Goal: Task Accomplishment & Management: Manage account settings

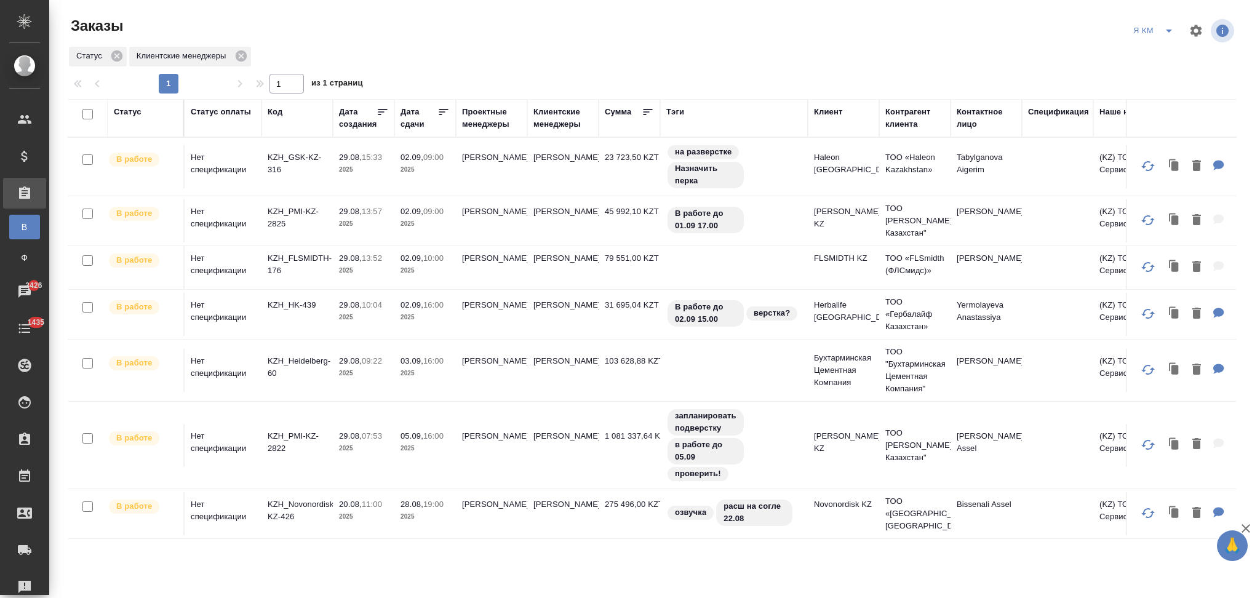
scroll to position [164, 0]
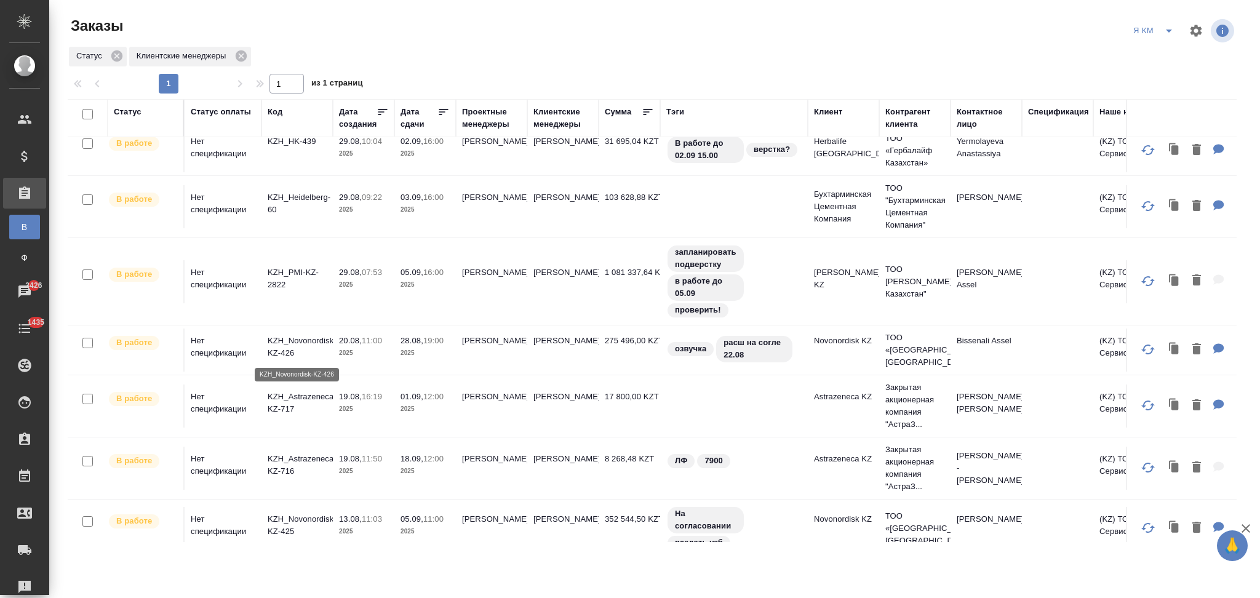
click at [316, 343] on p "KZH_Novonordisk-KZ-426" at bounding box center [297, 347] width 59 height 25
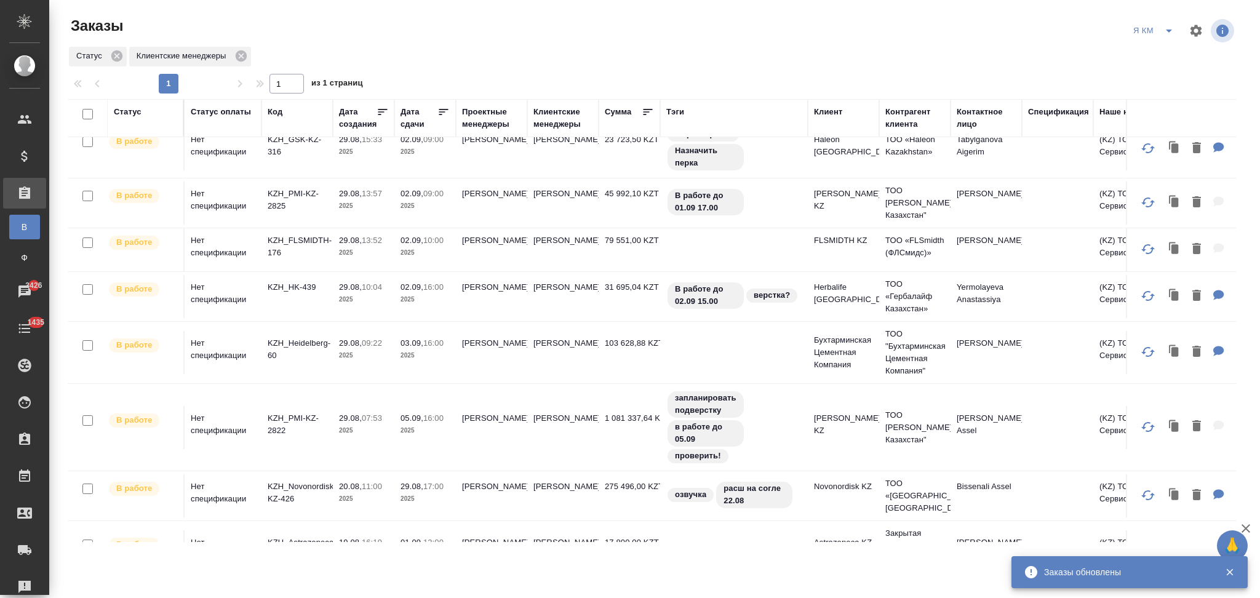
scroll to position [0, 0]
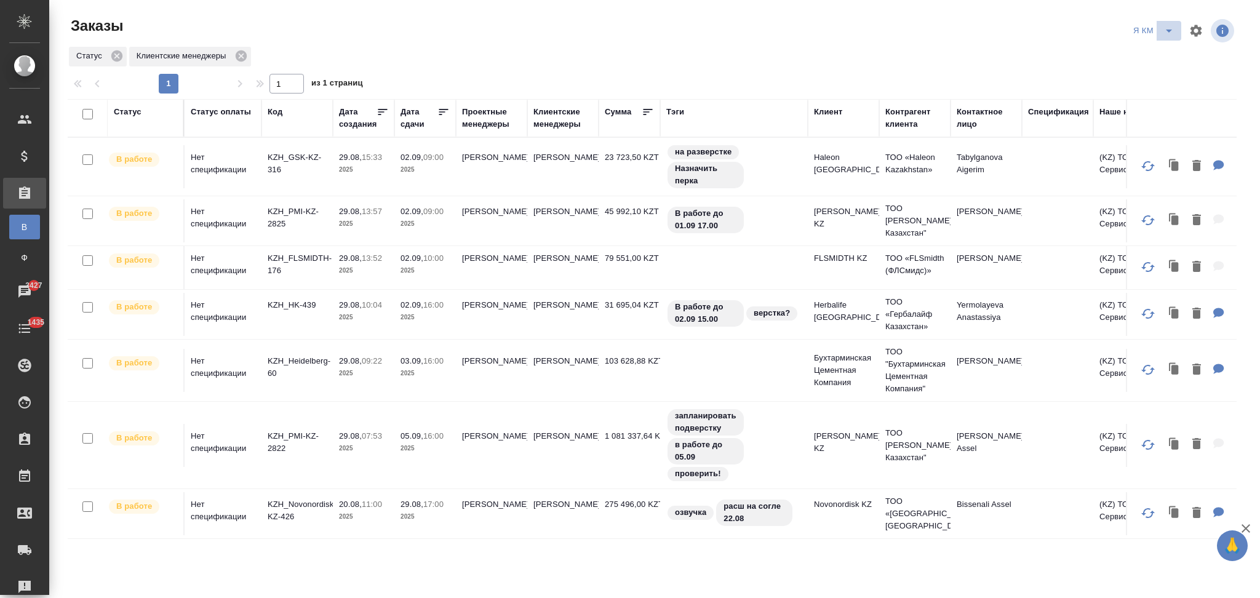
click at [1167, 31] on icon "split button" at bounding box center [1169, 31] width 6 height 3
click at [1124, 53] on li "Подтвержден" at bounding box center [1155, 56] width 106 height 20
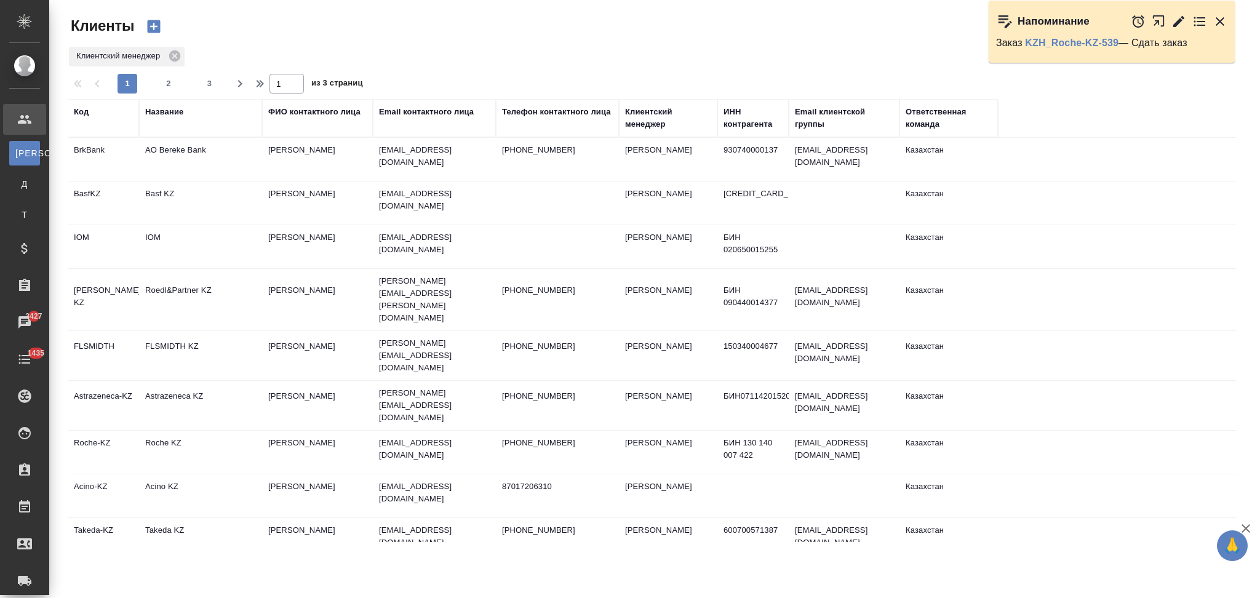
select select "RU"
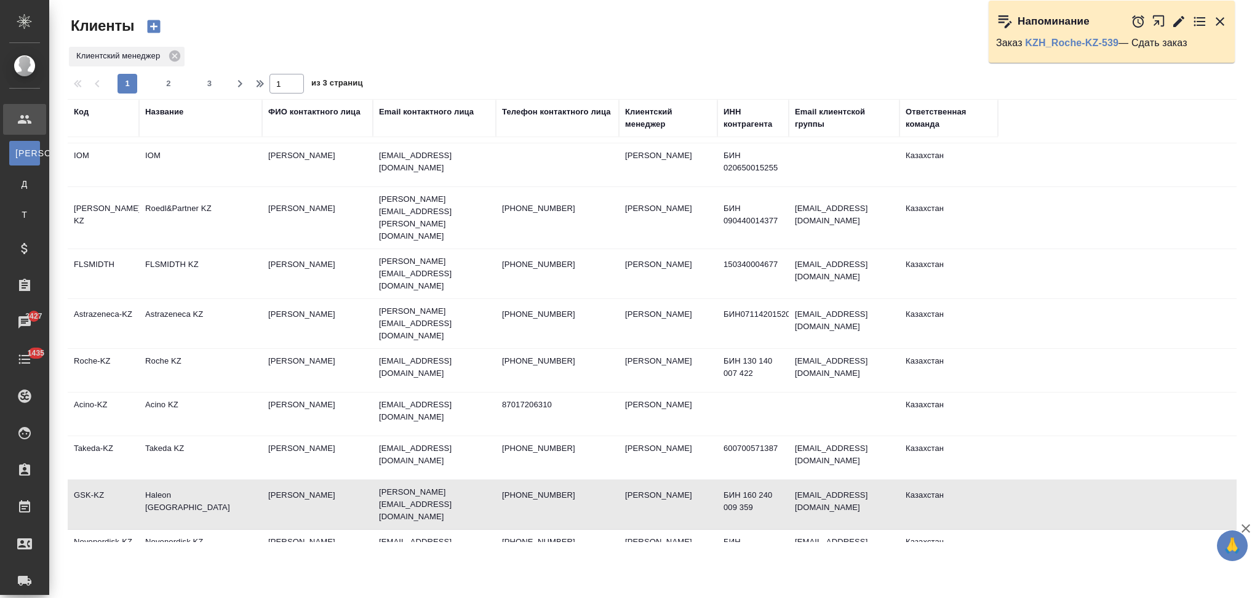
click at [237, 99] on td "Haleon [GEOGRAPHIC_DATA]" at bounding box center [200, 77] width 123 height 43
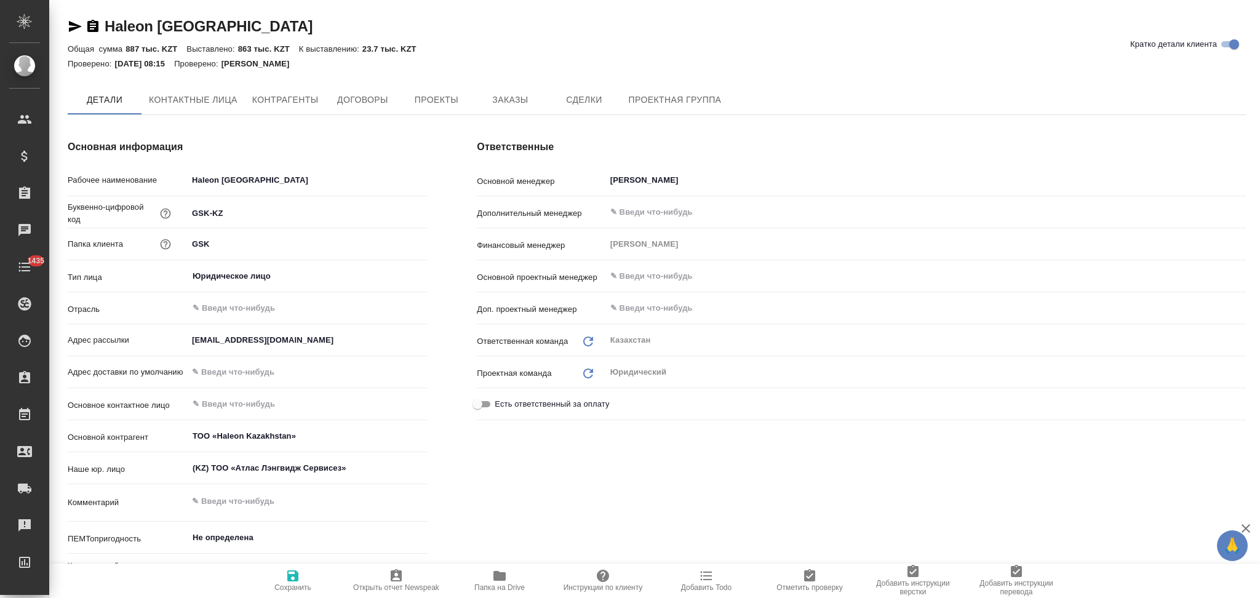
type textarea "x"
click at [499, 100] on span "Заказы" at bounding box center [509, 100] width 59 height 15
type textarea "x"
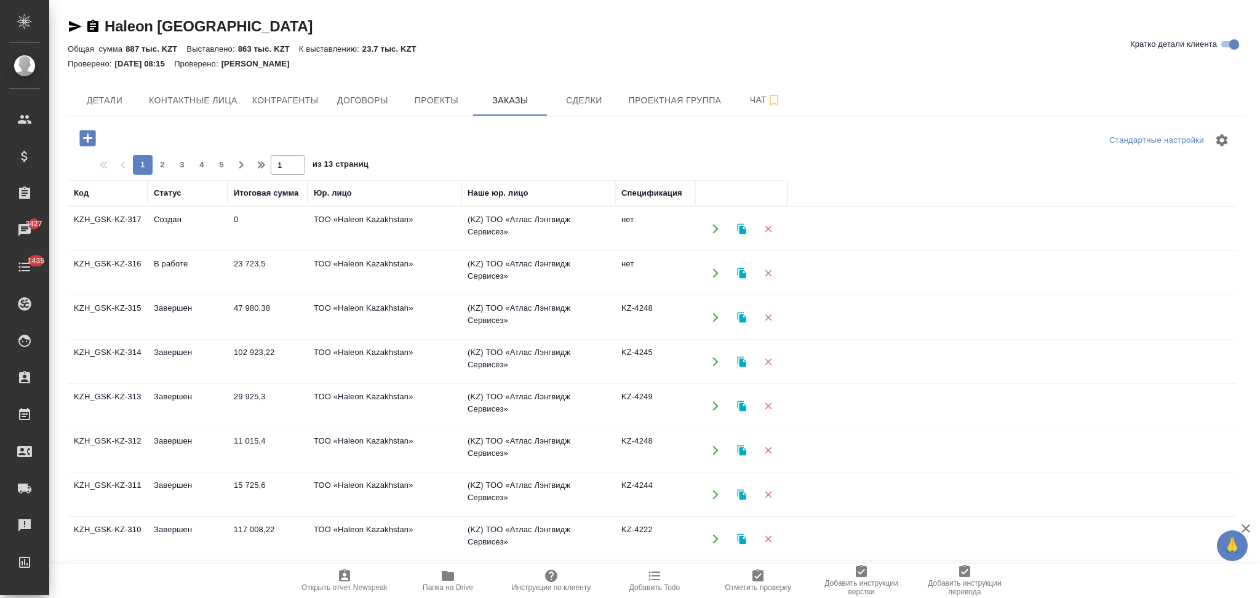
click at [741, 271] on icon "button" at bounding box center [741, 273] width 9 height 10
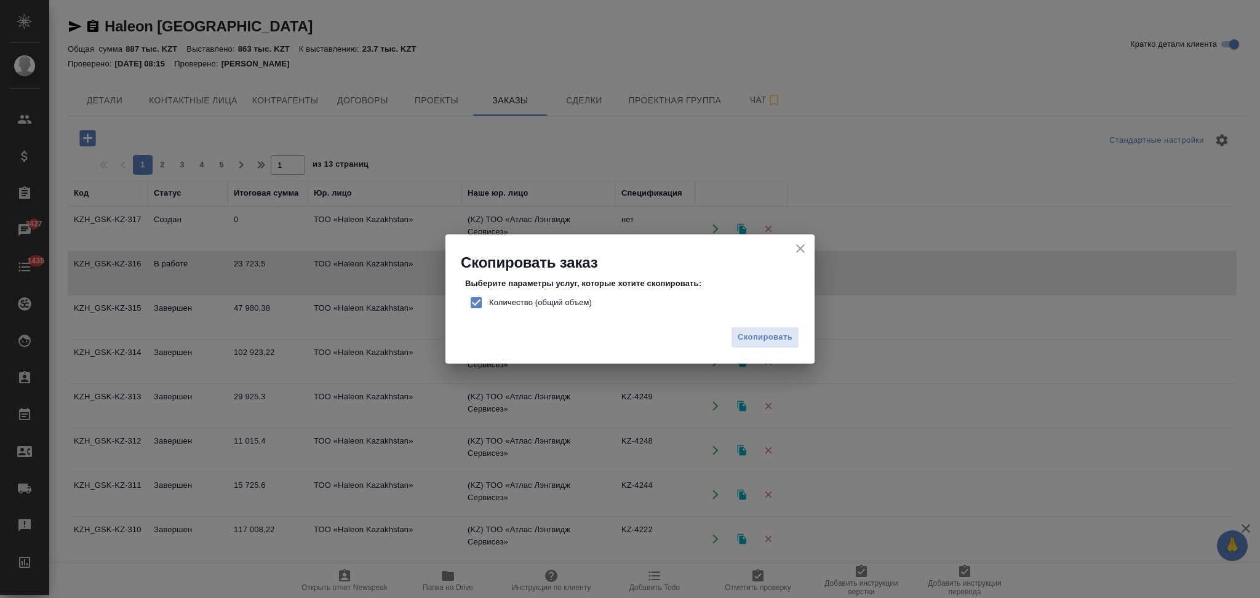
click at [472, 298] on input "Количество (общий объем)" at bounding box center [476, 303] width 26 height 26
checkbox input "false"
click at [758, 339] on span "Скопировать" at bounding box center [764, 337] width 55 height 14
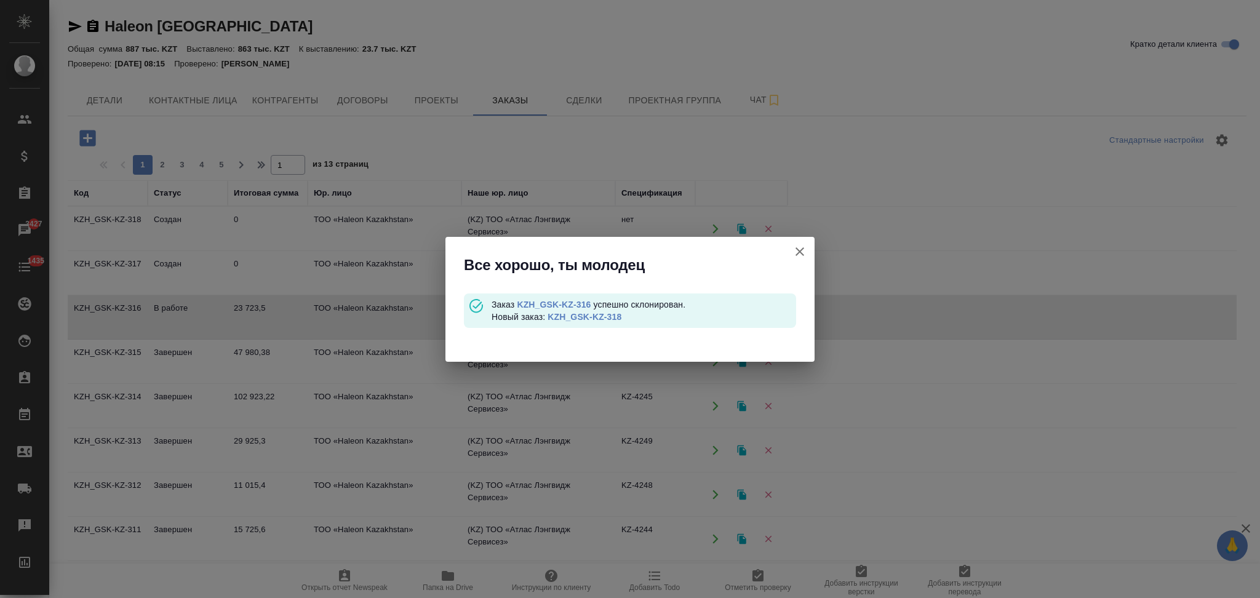
click at [594, 320] on link "KZH_GSK-KZ-318" at bounding box center [584, 317] width 74 height 10
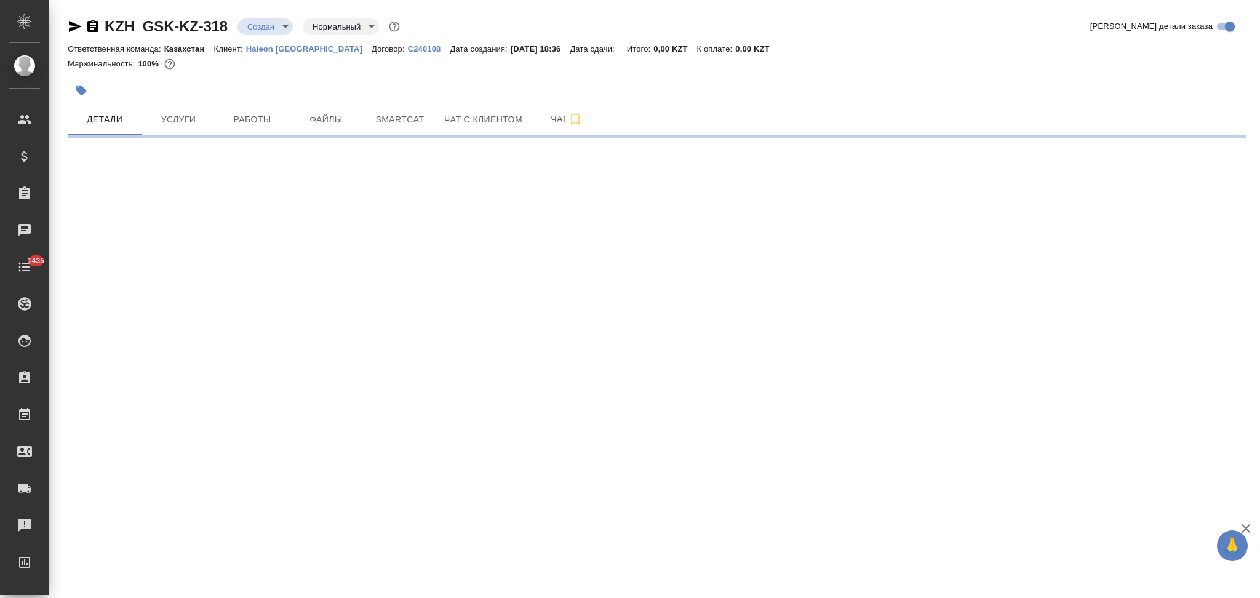
select select "RU"
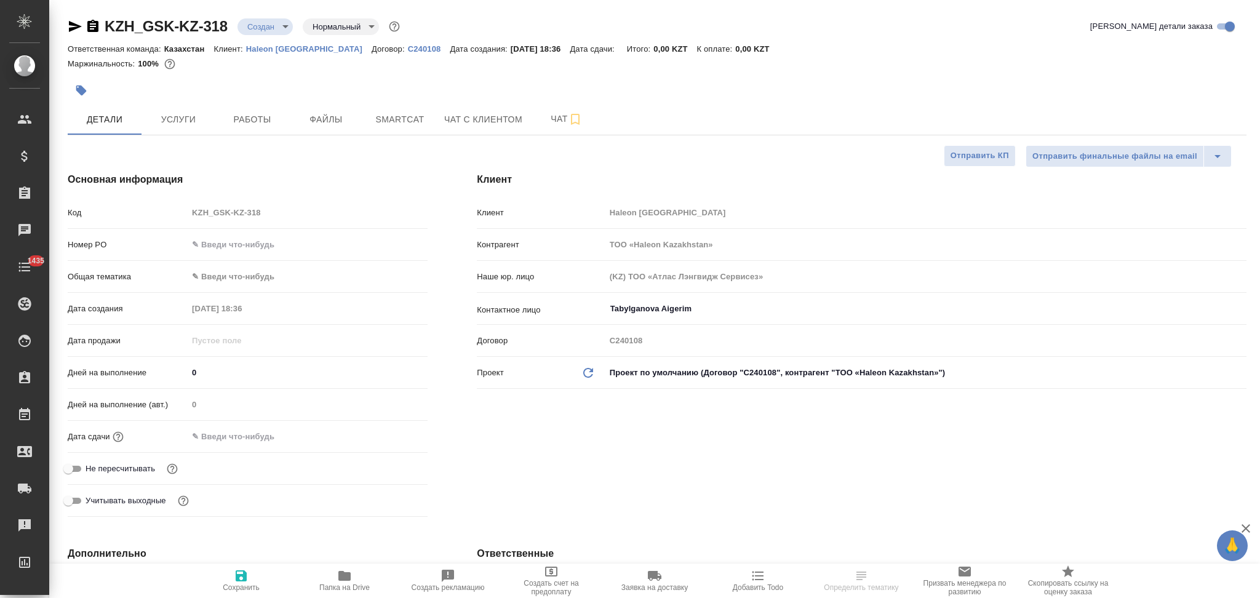
type textarea "x"
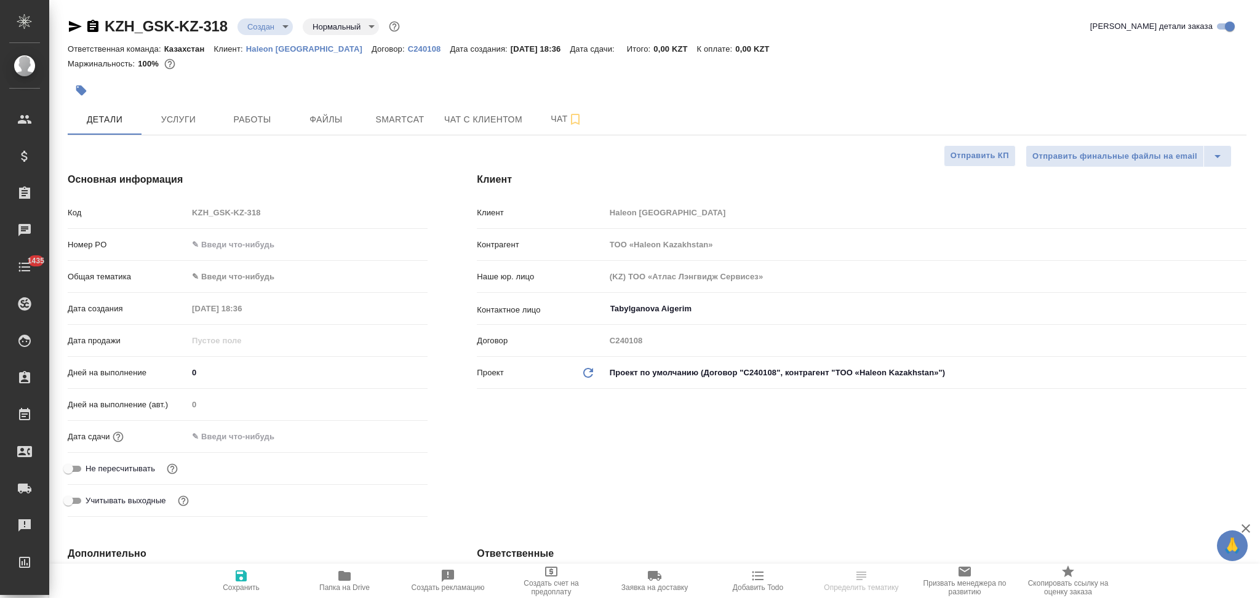
type textarea "x"
click at [317, 116] on span "Файлы" at bounding box center [325, 119] width 59 height 15
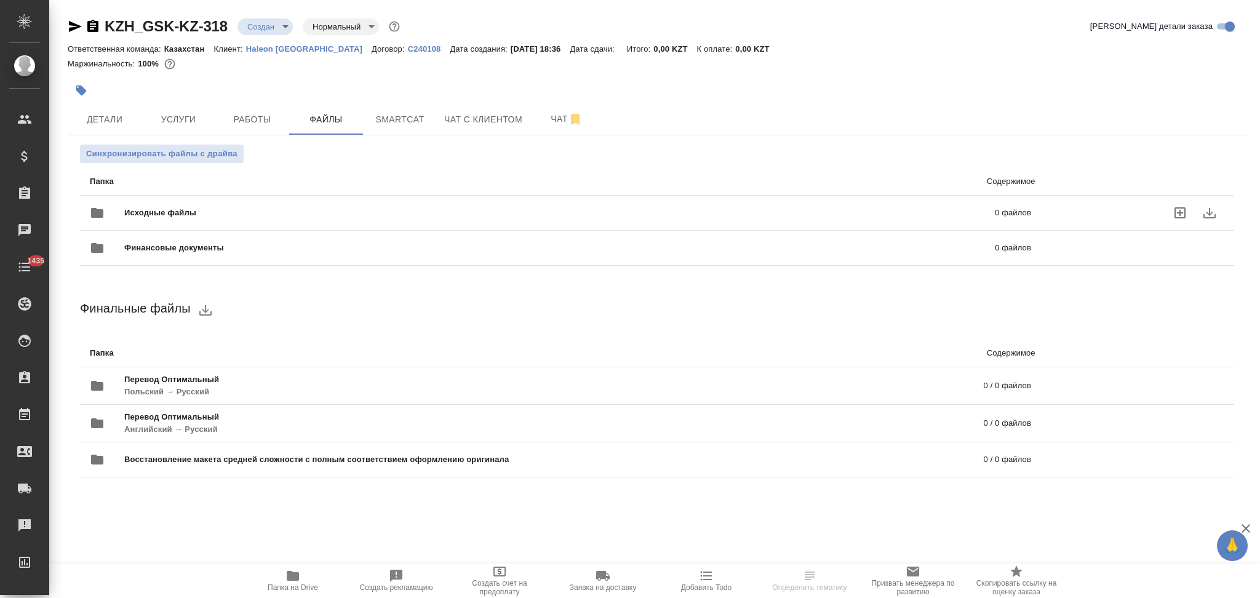
click at [179, 200] on div "Исходные файлы 0 файлов" at bounding box center [560, 213] width 941 height 30
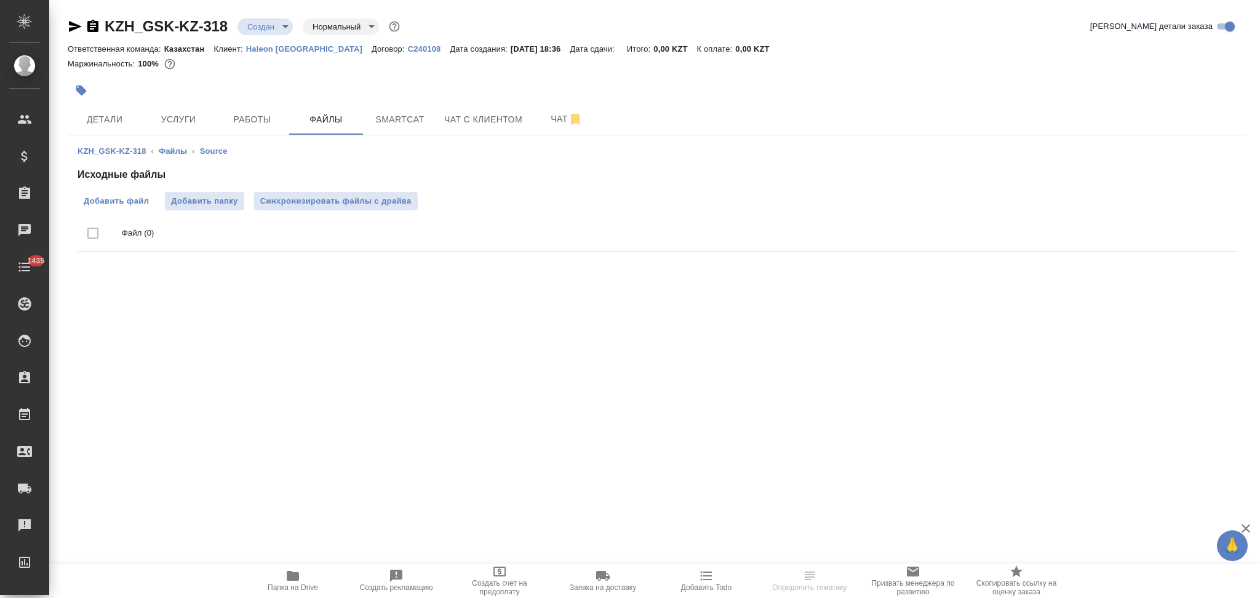
click at [131, 199] on span "Добавить файл" at bounding box center [116, 201] width 65 height 12
click at [0, 0] on input "Добавить файл" at bounding box center [0, 0] width 0 height 0
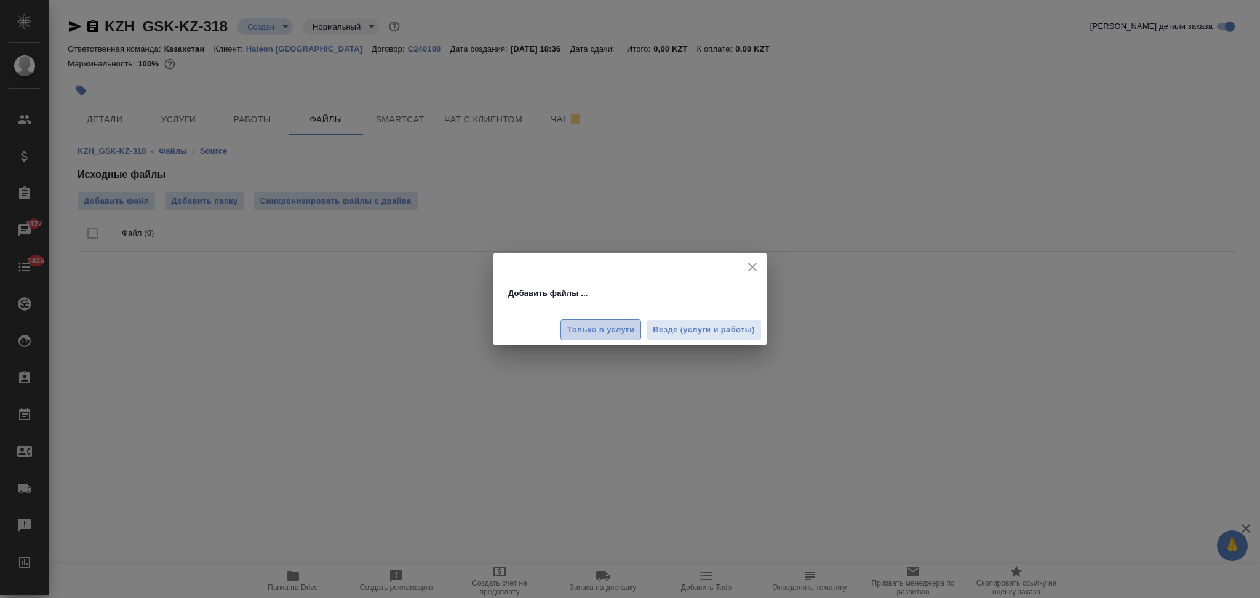
click at [588, 331] on span "Только в услуги" at bounding box center [600, 330] width 67 height 14
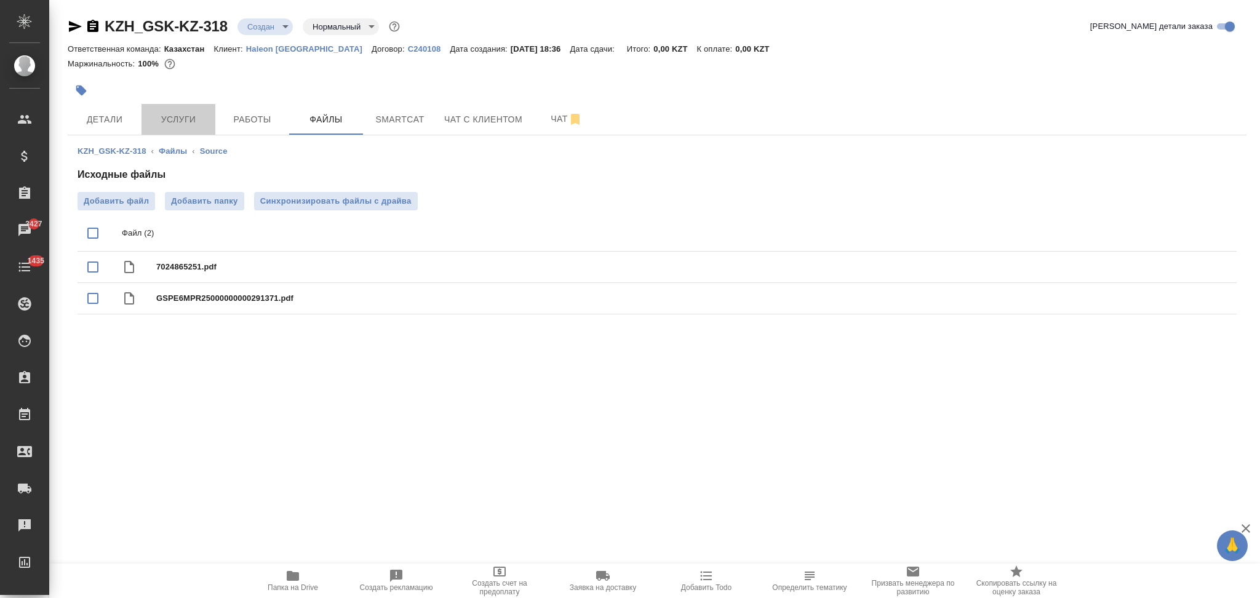
click at [180, 116] on span "Услуги" at bounding box center [178, 119] width 59 height 15
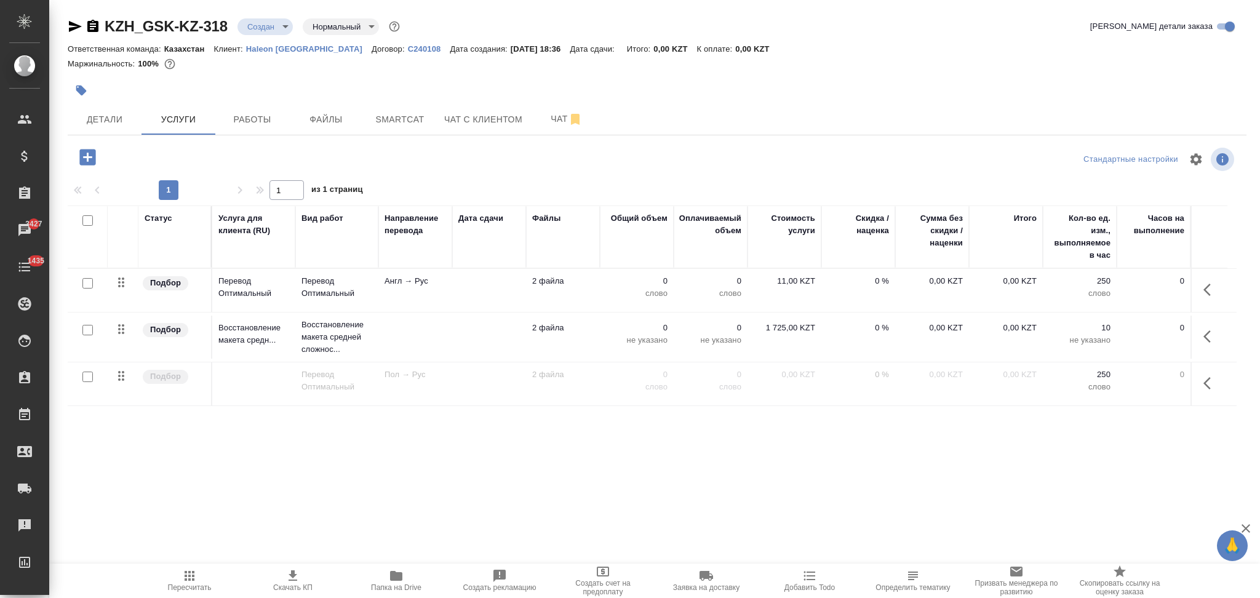
click at [437, 312] on td at bounding box center [415, 290] width 74 height 43
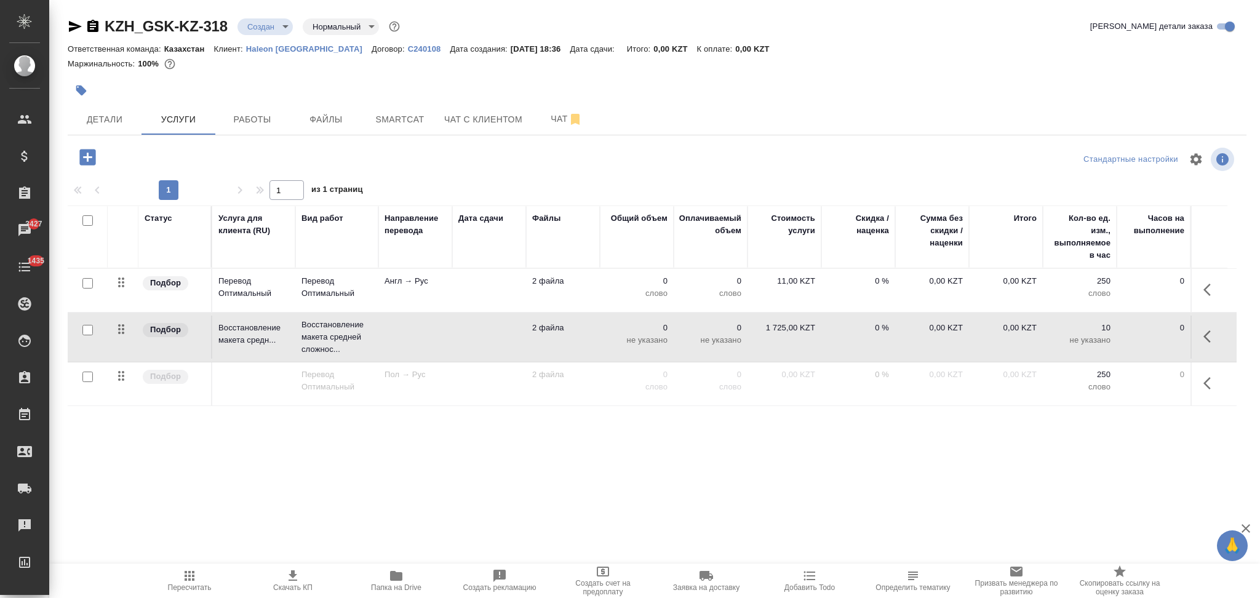
click at [437, 312] on td at bounding box center [415, 290] width 74 height 43
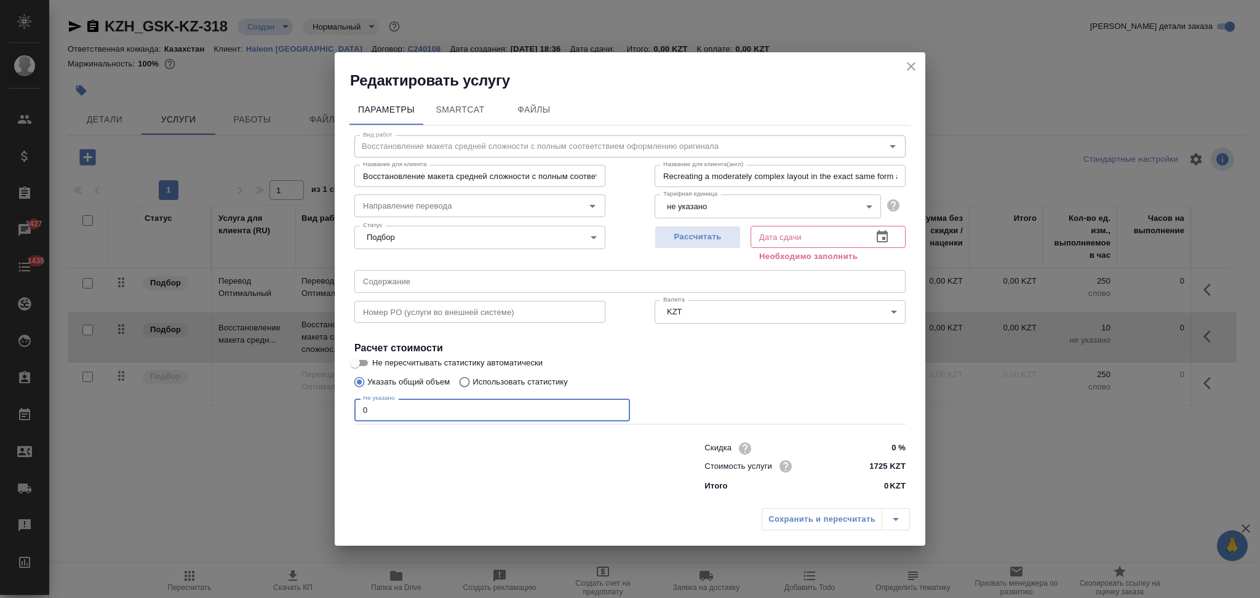
drag, startPoint x: 381, startPoint y: 410, endPoint x: 337, endPoint y: 405, distance: 43.9
click at [337, 405] on div "Параметры SmartCat Файлы Вид работ Восстановление макета средней сложности с по…" at bounding box center [630, 296] width 590 height 412
type input "11"
click at [700, 228] on button "Рассчитать" at bounding box center [697, 237] width 86 height 23
type input "01.09.2025 11:06"
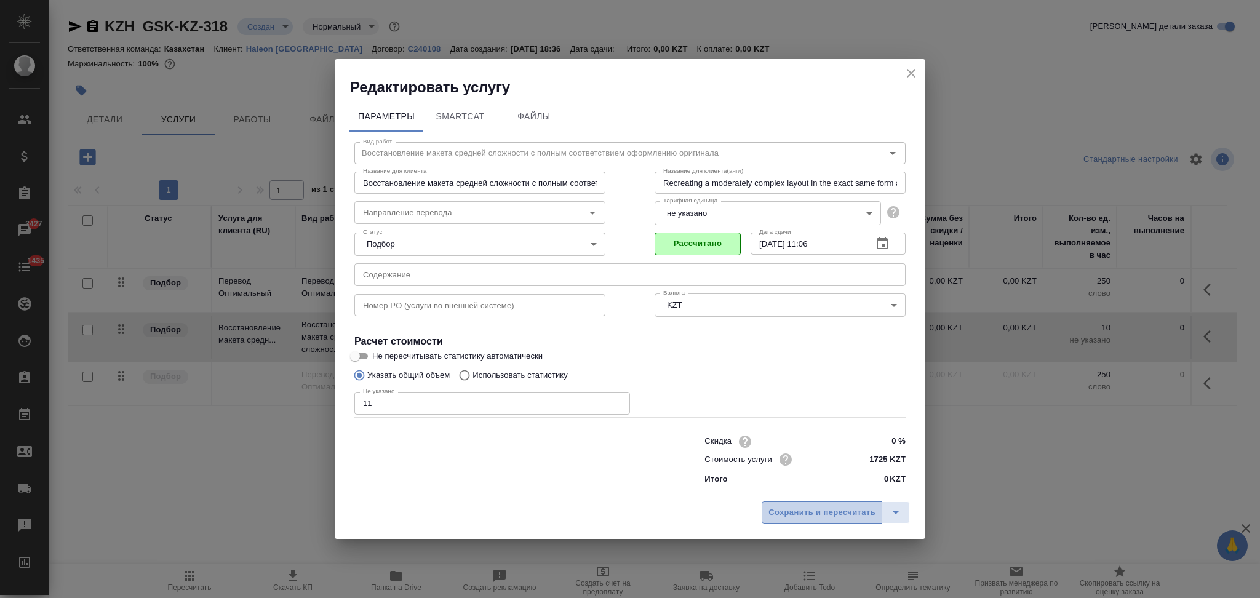
click at [798, 510] on span "Сохранить и пересчитать" at bounding box center [821, 513] width 107 height 14
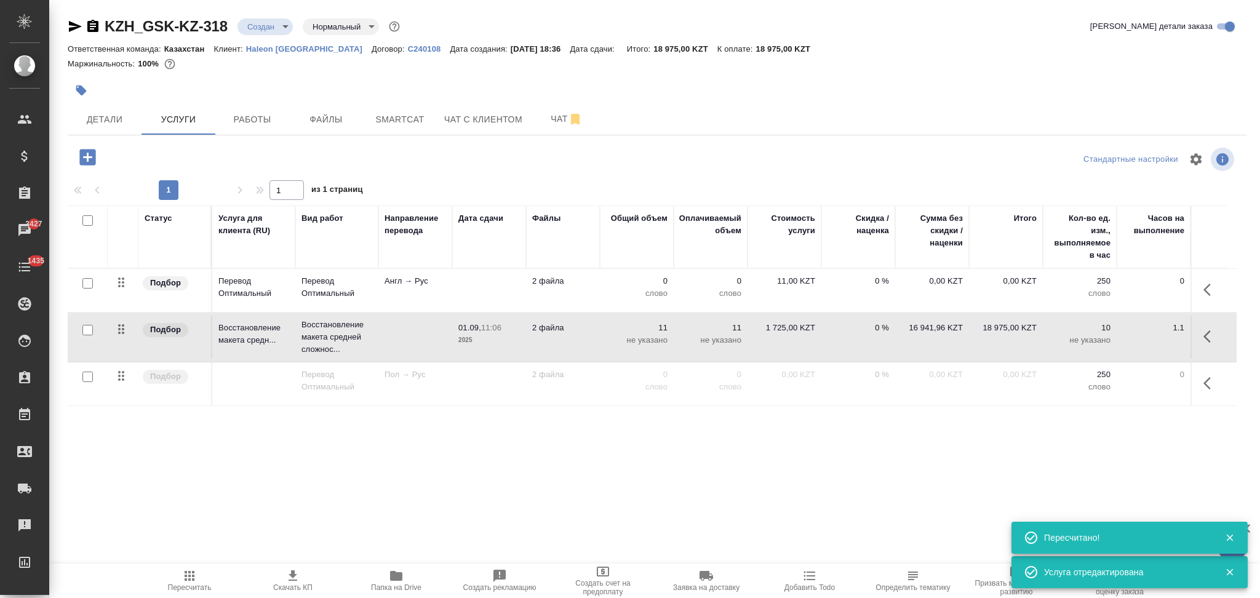
click at [87, 280] on input "checkbox" at bounding box center [87, 283] width 10 height 10
checkbox input "true"
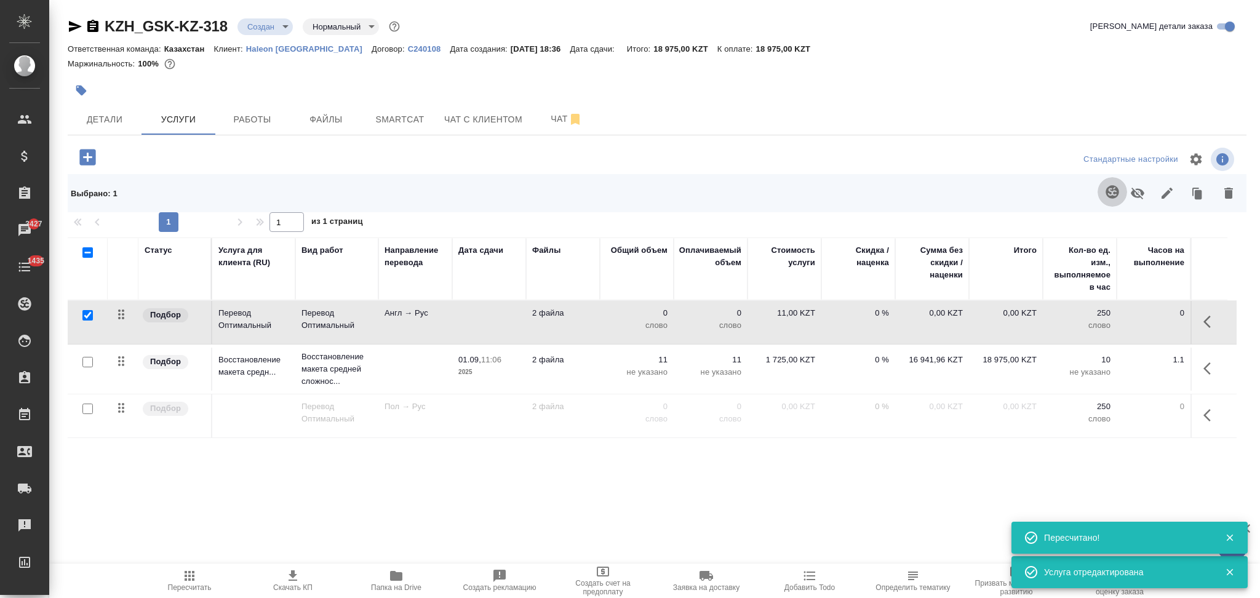
click at [1106, 193] on icon "button" at bounding box center [1111, 191] width 13 height 13
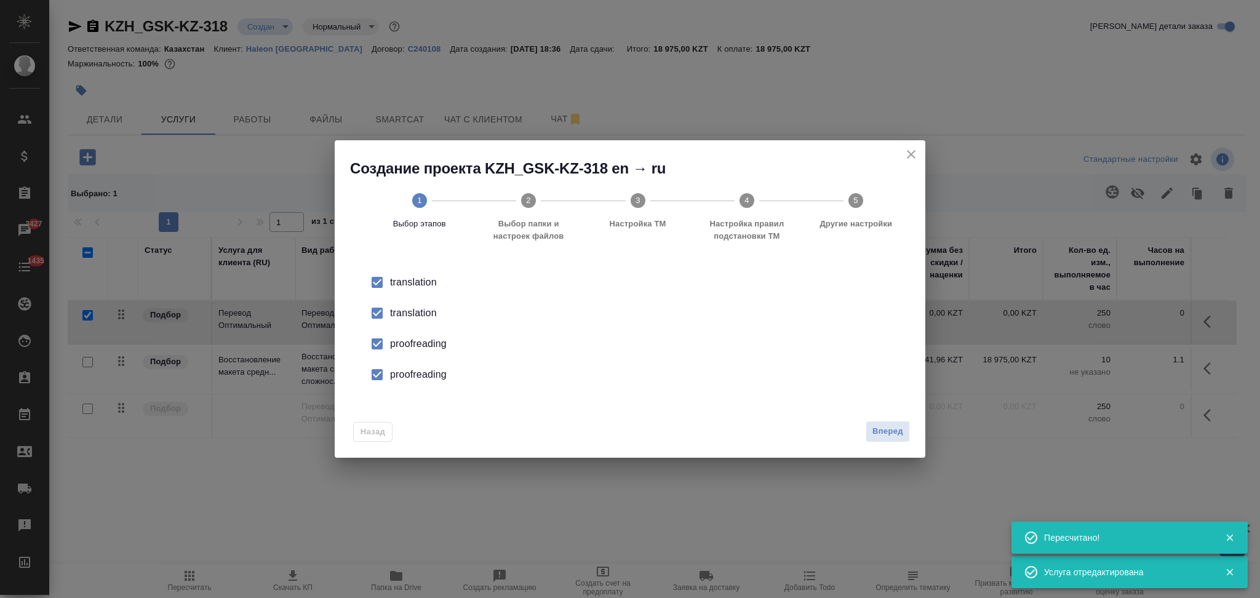
click at [416, 290] on div "translation" at bounding box center [643, 282] width 506 height 15
click at [411, 346] on div "proofreading" at bounding box center [643, 343] width 506 height 15
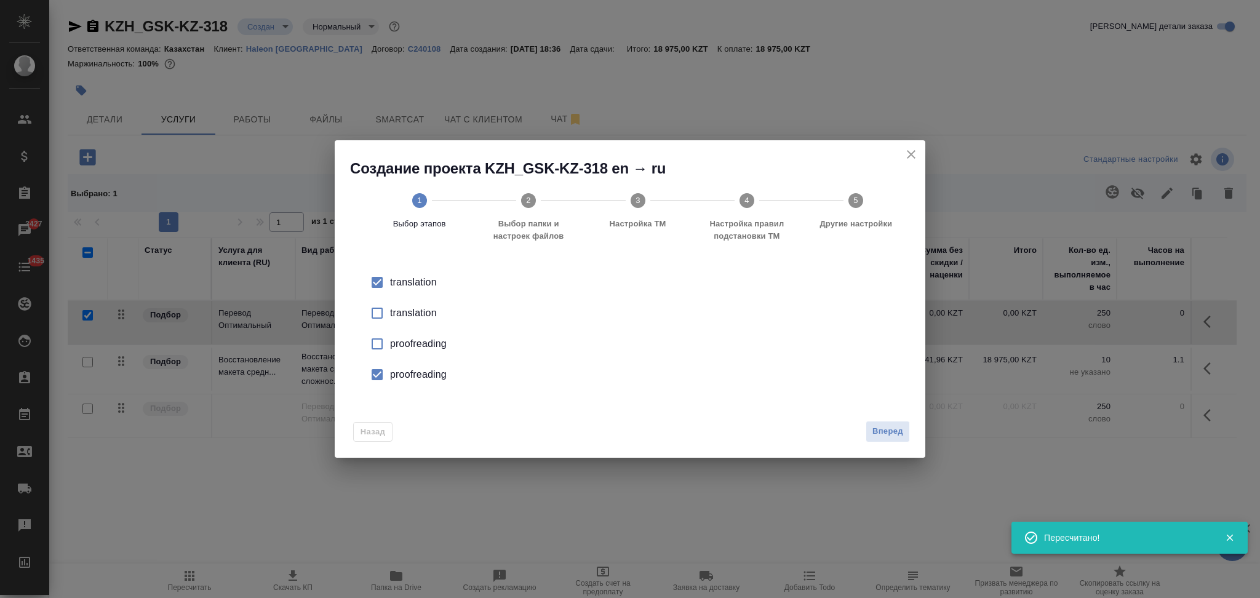
click at [412, 351] on div "proofreading" at bounding box center [643, 343] width 506 height 15
click at [888, 429] on span "Вперед" at bounding box center [887, 431] width 31 height 14
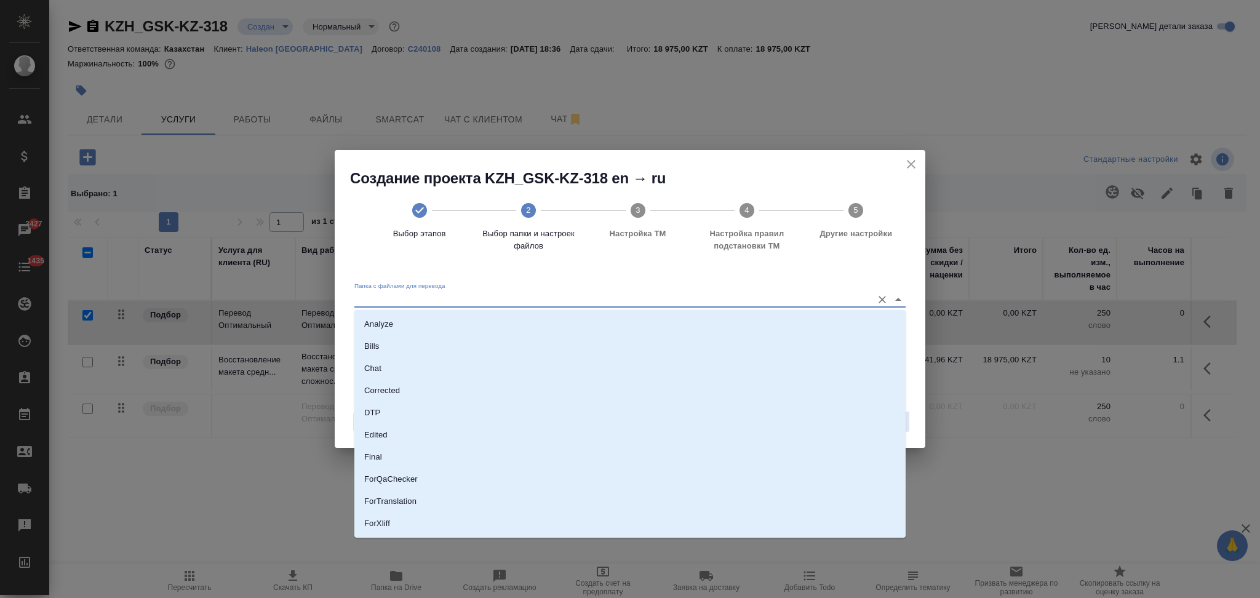
click at [415, 296] on input "Папка с файлами для перевода" at bounding box center [610, 299] width 512 height 15
click at [403, 483] on li "Source" at bounding box center [629, 482] width 551 height 22
type input "Source"
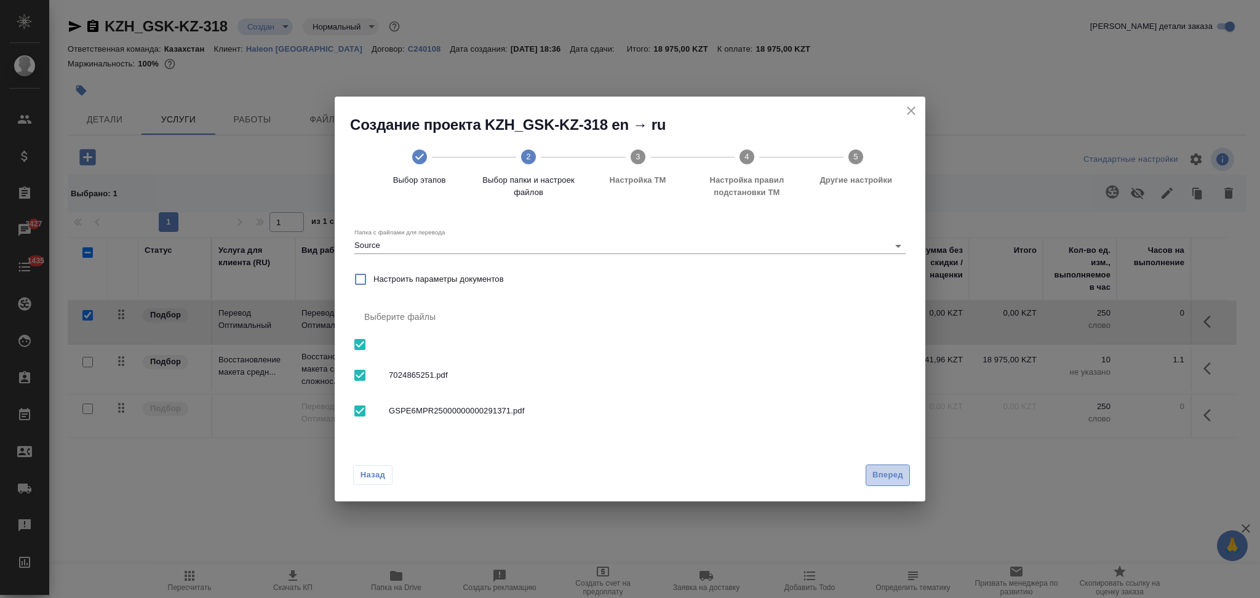
click at [876, 474] on span "Вперед" at bounding box center [887, 475] width 31 height 14
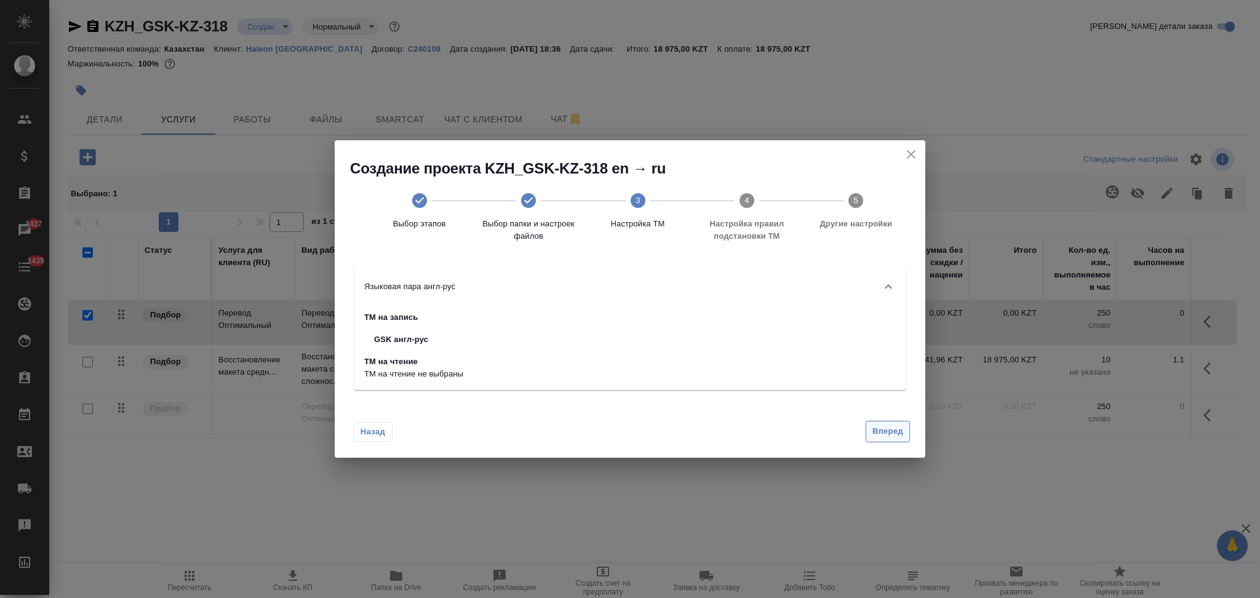
click at [879, 432] on span "Вперед" at bounding box center [887, 431] width 31 height 14
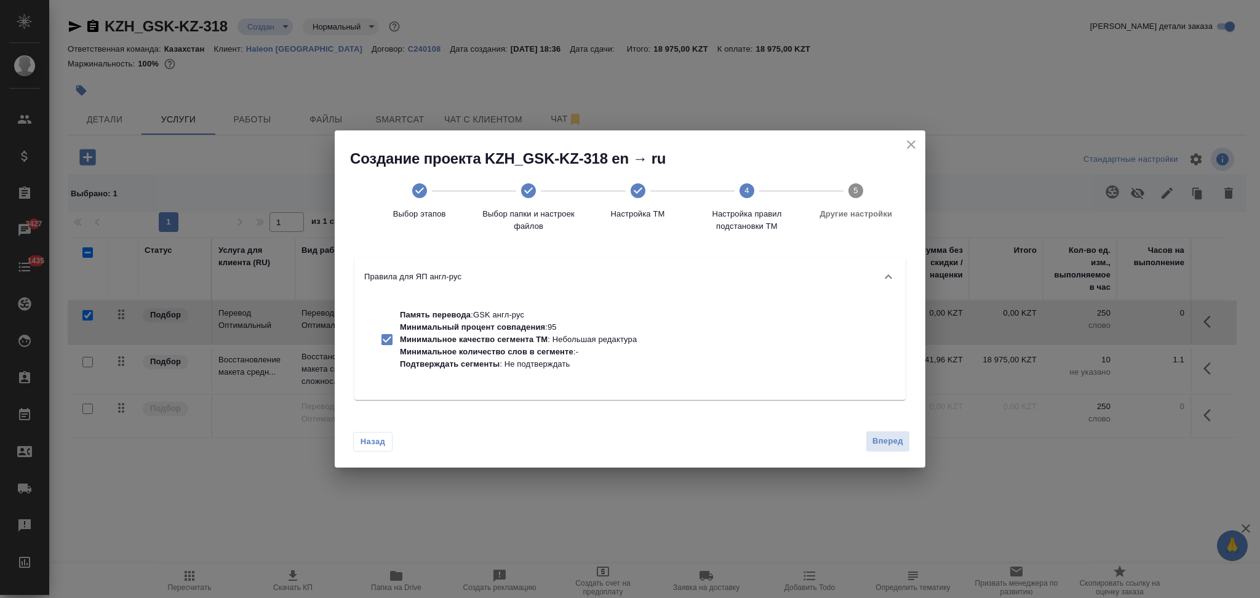
click at [546, 346] on p "Минимальное количество слов в сегменте : -" at bounding box center [518, 352] width 237 height 12
checkbox input "false"
click at [890, 442] on span "Вперед" at bounding box center [887, 441] width 31 height 14
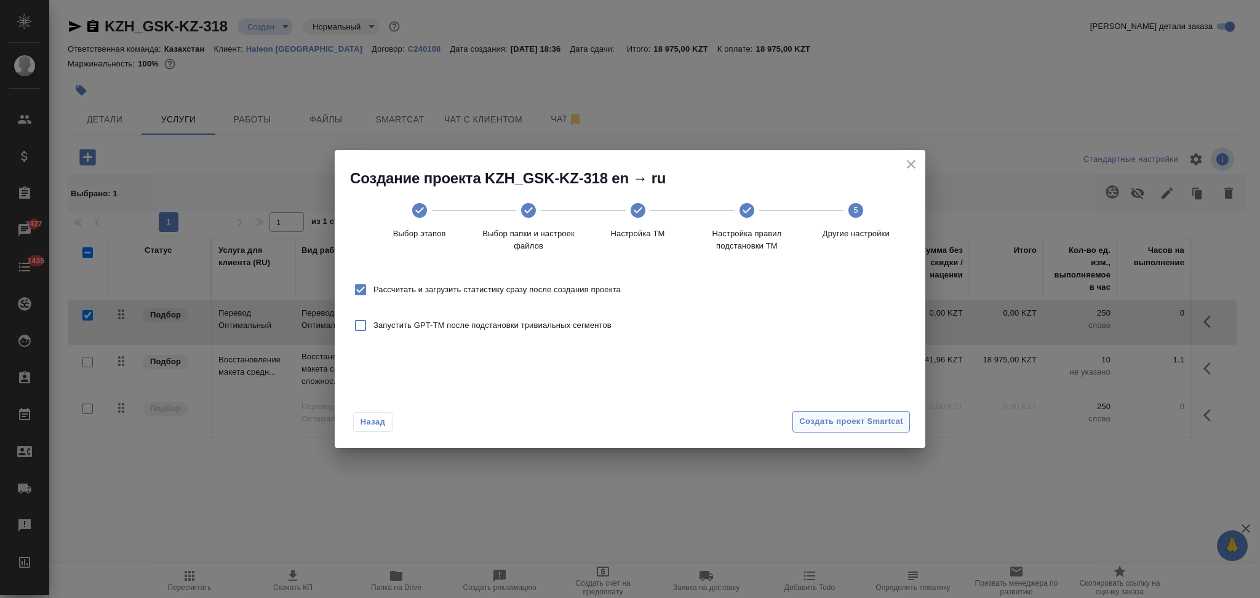
click at [803, 421] on span "Создать проект Smartcat" at bounding box center [851, 422] width 104 height 14
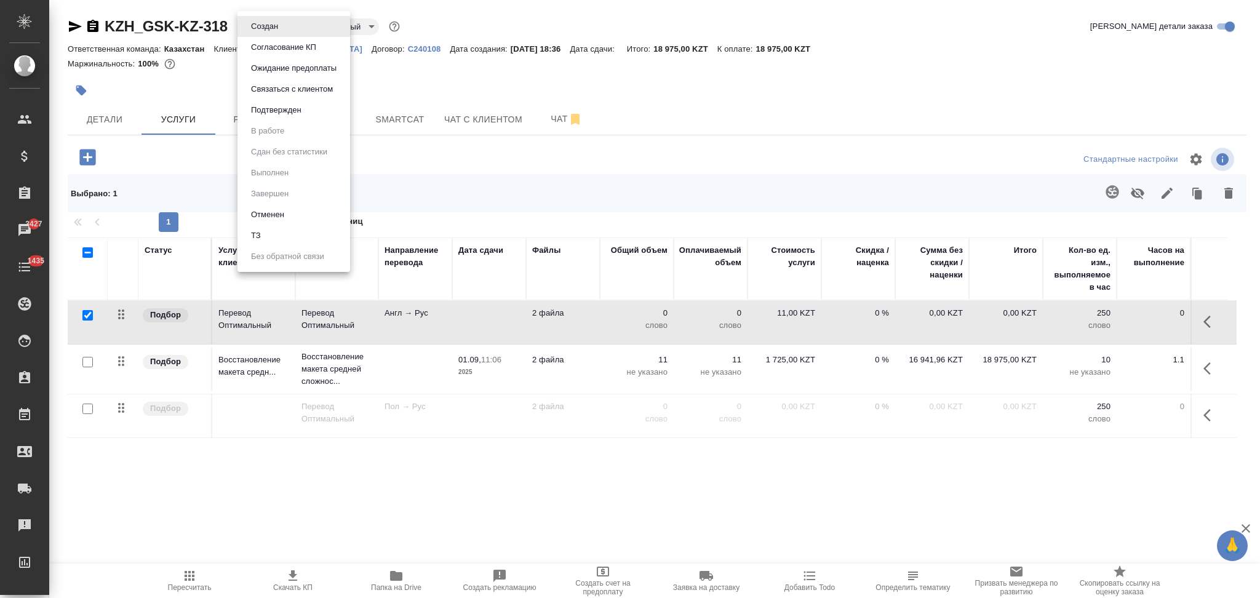
click at [253, 22] on body "🙏 .cls-1 fill:#fff; AWATERA Aslanukova Sati Клиенты Спецификации Заказы 3427 Ча…" at bounding box center [630, 299] width 1260 height 598
click at [262, 229] on button "ТЗ" at bounding box center [255, 236] width 17 height 14
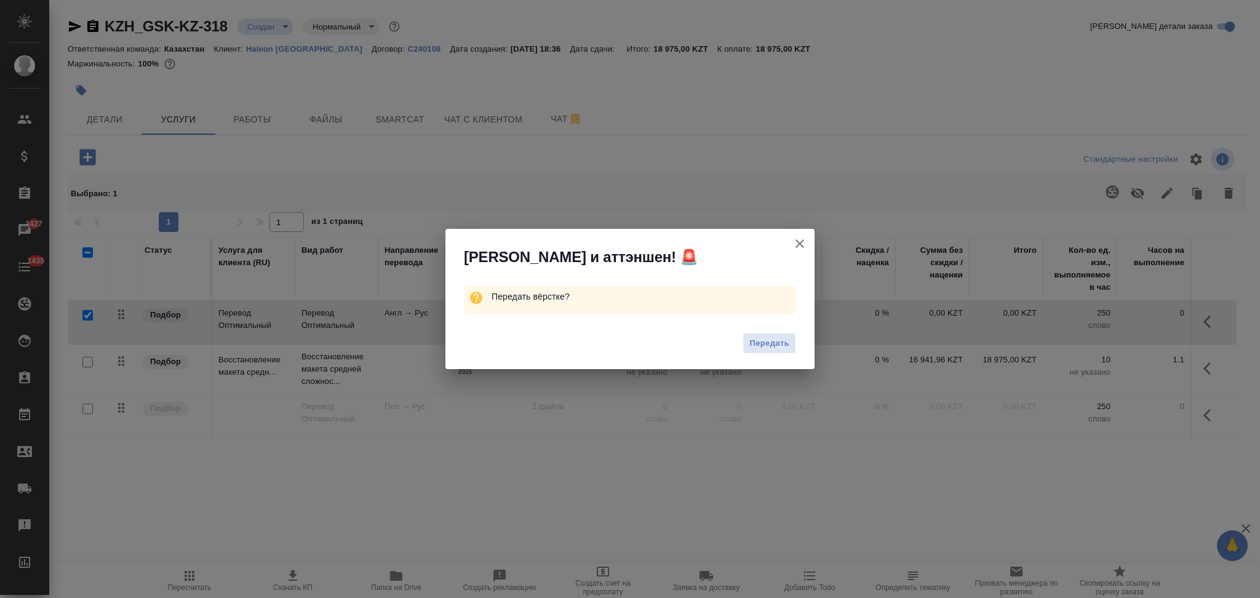
drag, startPoint x: 751, startPoint y: 335, endPoint x: 745, endPoint y: 328, distance: 8.7
click at [751, 335] on button "Передать" at bounding box center [769, 344] width 54 height 22
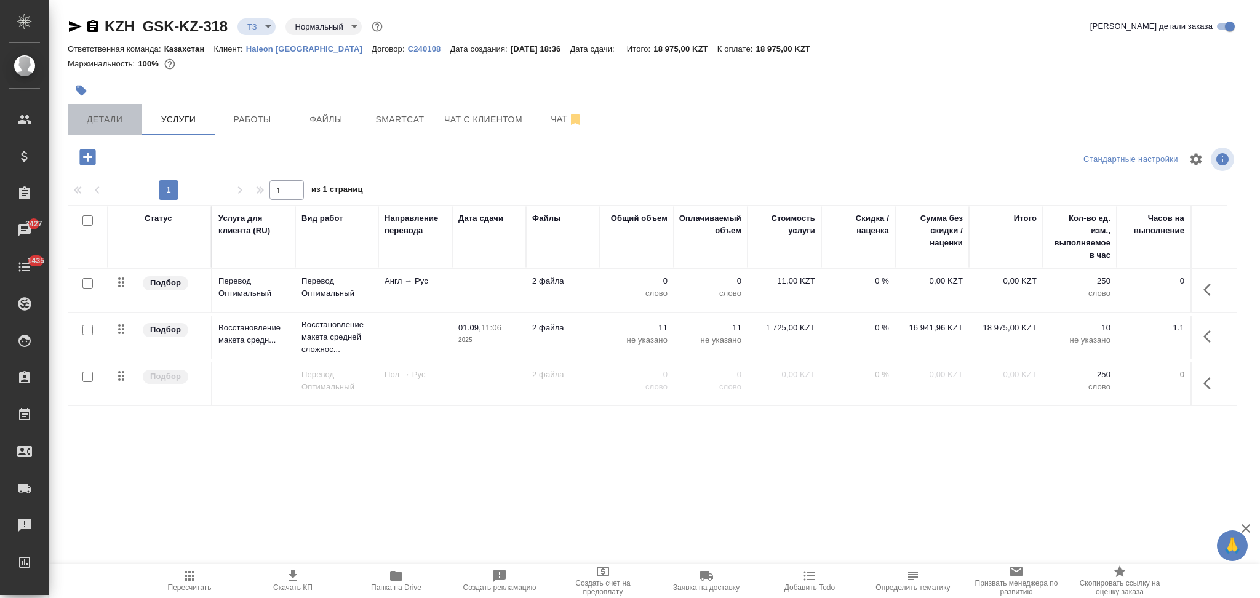
click at [120, 119] on span "Детали" at bounding box center [104, 119] width 59 height 15
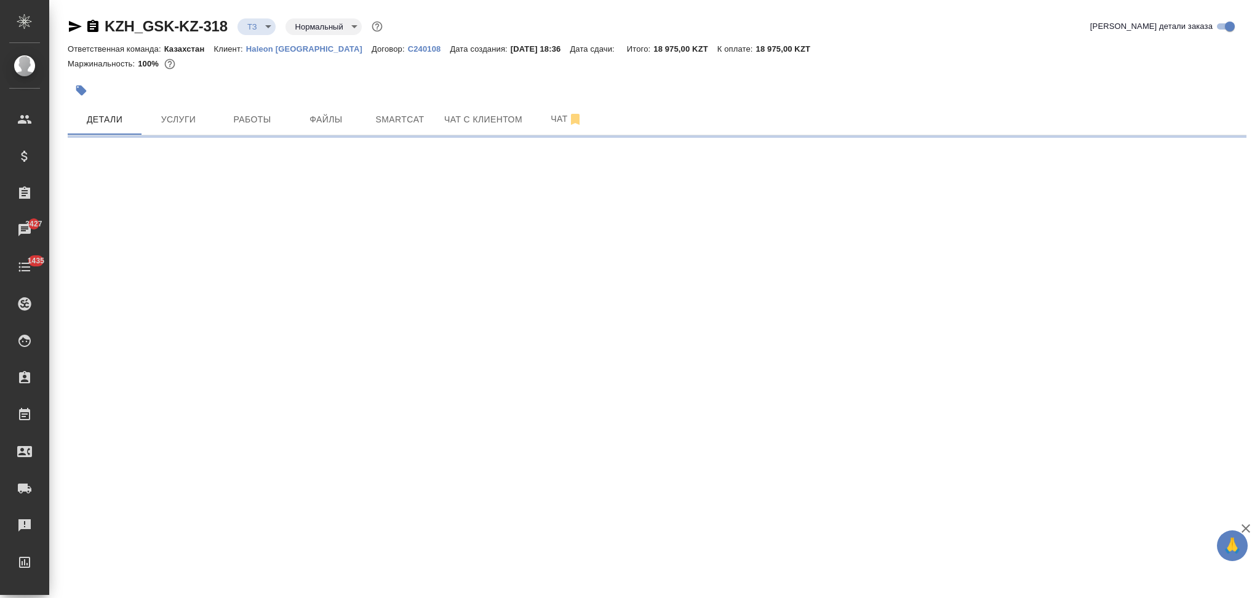
select select "RU"
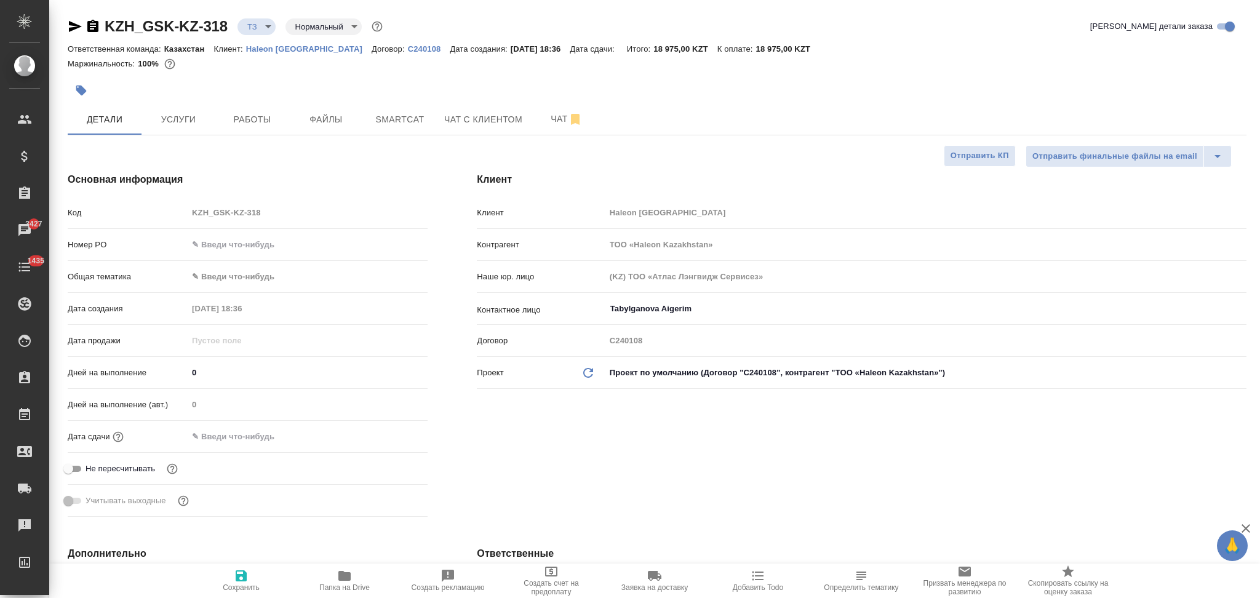
type textarea "x"
click at [248, 444] on input "text" at bounding box center [242, 436] width 108 height 18
click at [389, 441] on icon "button" at bounding box center [391, 435] width 15 height 15
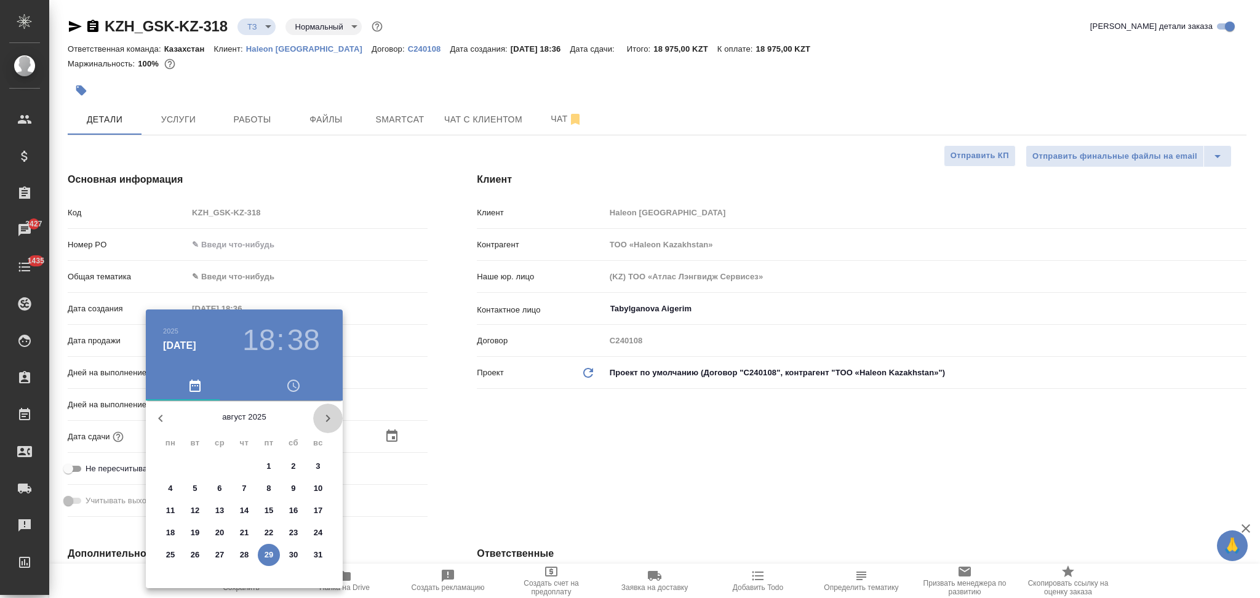
drag, startPoint x: 331, startPoint y: 418, endPoint x: 287, endPoint y: 427, distance: 44.6
click at [331, 417] on icon "button" at bounding box center [327, 418] width 15 height 15
click at [193, 464] on p "2" at bounding box center [195, 466] width 4 height 12
type input "02.09.2025 18:38"
type textarea "x"
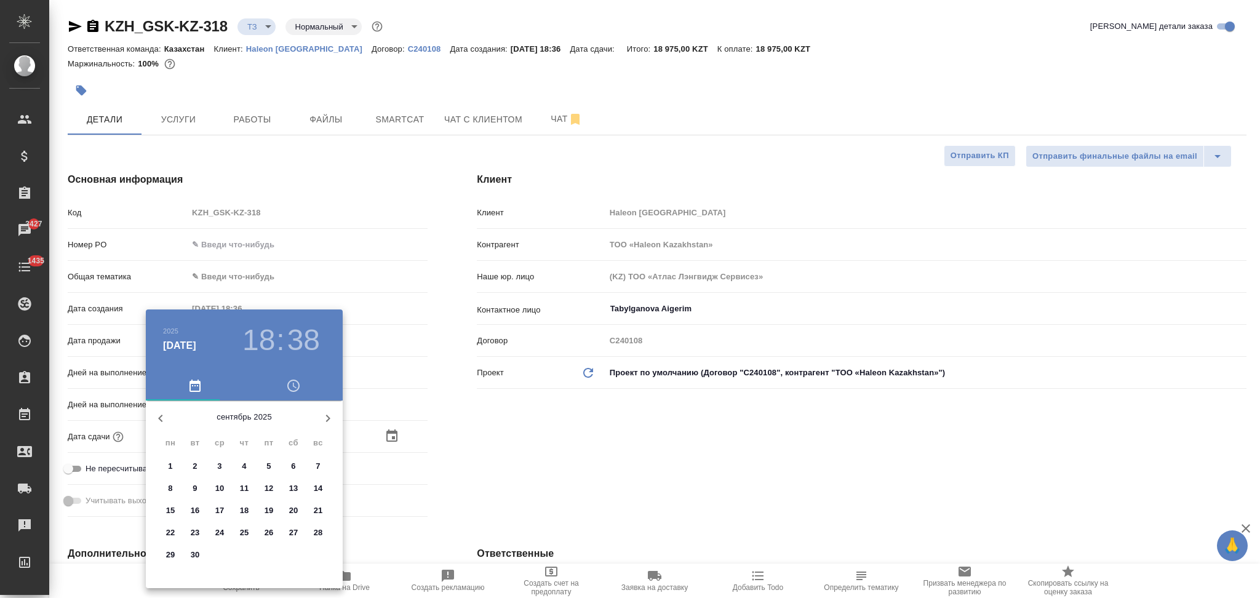
type textarea "x"
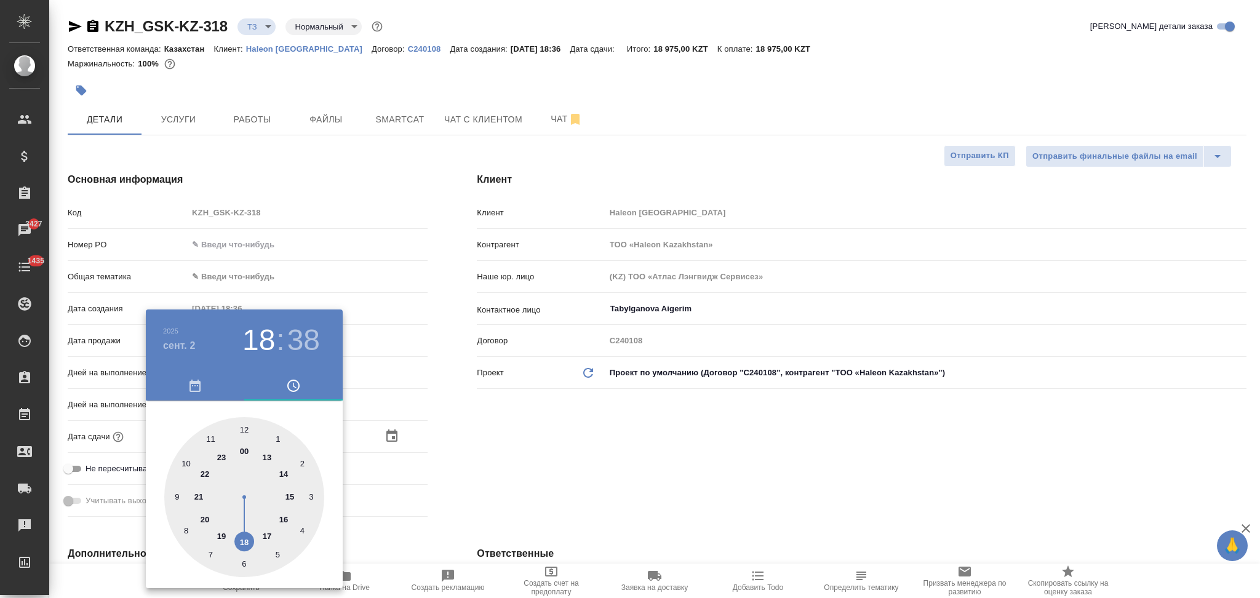
drag, startPoint x: 186, startPoint y: 464, endPoint x: 205, endPoint y: 448, distance: 25.0
click at [187, 464] on div at bounding box center [244, 497] width 160 height 160
type input "02.09.2025 10:38"
type textarea "x"
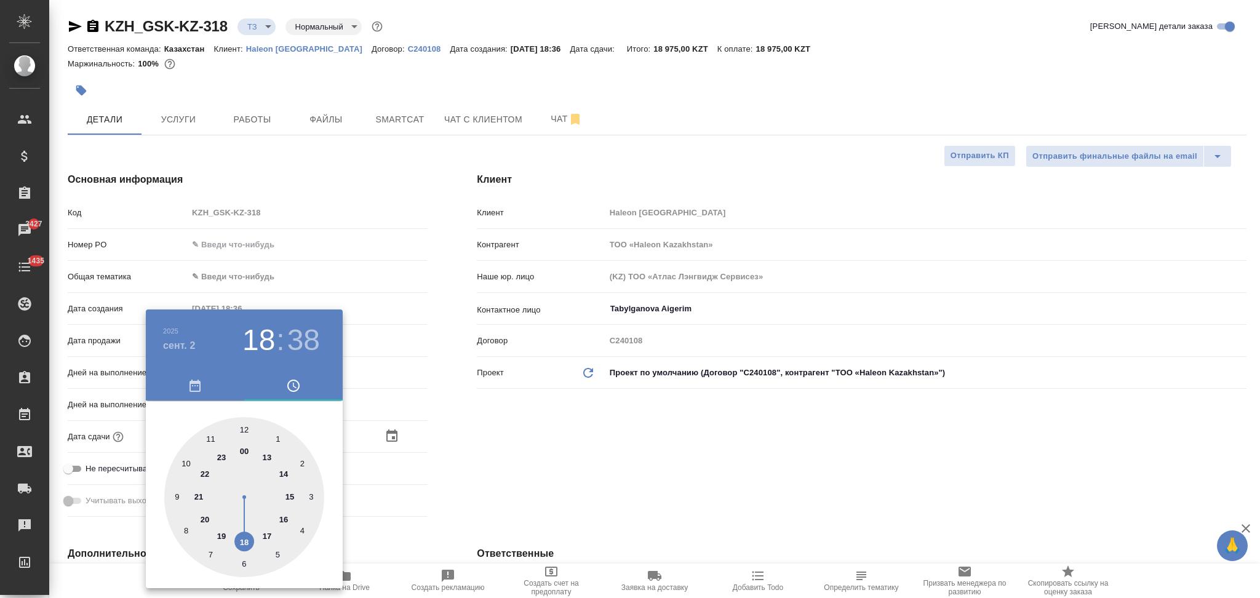
type textarea "x"
click at [244, 424] on div at bounding box center [244, 497] width 160 height 160
type input "02.09.2025 10:00"
type textarea "x"
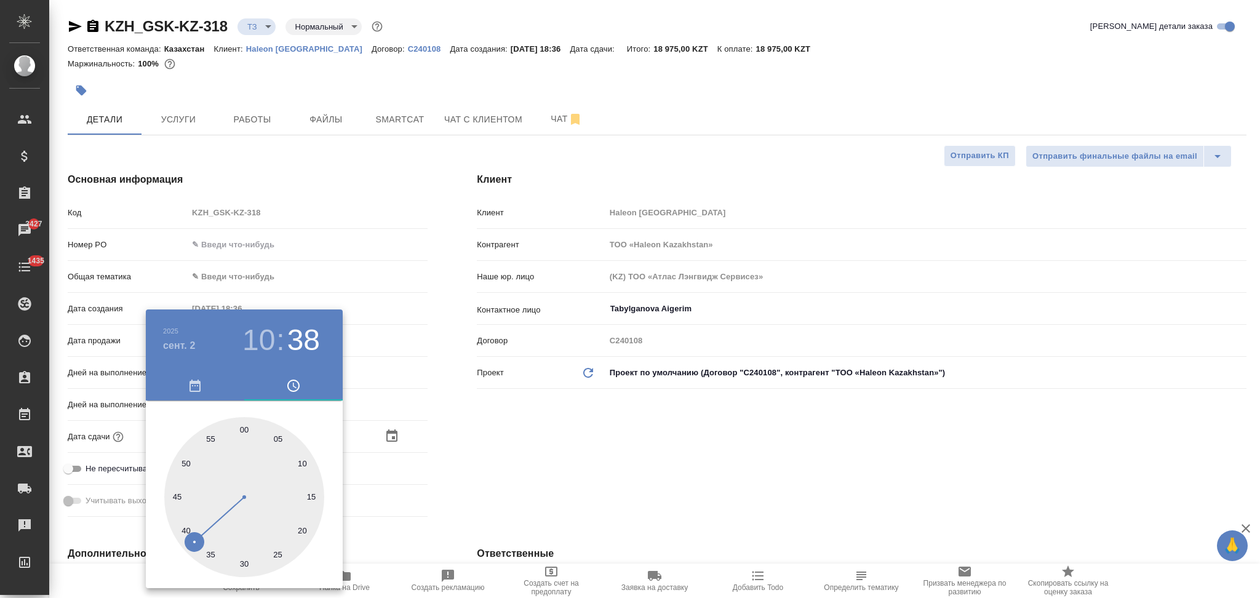
type textarea "x"
drag, startPoint x: 455, startPoint y: 445, endPoint x: 431, endPoint y: 471, distance: 35.3
click at [455, 445] on div at bounding box center [630, 299] width 1260 height 598
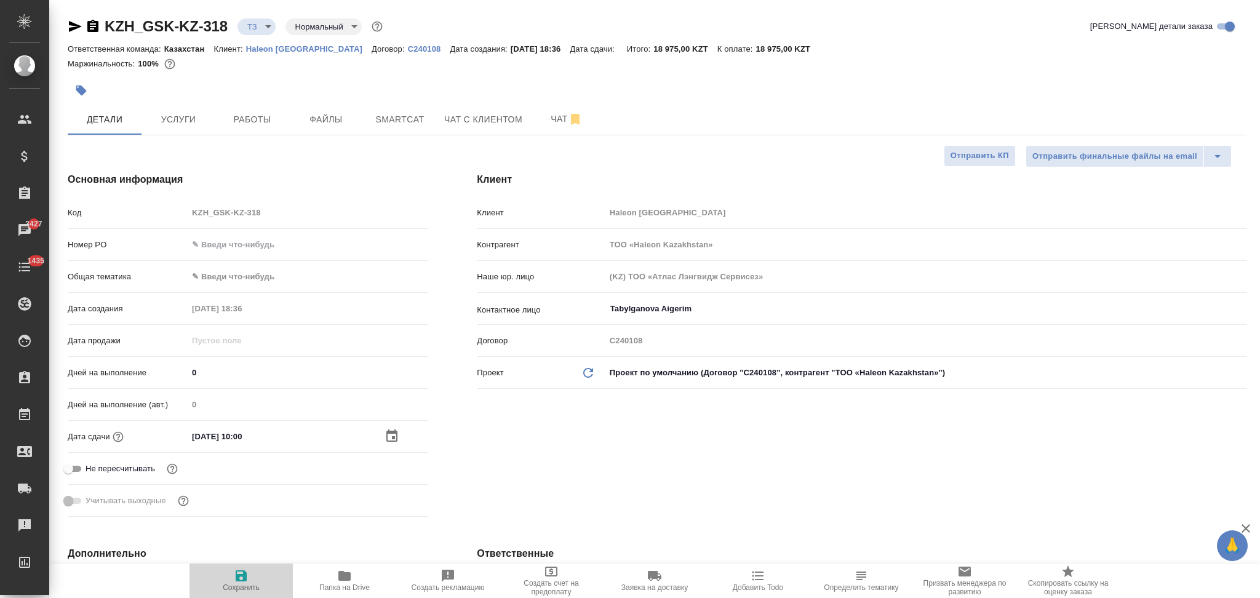
click at [243, 578] on icon "button" at bounding box center [241, 575] width 11 height 11
type textarea "x"
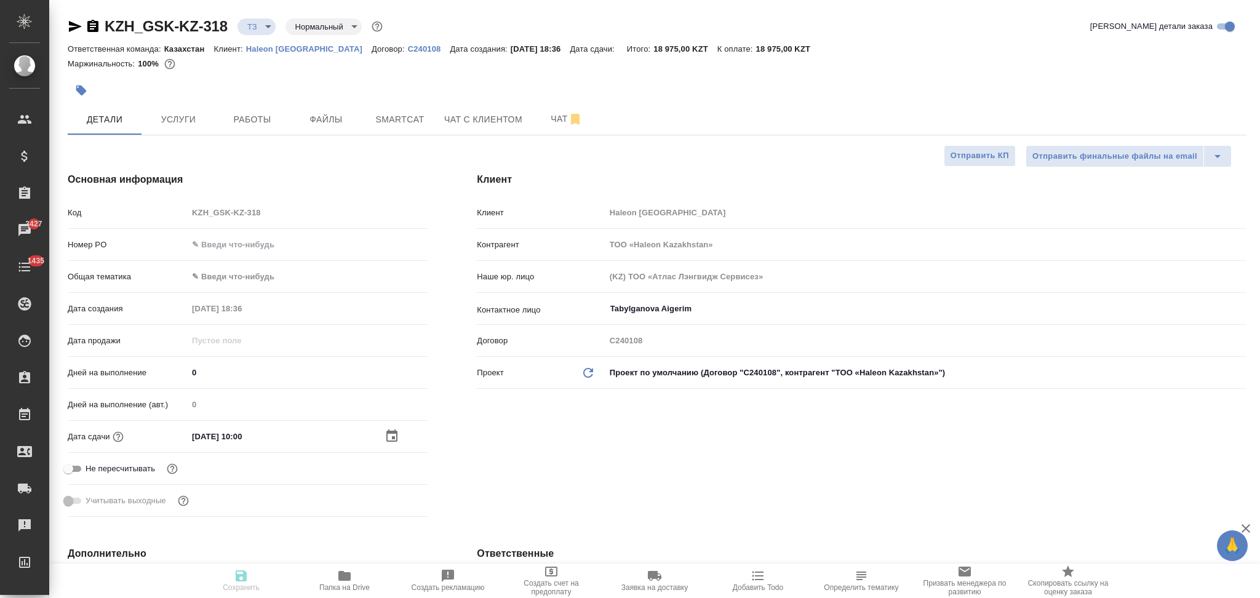
type textarea "x"
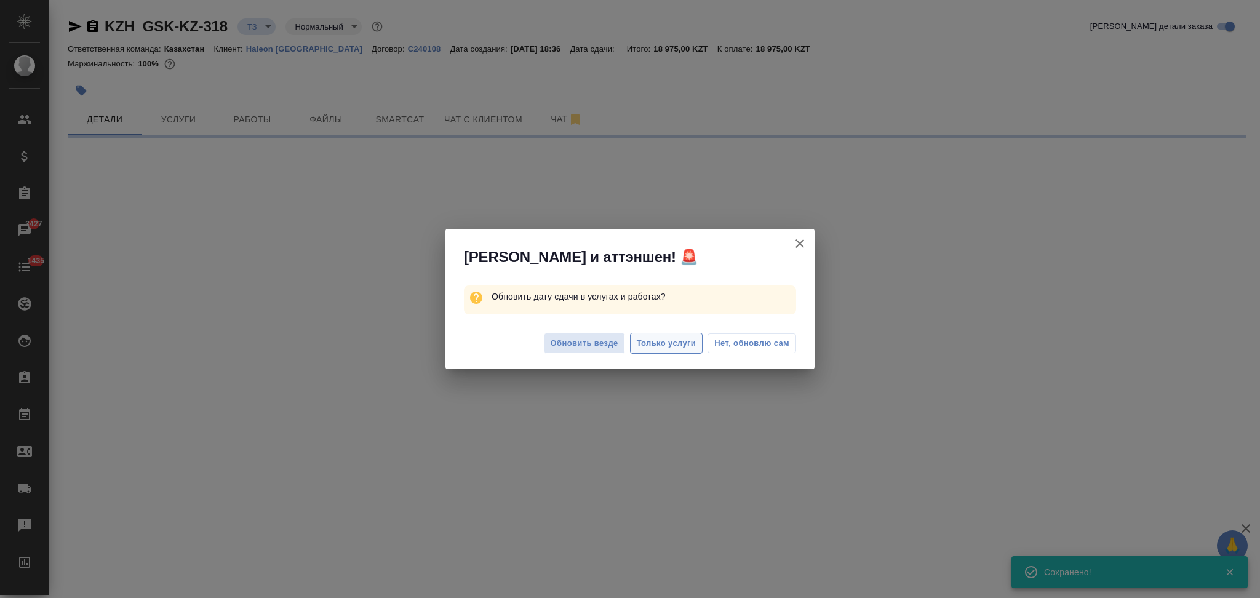
click at [661, 343] on span "Только услуги" at bounding box center [667, 343] width 60 height 14
select select "RU"
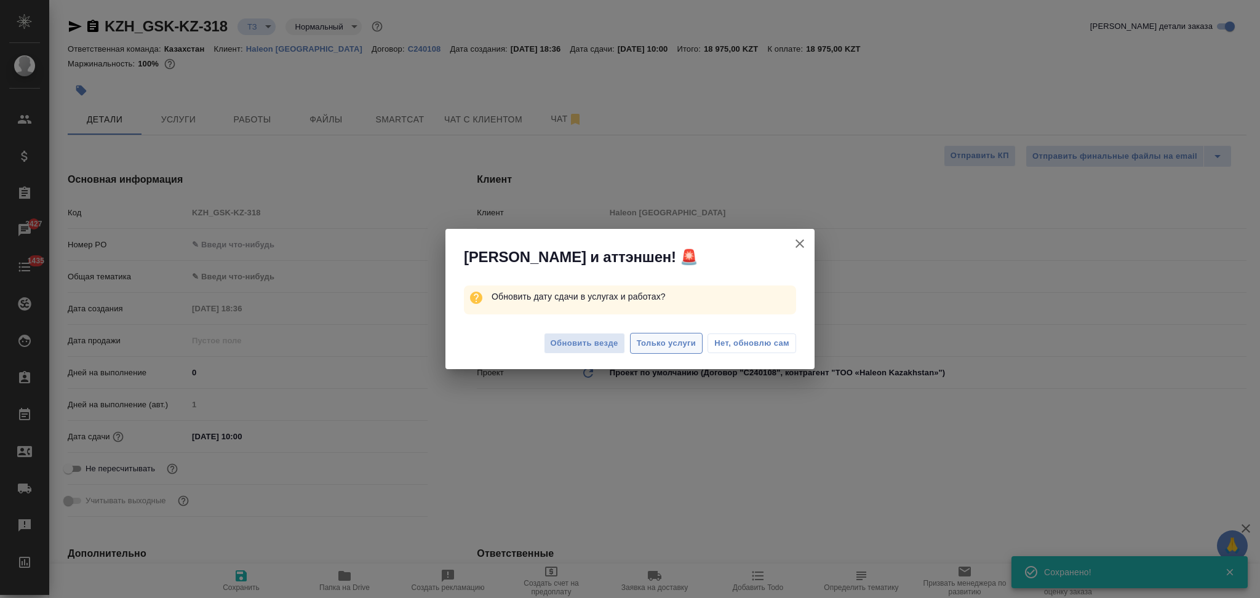
type textarea "x"
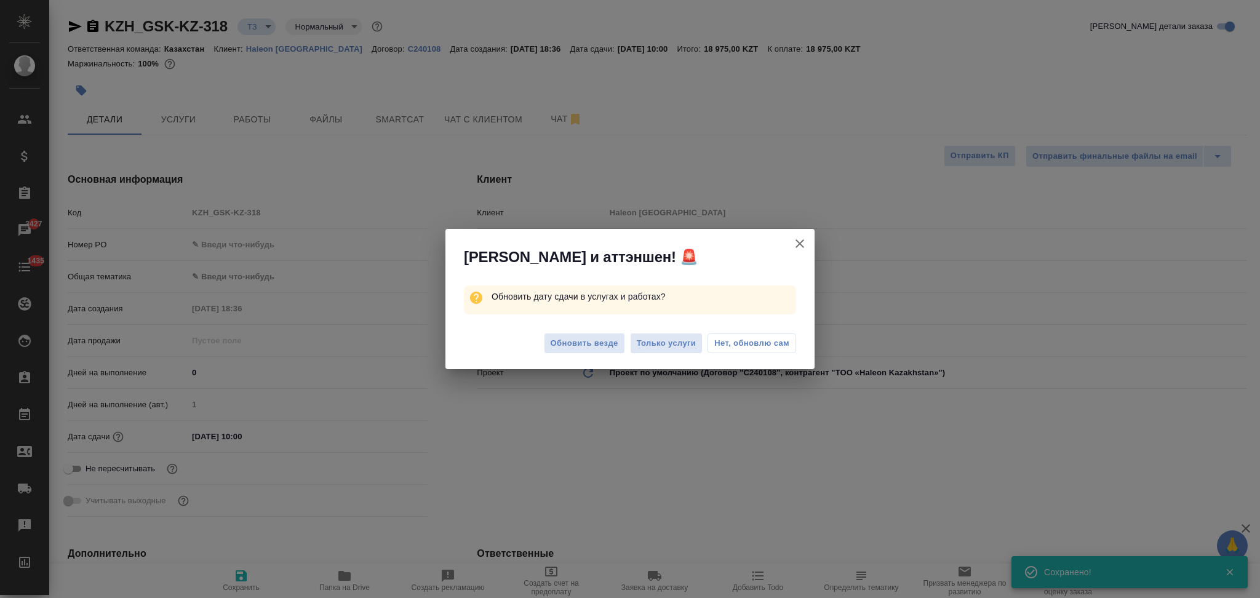
type textarea "x"
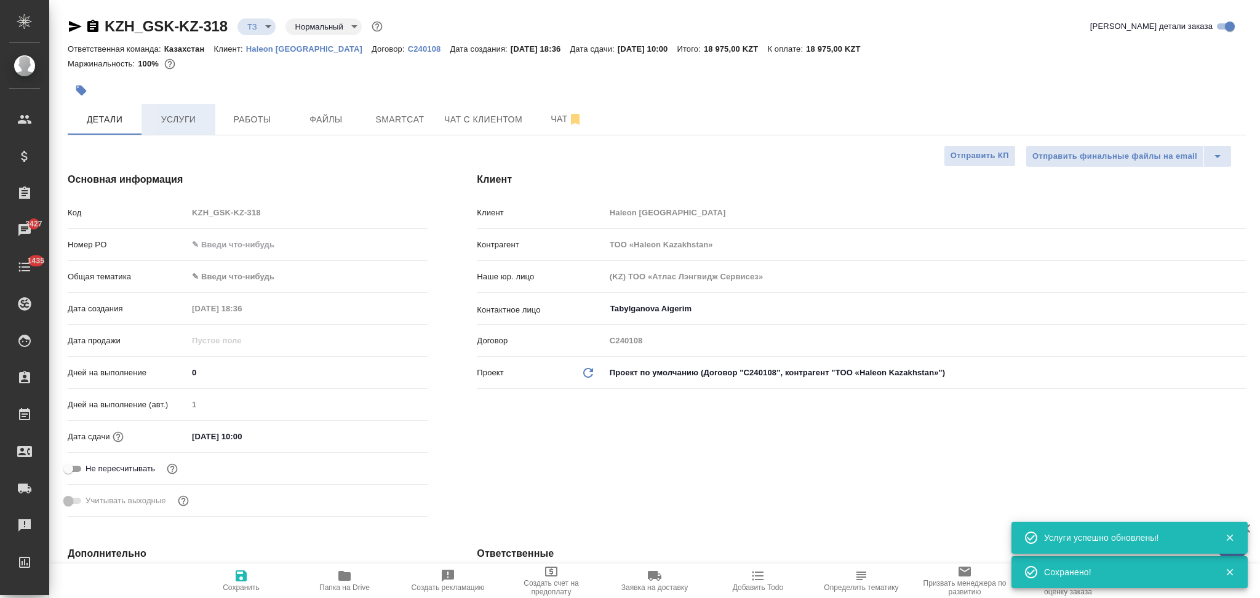
click at [209, 125] on button "Услуги" at bounding box center [178, 119] width 74 height 31
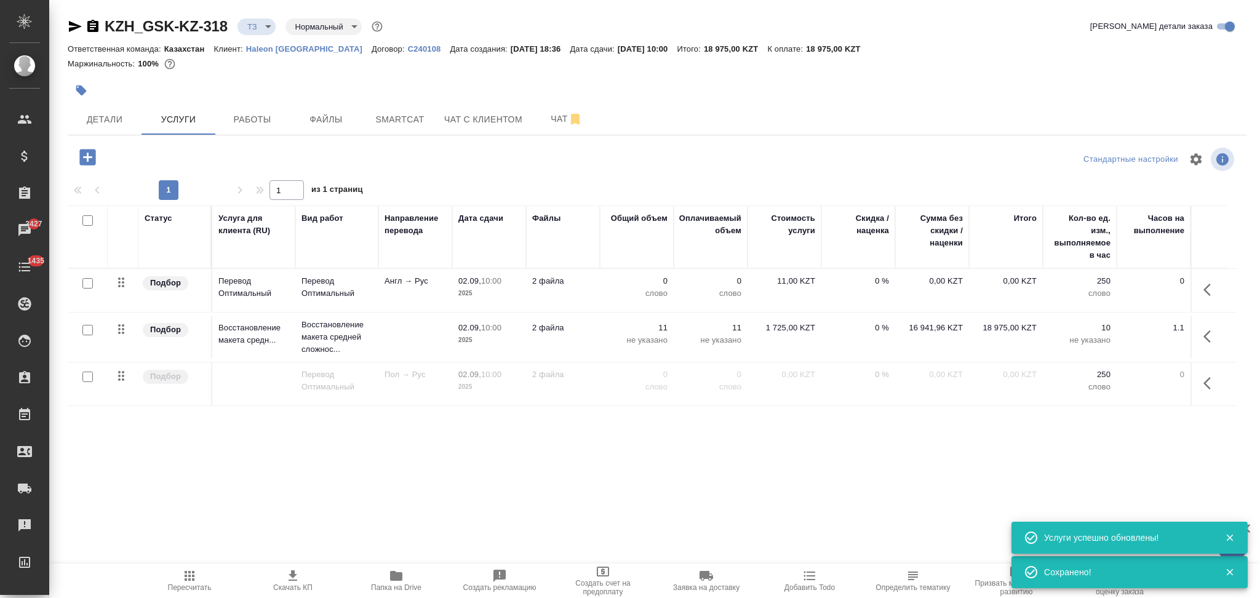
click at [573, 284] on p "2 файла" at bounding box center [563, 281] width 62 height 12
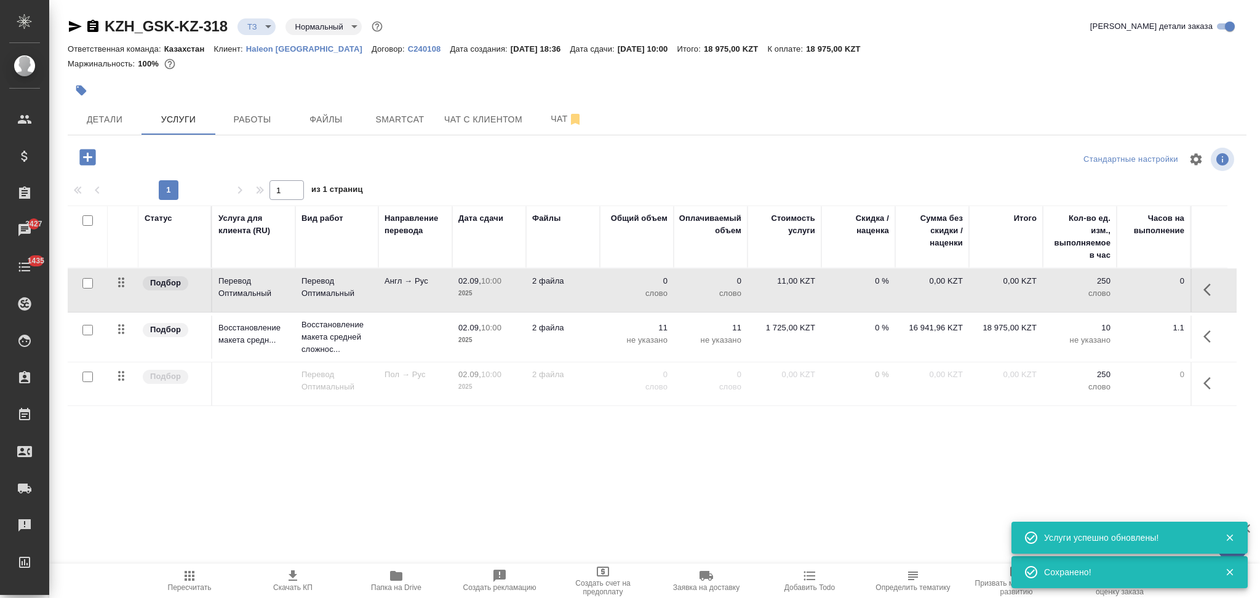
click at [573, 284] on p "2 файла" at bounding box center [563, 281] width 62 height 12
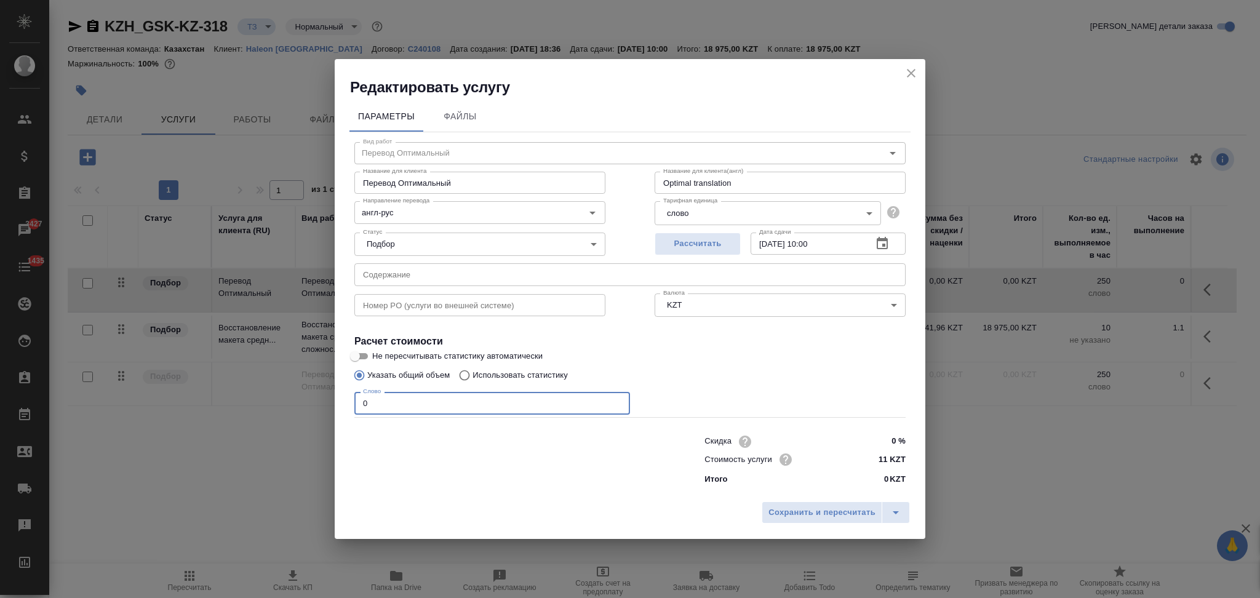
drag, startPoint x: 434, startPoint y: 407, endPoint x: 371, endPoint y: 403, distance: 62.2
click at [371, 403] on input "0" at bounding box center [492, 403] width 276 height 22
click at [360, 356] on input "Не пересчитывать статистику автоматически" at bounding box center [355, 356] width 44 height 15
checkbox input "true"
click at [468, 375] on input "Использовать статистику" at bounding box center [463, 375] width 20 height 23
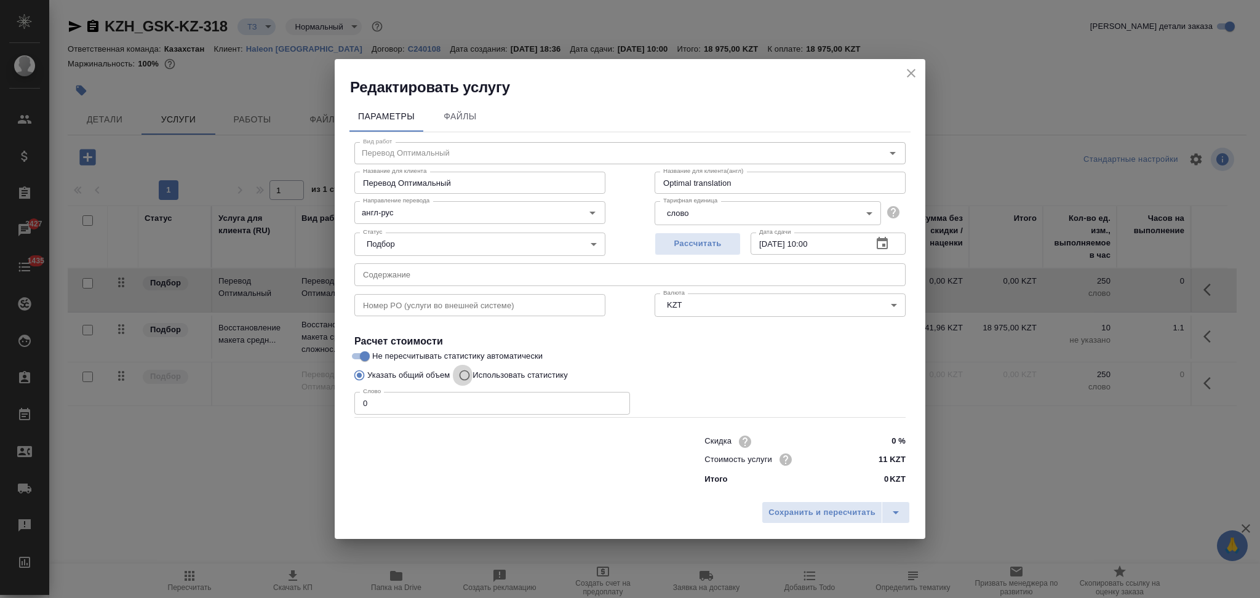
radio input "true"
radio input "false"
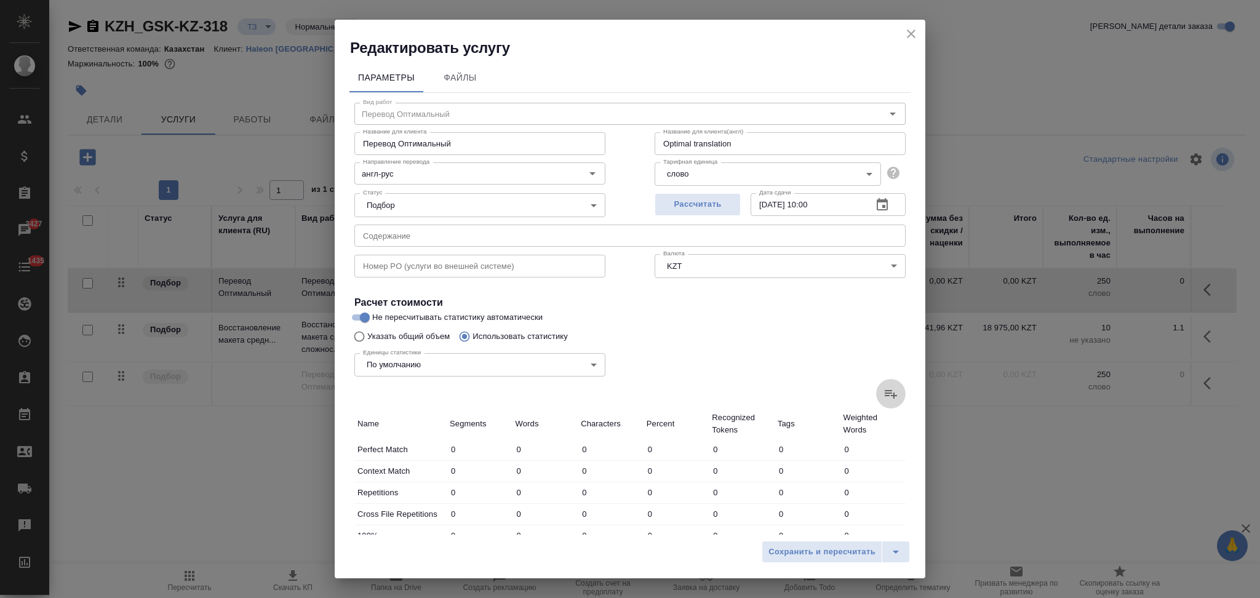
click at [883, 392] on icon at bounding box center [890, 393] width 15 height 15
click at [0, 0] on input "file" at bounding box center [0, 0] width 0 height 0
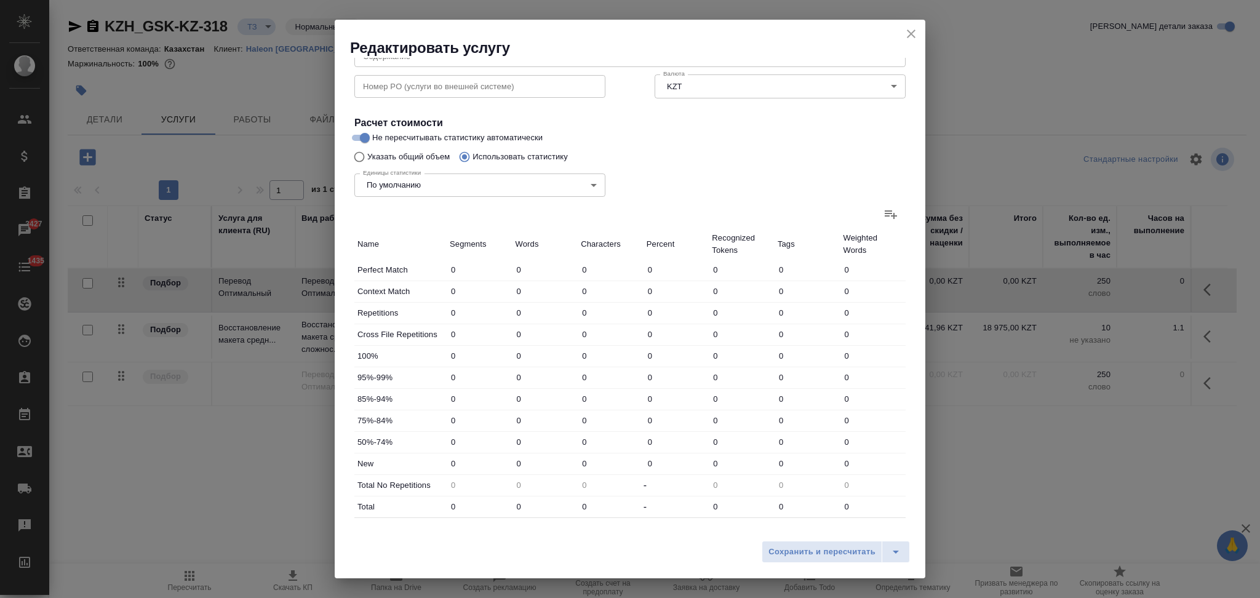
scroll to position [241, 0]
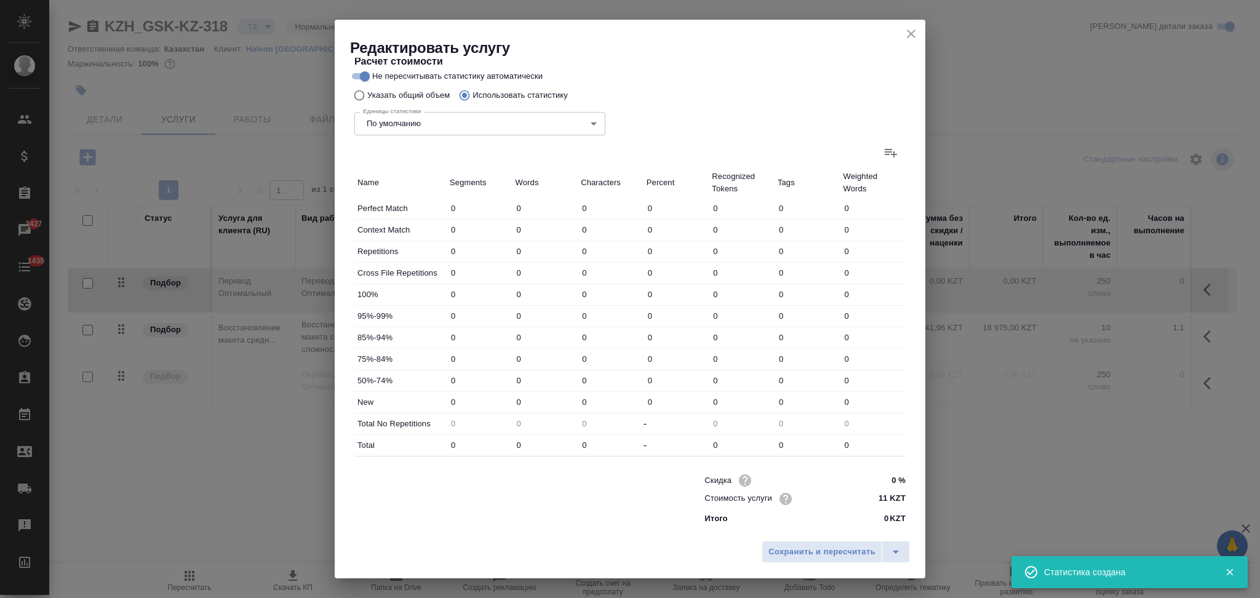
type input "410"
type input "1143"
type input "6741"
type input "27"
type input "130"
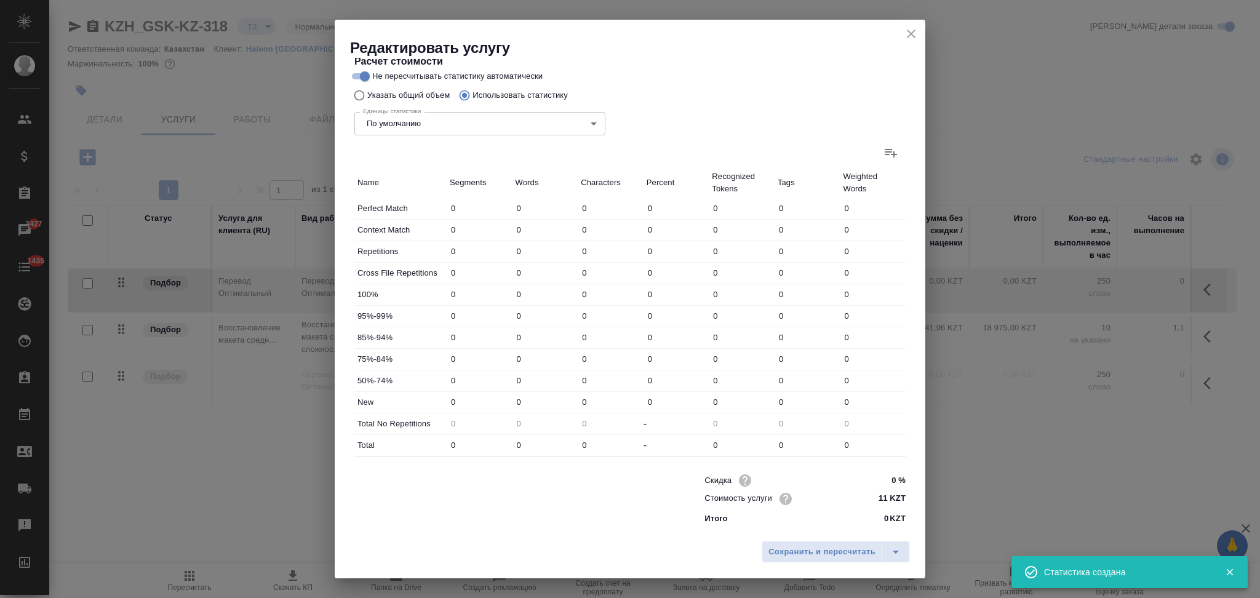
type input "700"
type input "10"
type input "40"
type input "23"
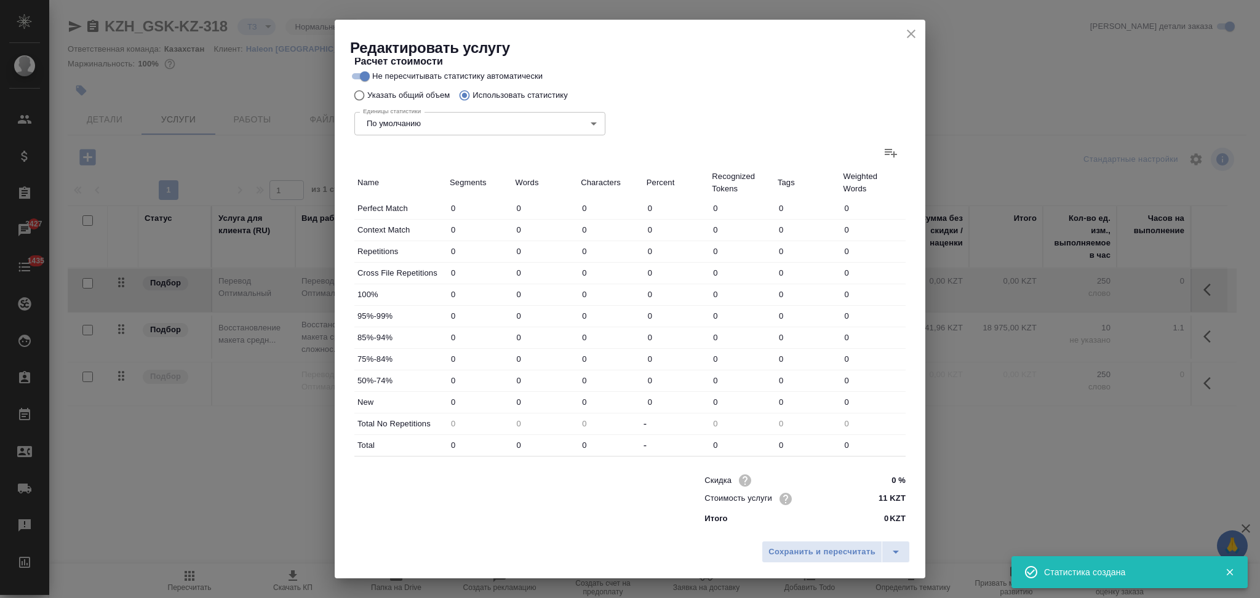
type input "60"
type input "385"
type input "2"
type input "214"
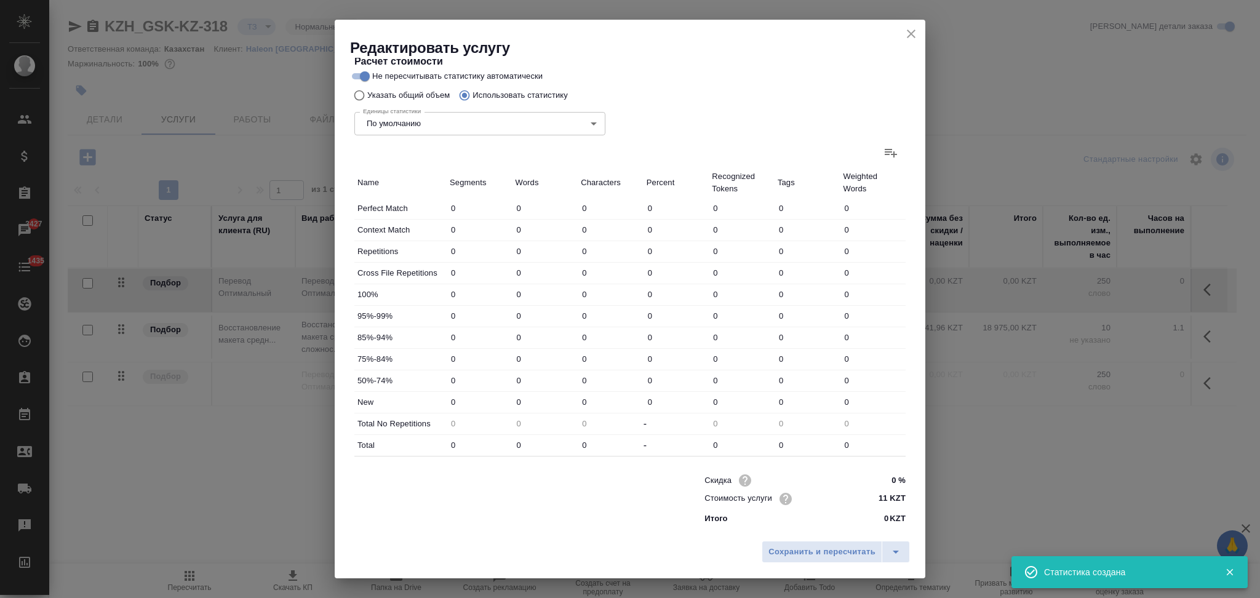
type input "5"
type input "38"
type input "235"
type input "9"
type input "34"
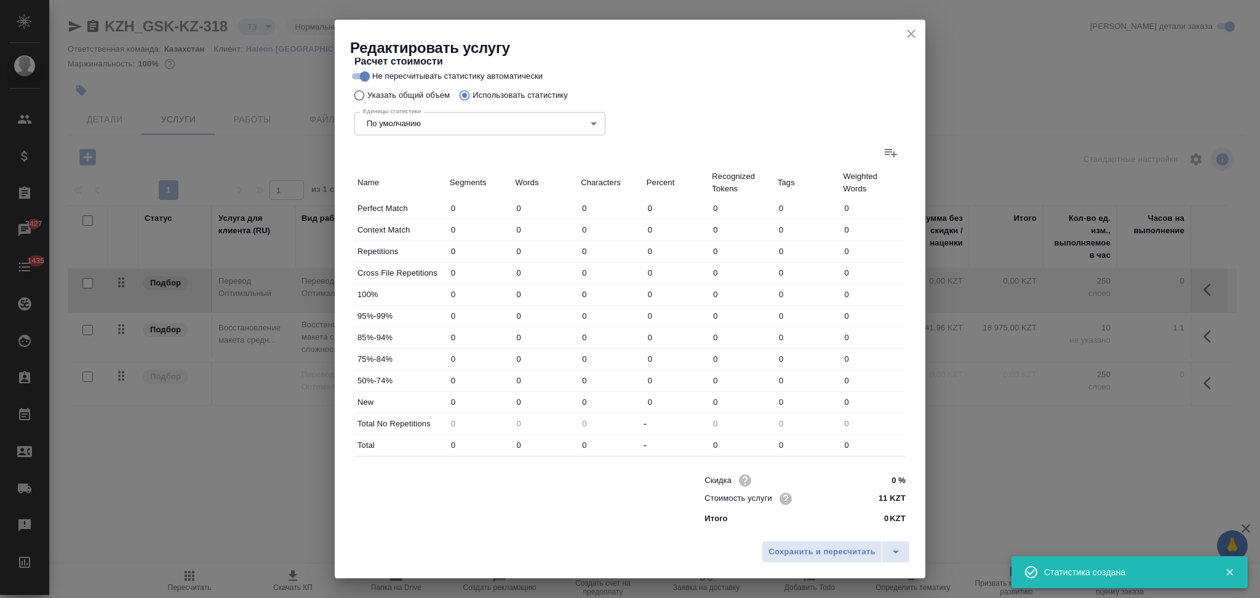
type input "186"
type input "21"
type input "112"
type input "607"
type input "470"
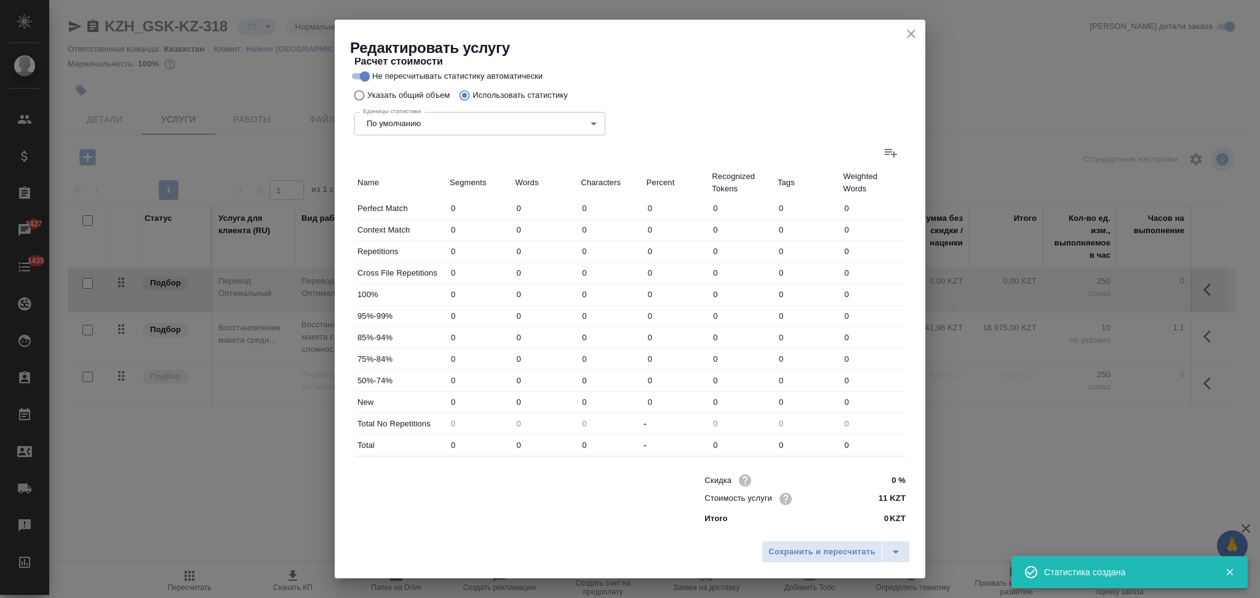
type input "1389"
type input "8368"
type input "507"
type input "1529"
type input "9108"
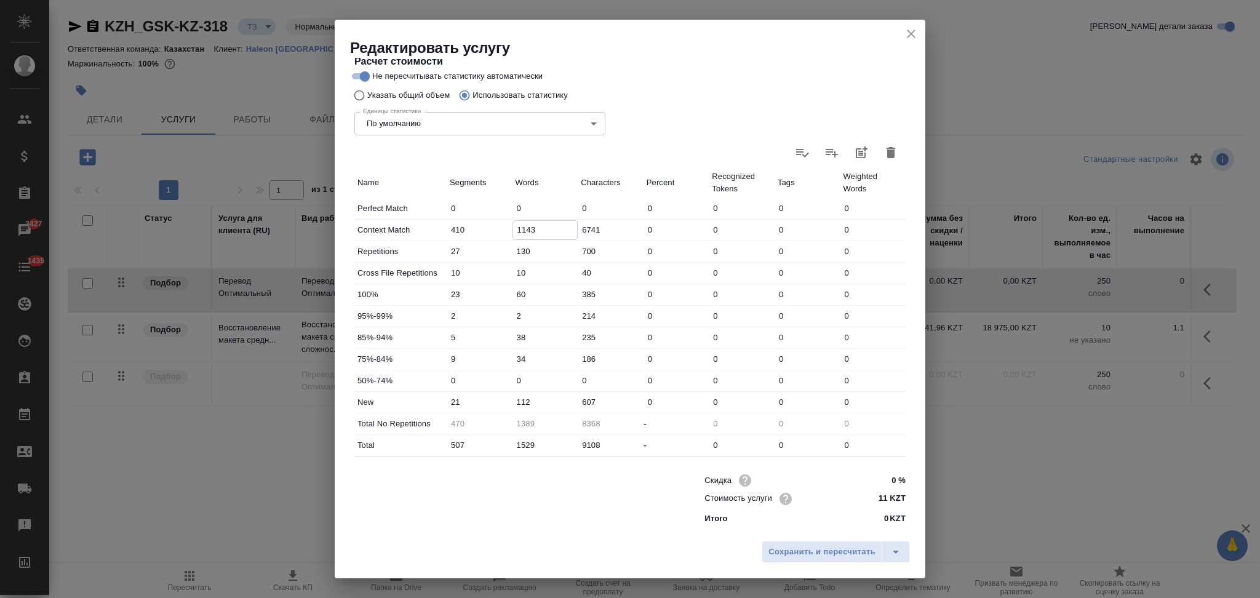
drag, startPoint x: 522, startPoint y: 231, endPoint x: 514, endPoint y: 230, distance: 8.0
click at [514, 230] on input "1143" at bounding box center [545, 230] width 65 height 18
click at [522, 230] on input "1143" at bounding box center [545, 230] width 65 height 18
type input "943"
click at [515, 402] on input "112" at bounding box center [545, 402] width 65 height 18
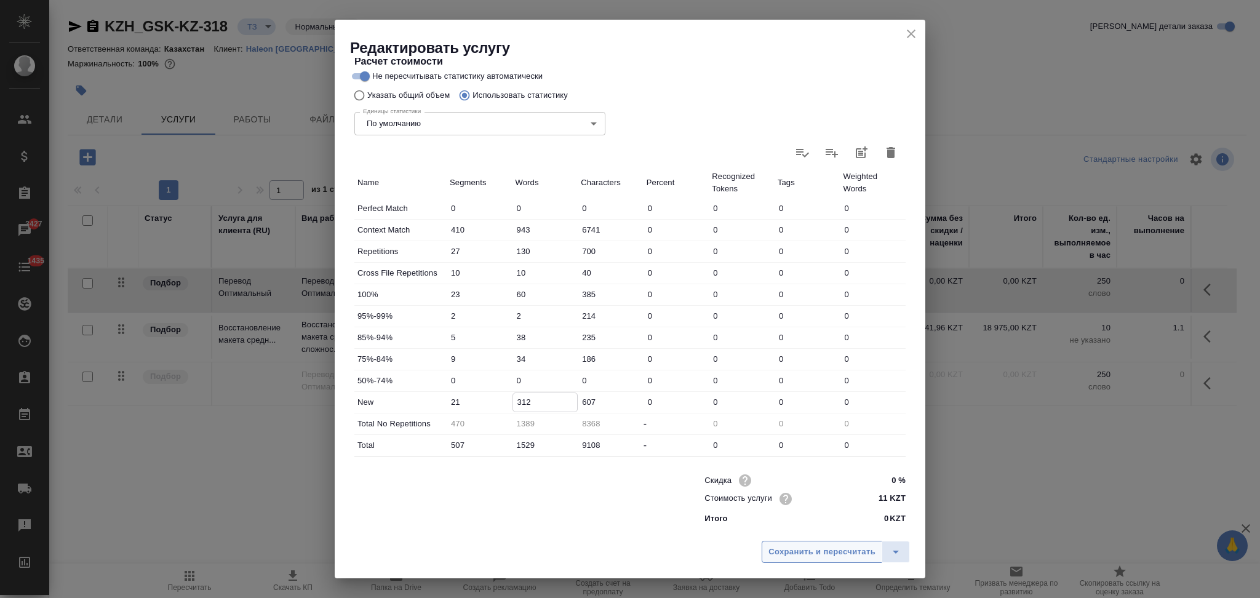
type input "312"
click at [774, 545] on span "Сохранить и пересчитать" at bounding box center [821, 552] width 107 height 14
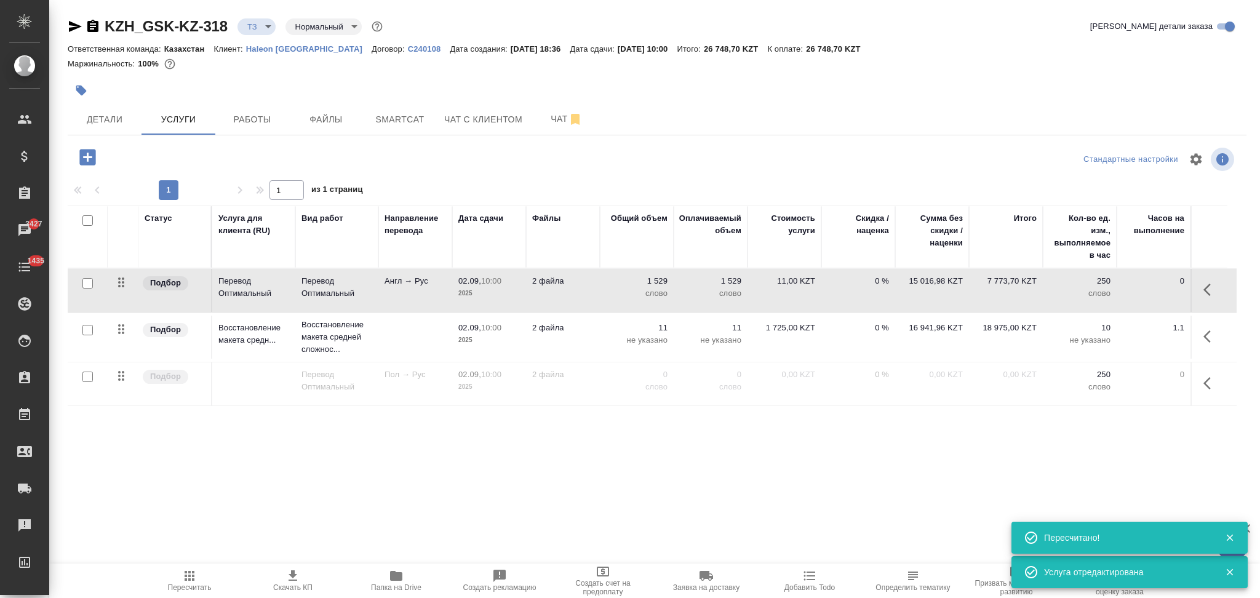
click at [293, 576] on icon "button" at bounding box center [292, 575] width 9 height 10
click at [543, 119] on span "Чат" at bounding box center [566, 118] width 59 height 15
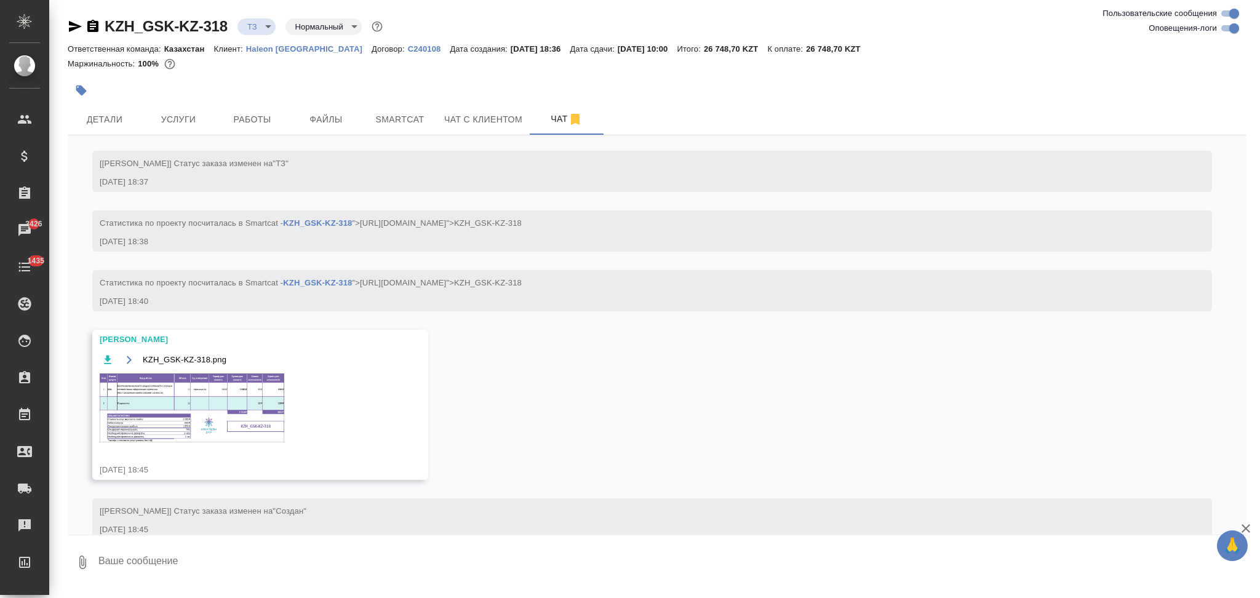
scroll to position [180, 0]
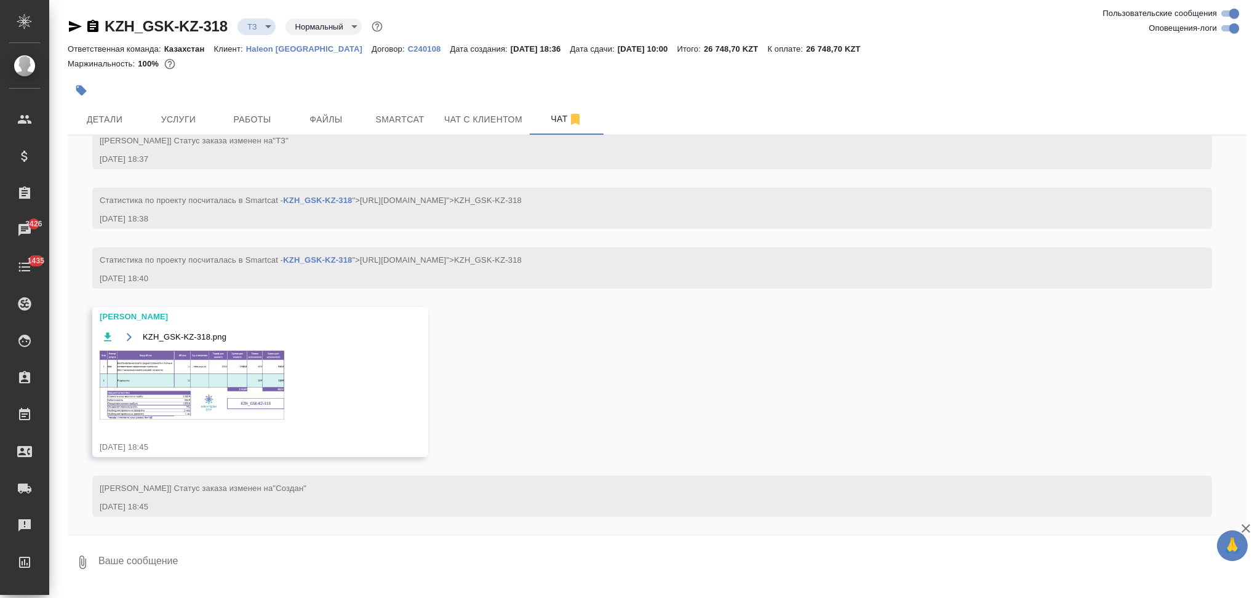
click at [154, 377] on img at bounding box center [192, 385] width 185 height 69
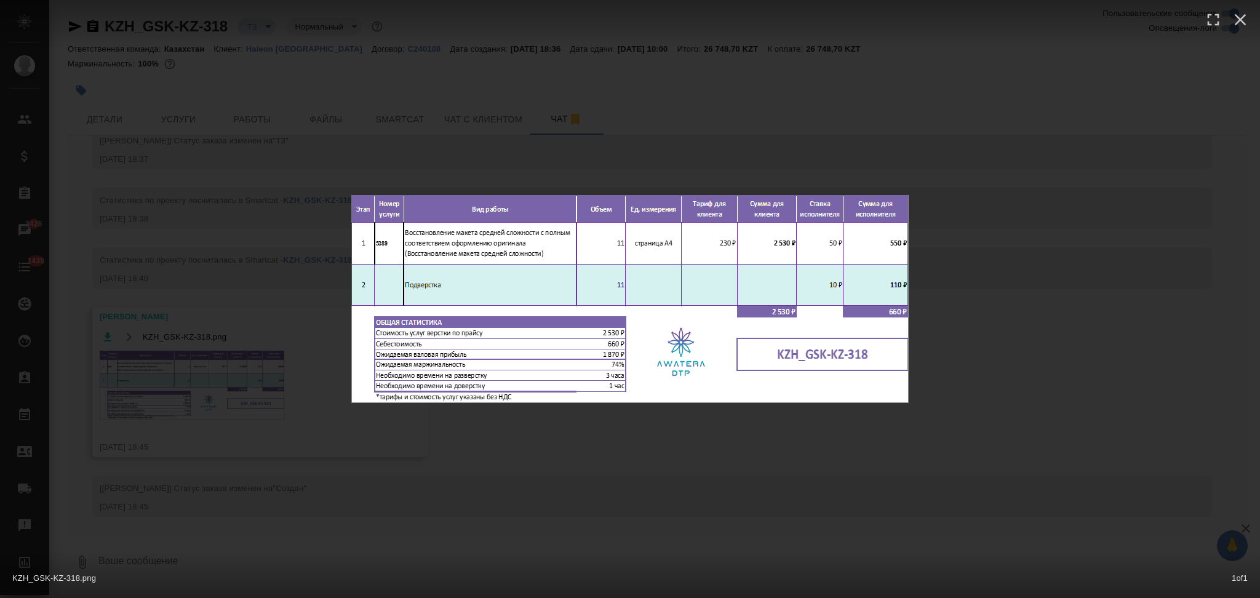
click at [209, 281] on div "KZH_GSK-KZ-318.png 1 of 1" at bounding box center [630, 299] width 1260 height 598
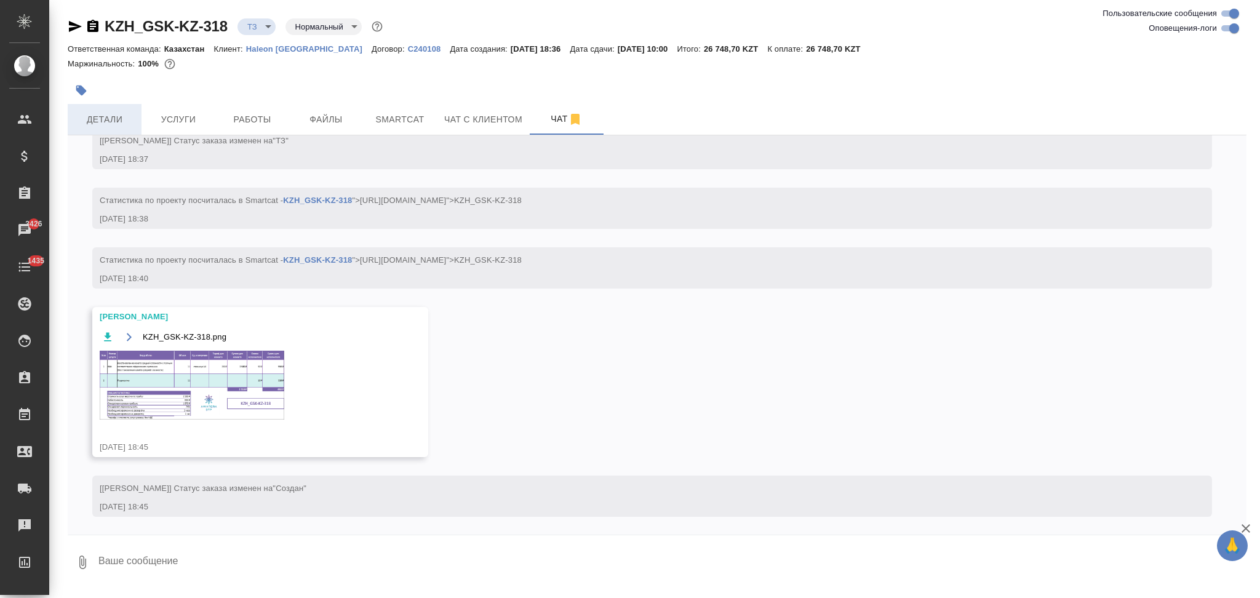
click at [124, 119] on span "Детали" at bounding box center [104, 119] width 59 height 15
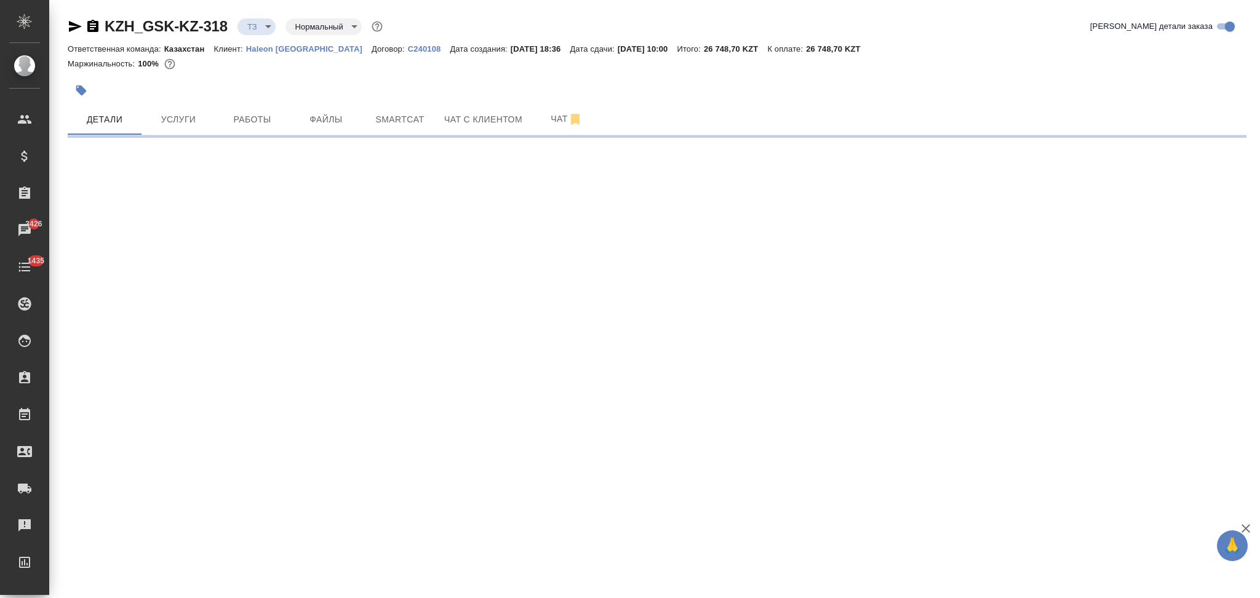
select select "RU"
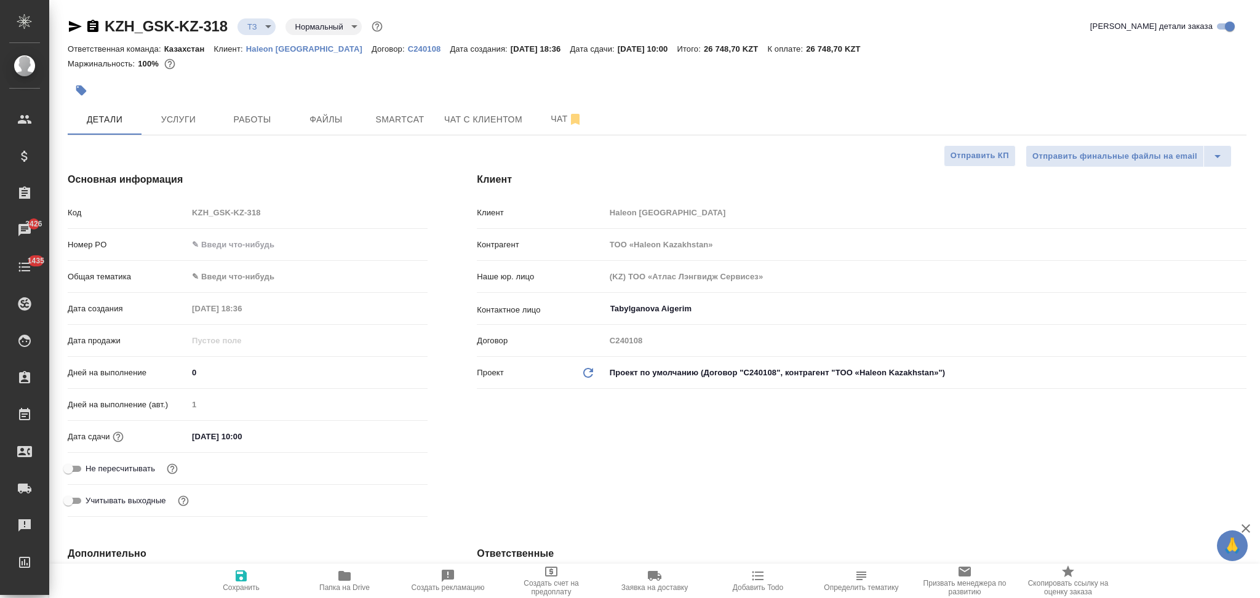
type textarea "x"
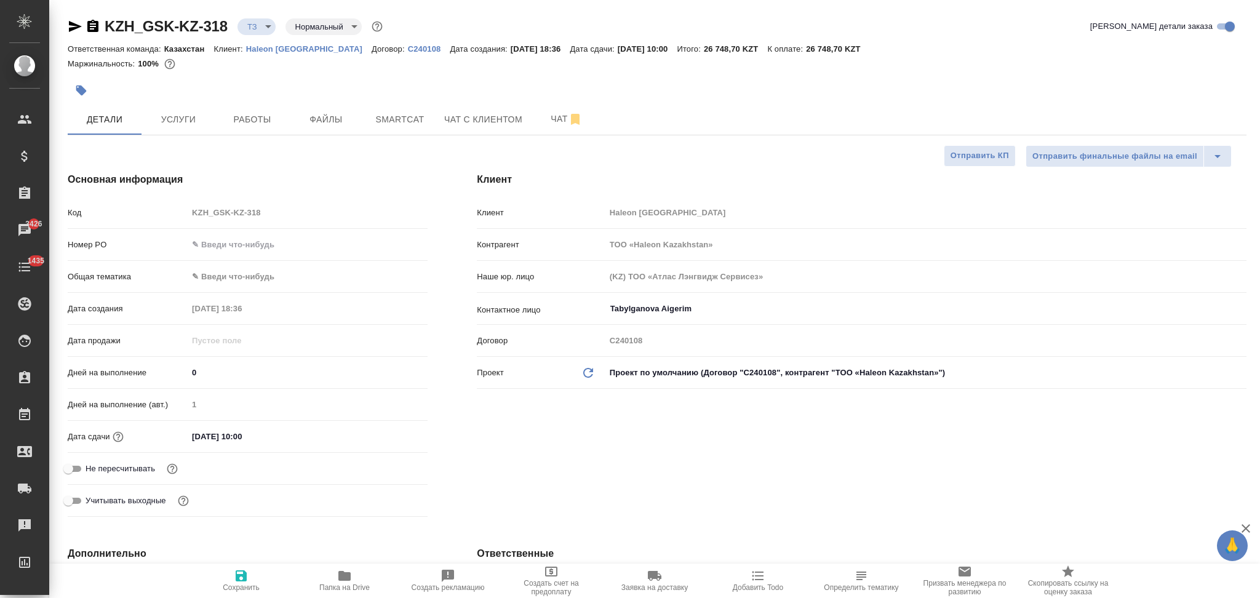
type textarea "x"
drag, startPoint x: 548, startPoint y: 116, endPoint x: 535, endPoint y: 123, distance: 14.6
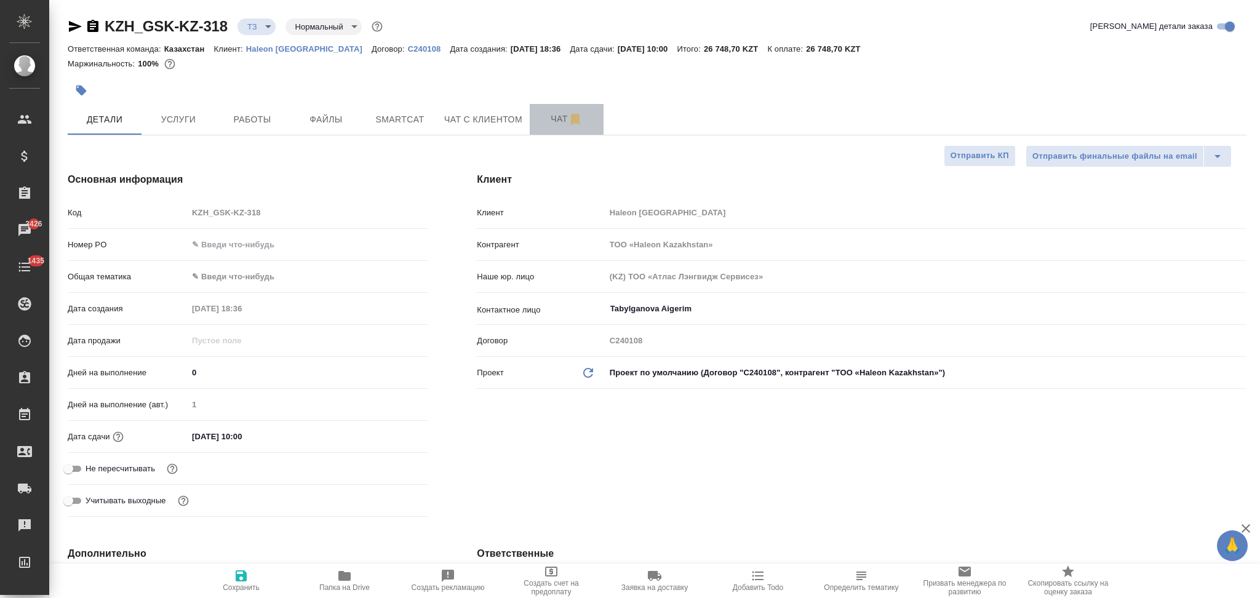
click at [548, 116] on span "Чат" at bounding box center [566, 118] width 59 height 15
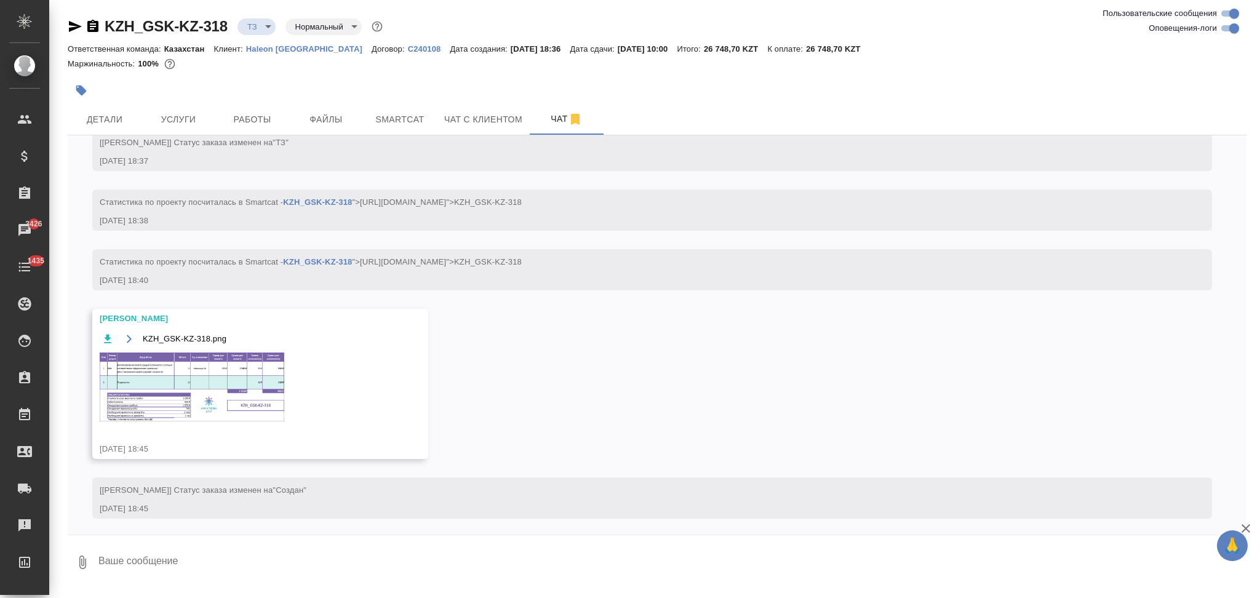
scroll to position [180, 0]
click at [112, 119] on span "Детали" at bounding box center [104, 119] width 59 height 15
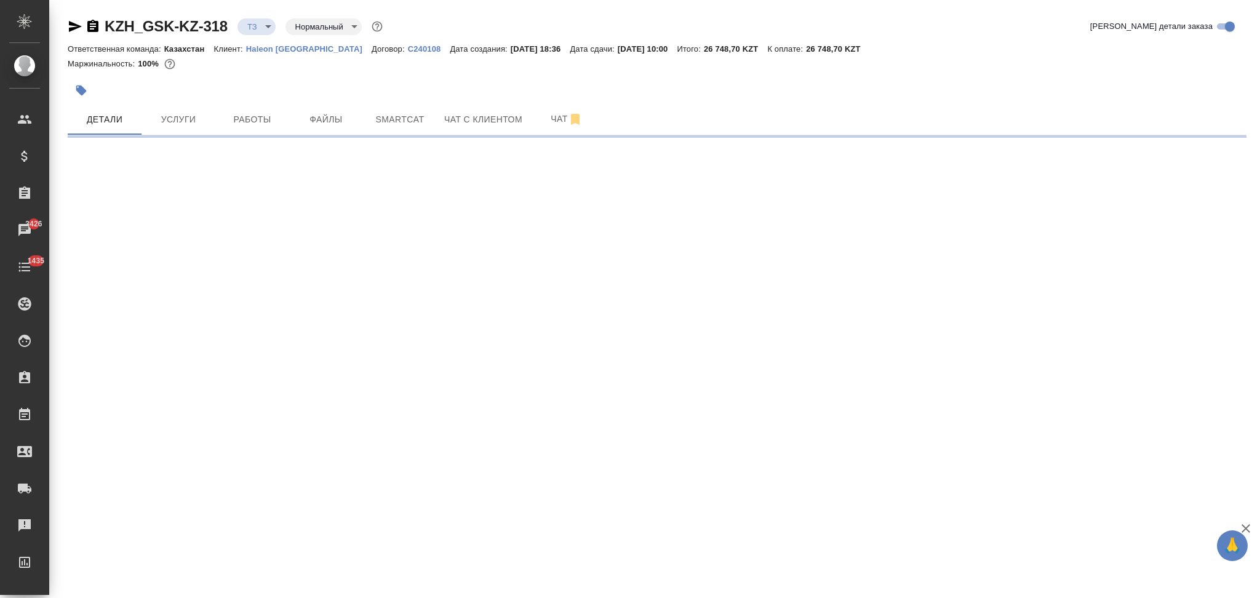
select select "RU"
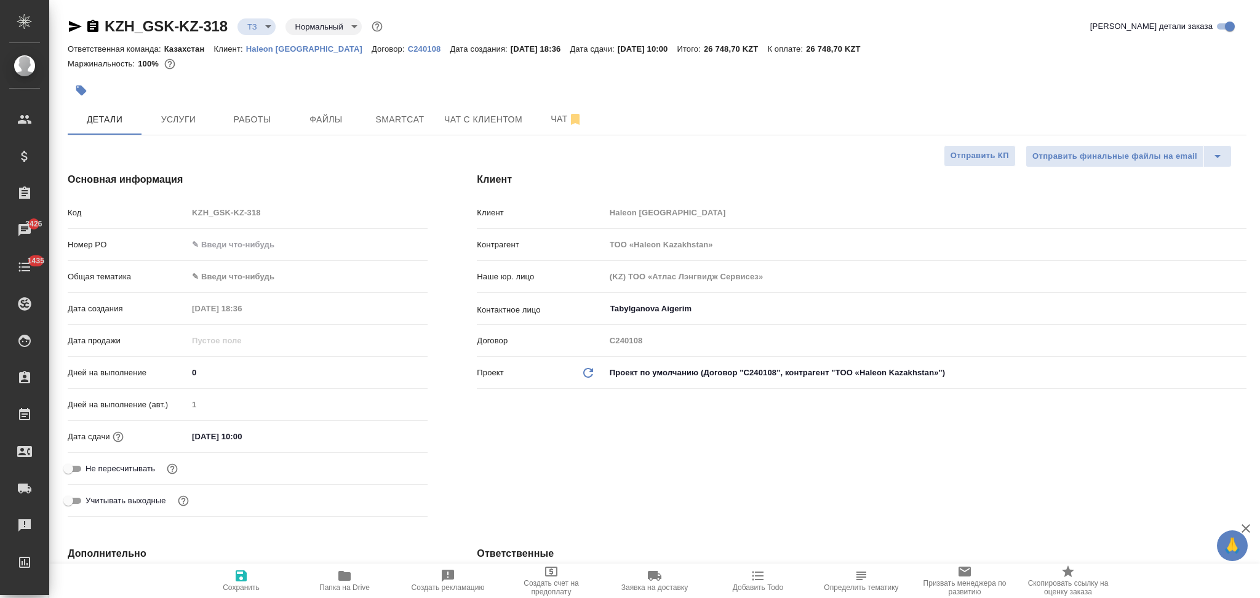
type textarea "x"
click at [92, 25] on icon "button" at bounding box center [92, 26] width 11 height 12
type textarea "x"
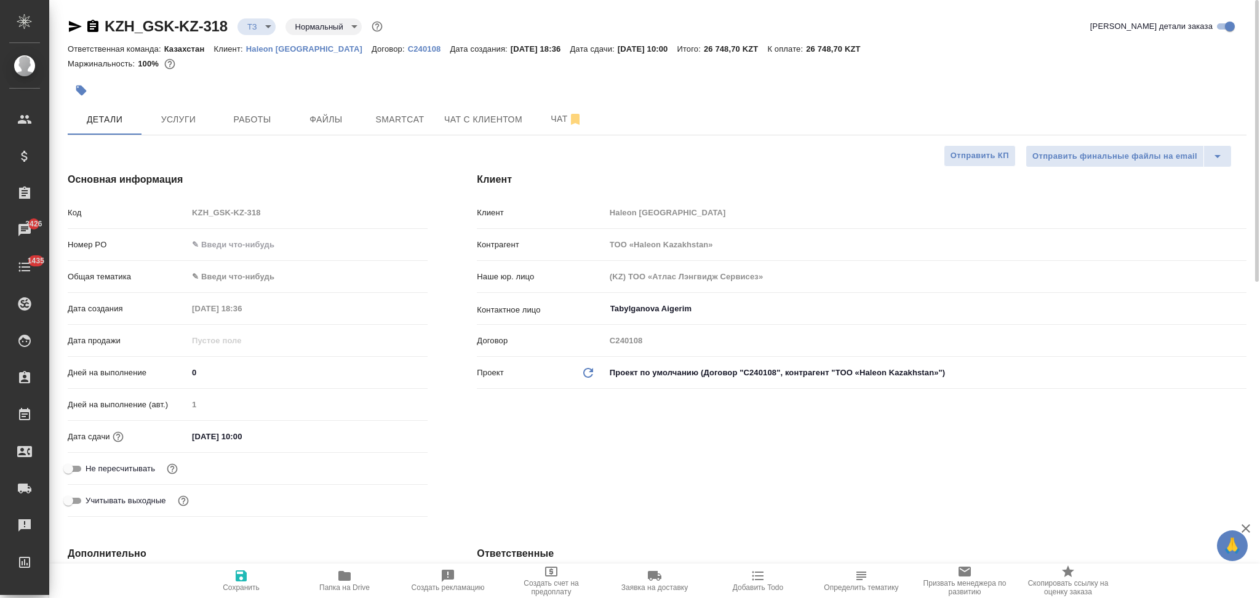
type textarea "x"
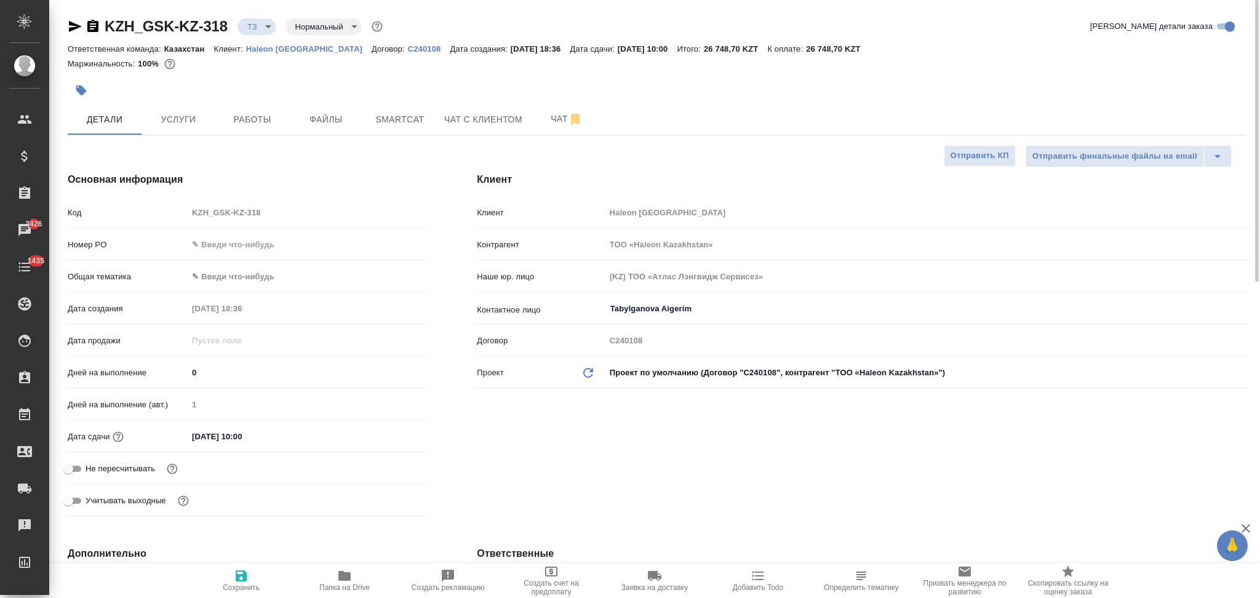
type textarea "x"
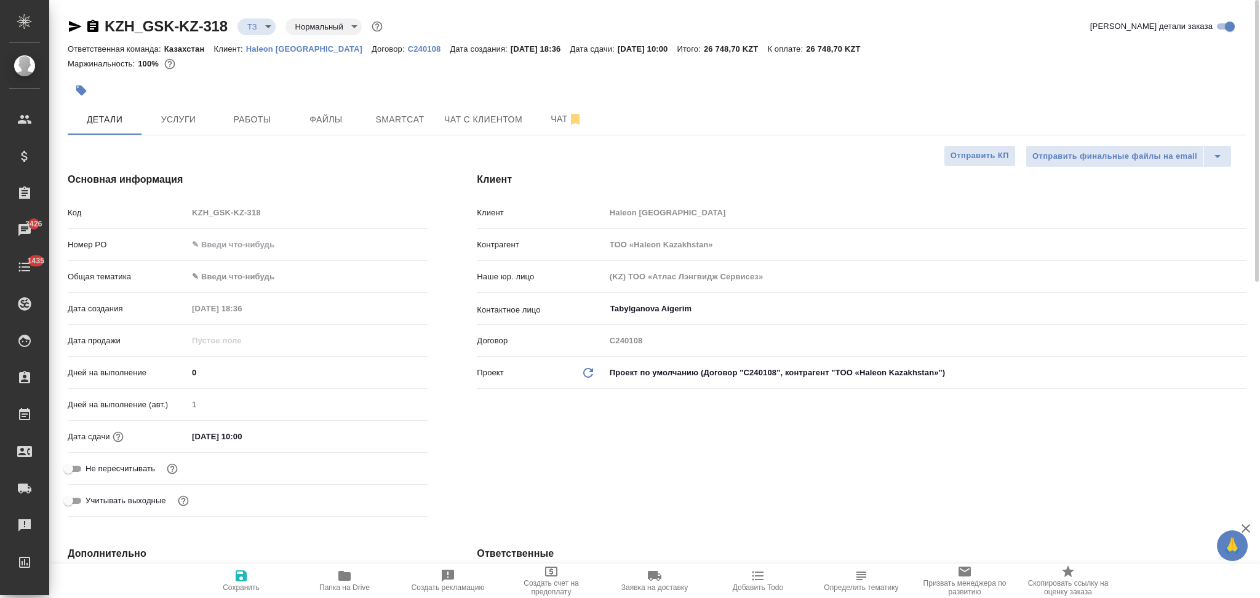
type textarea "x"
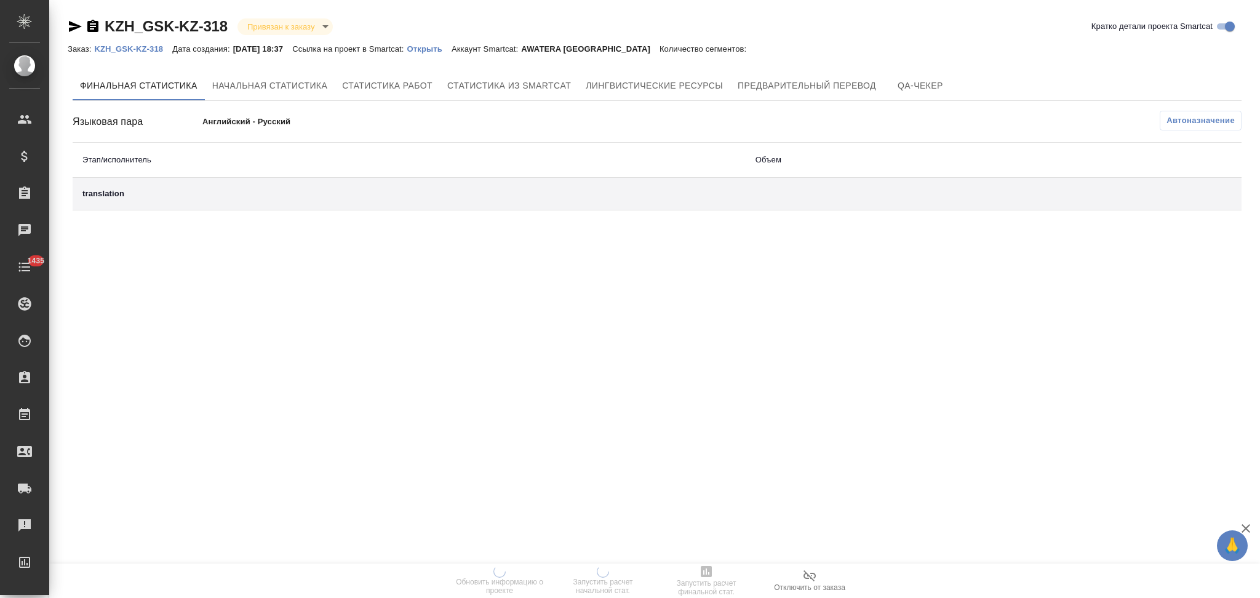
click at [430, 50] on p "Открыть" at bounding box center [429, 48] width 44 height 9
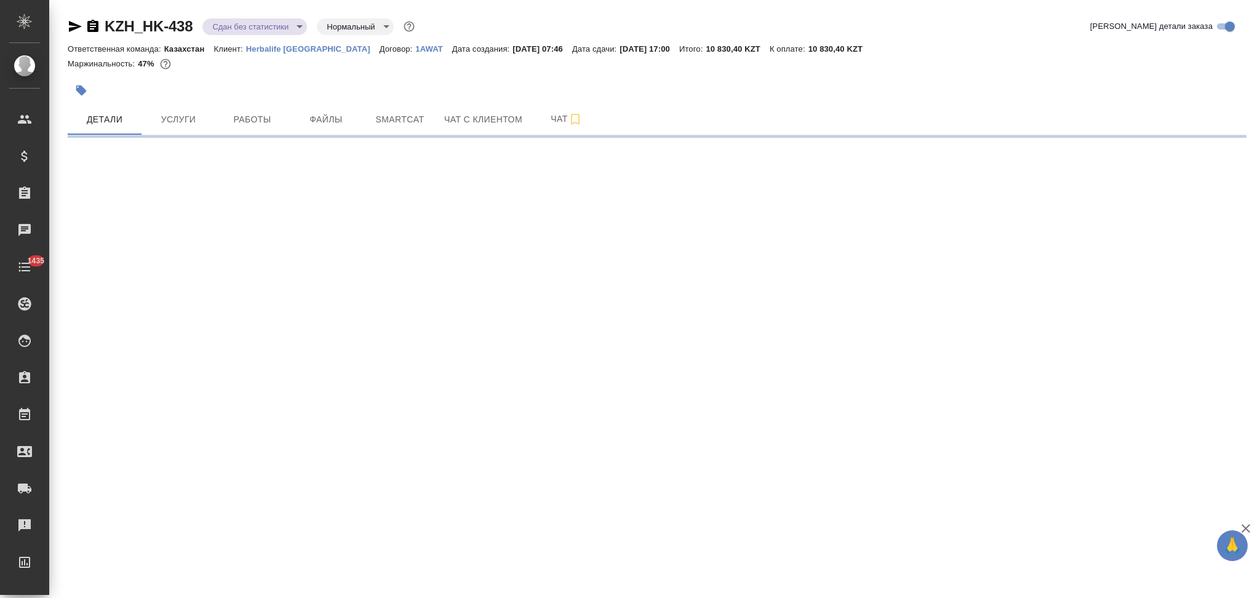
select select "RU"
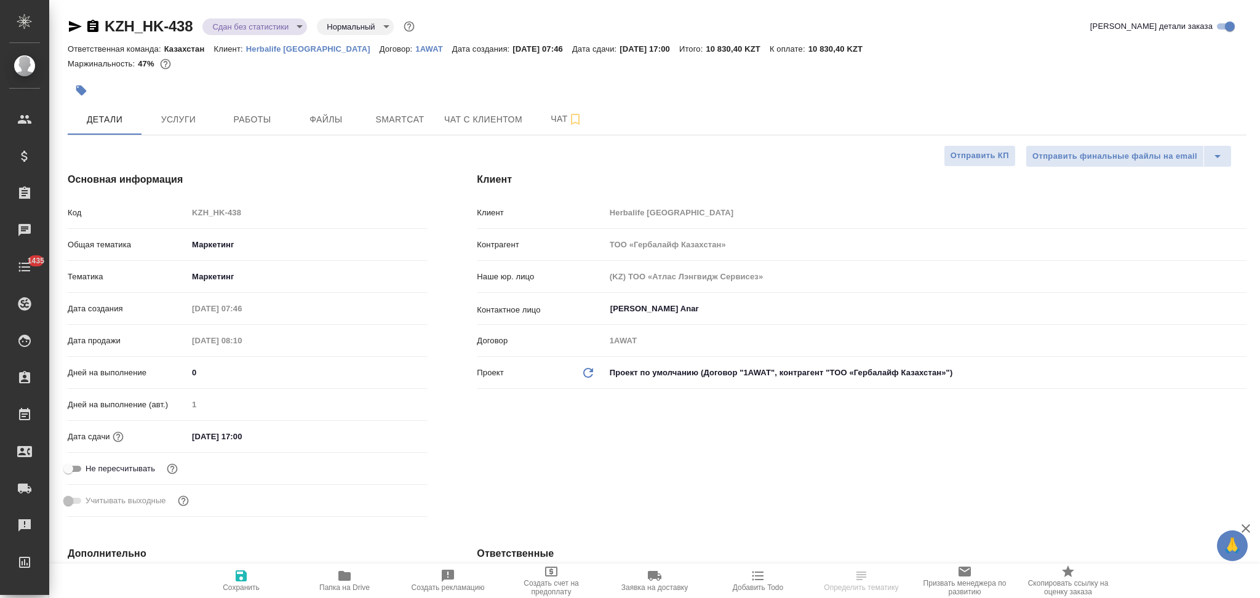
type textarea "x"
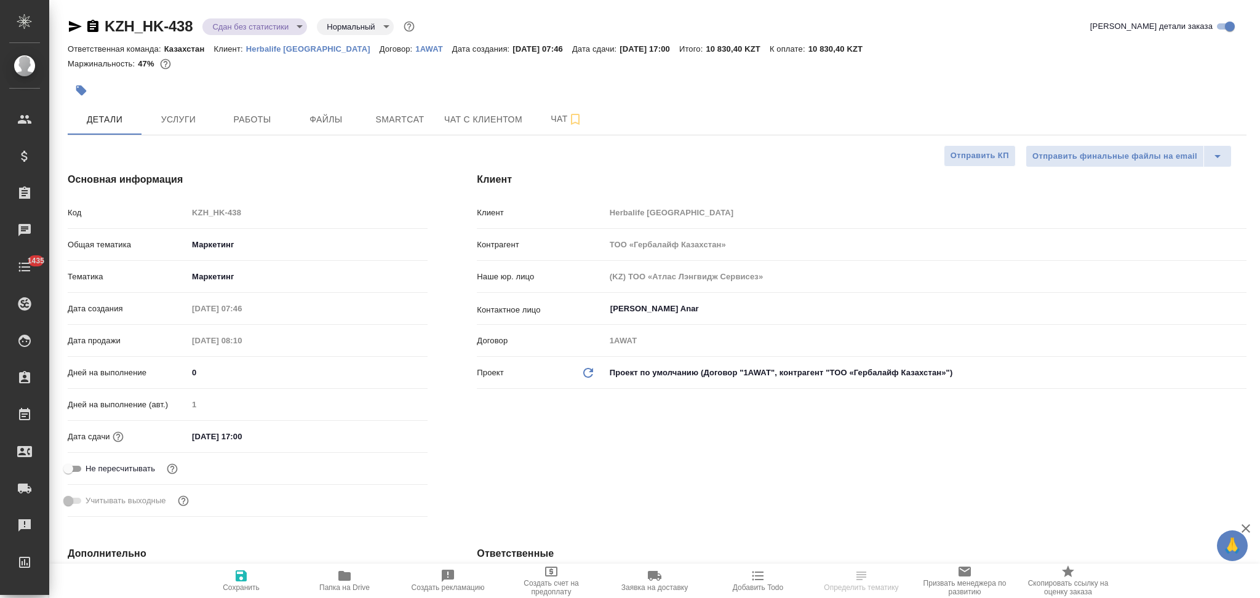
type textarea "x"
click at [342, 575] on icon "button" at bounding box center [344, 576] width 12 height 10
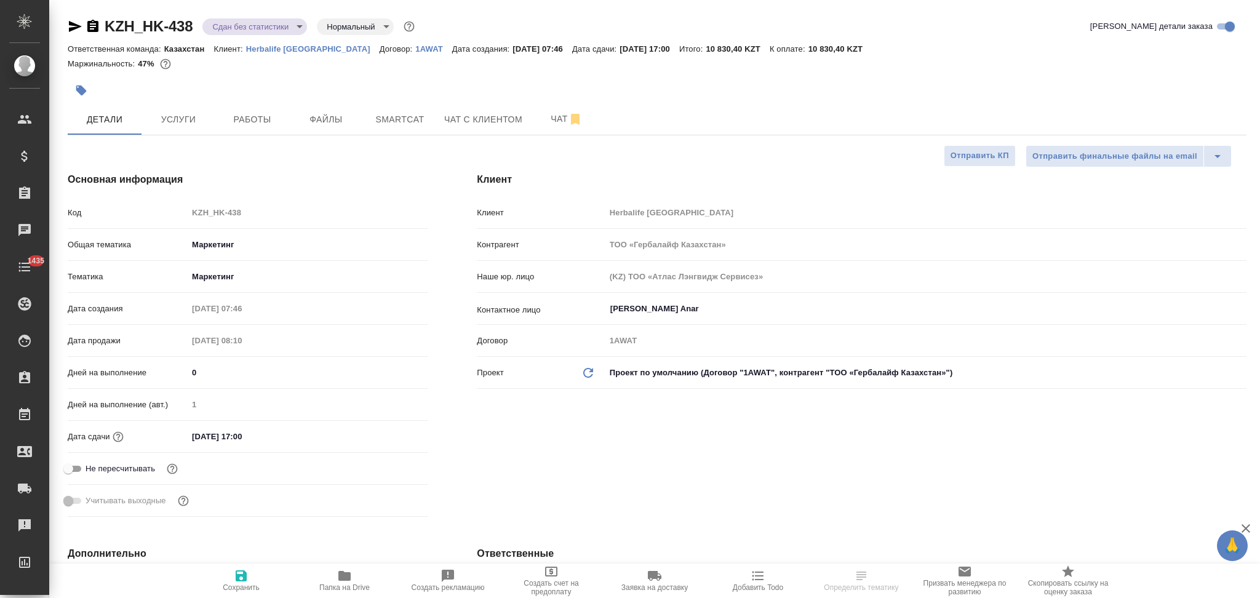
type textarea "x"
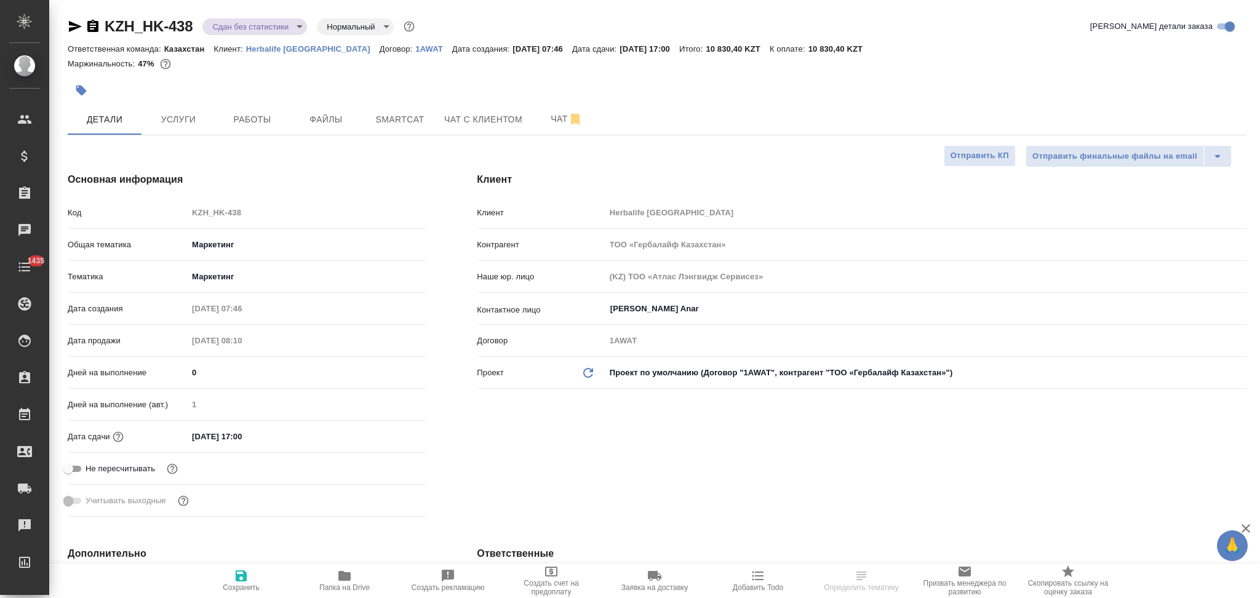
type textarea "x"
click at [138, 210] on div "Код KZH_HK-438" at bounding box center [248, 213] width 360 height 22
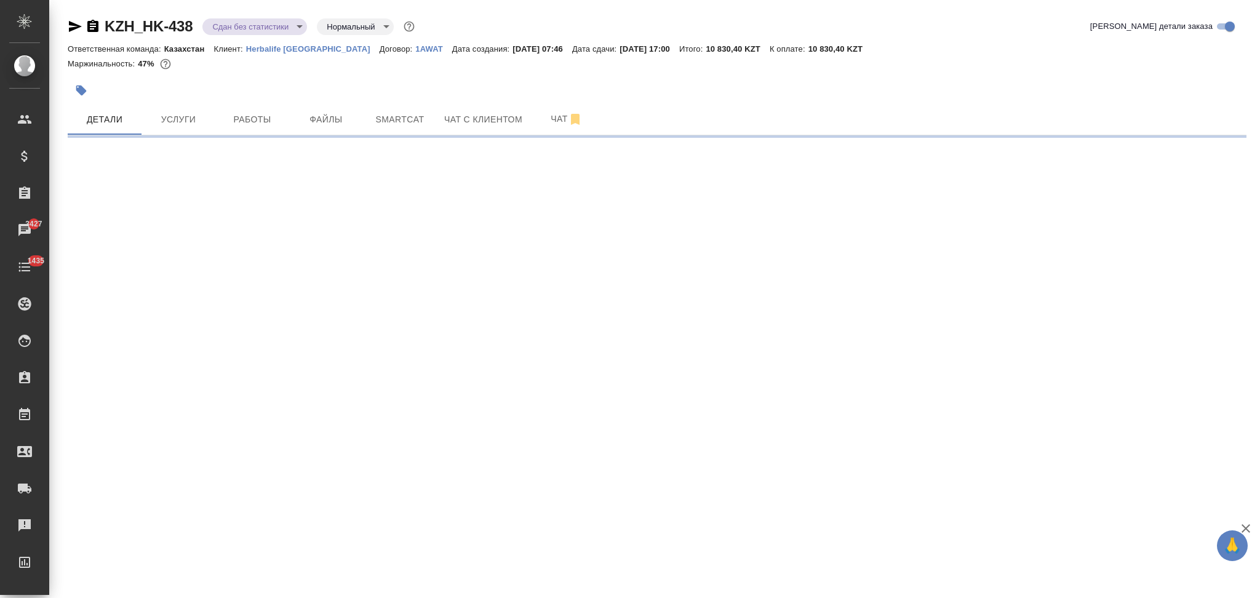
select select "RU"
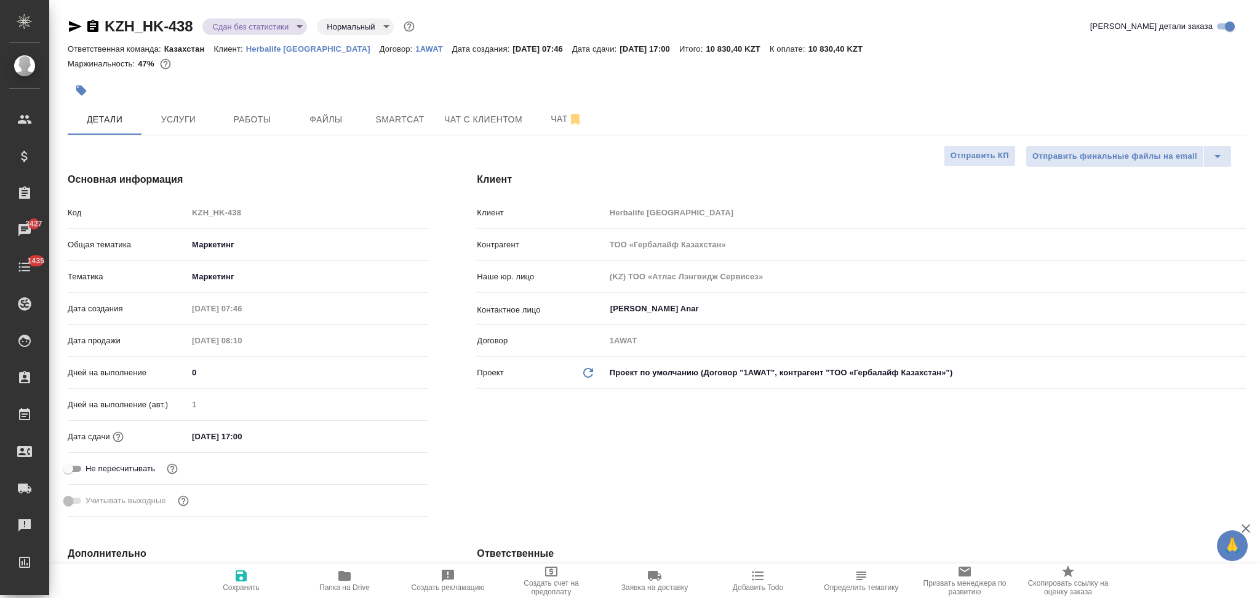
type textarea "x"
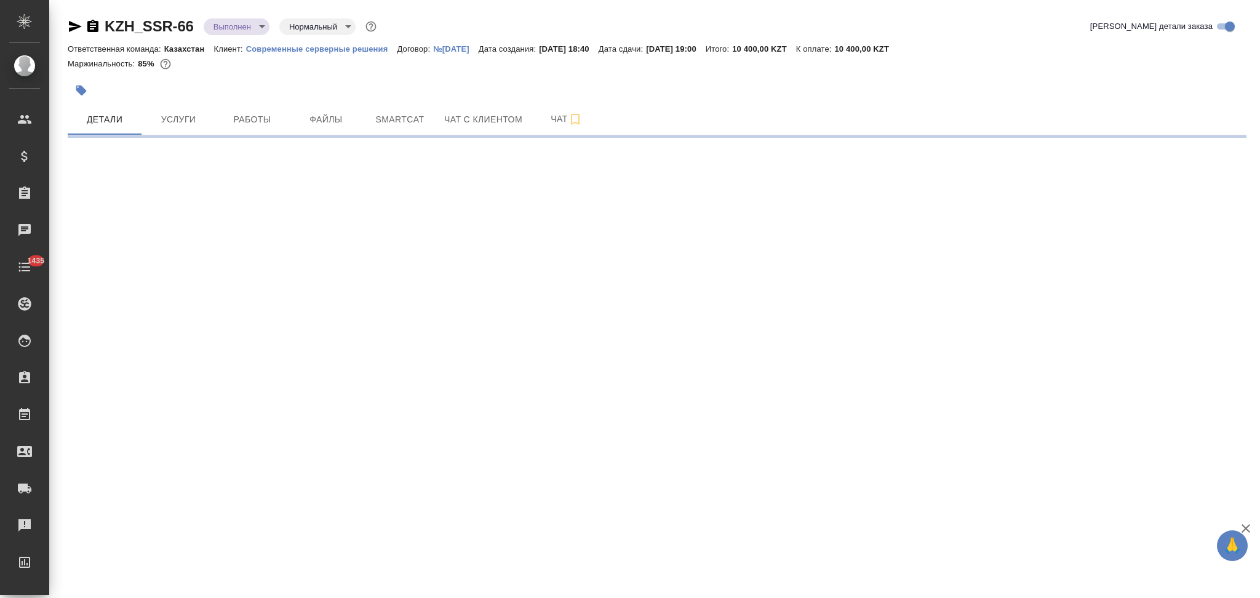
select select "RU"
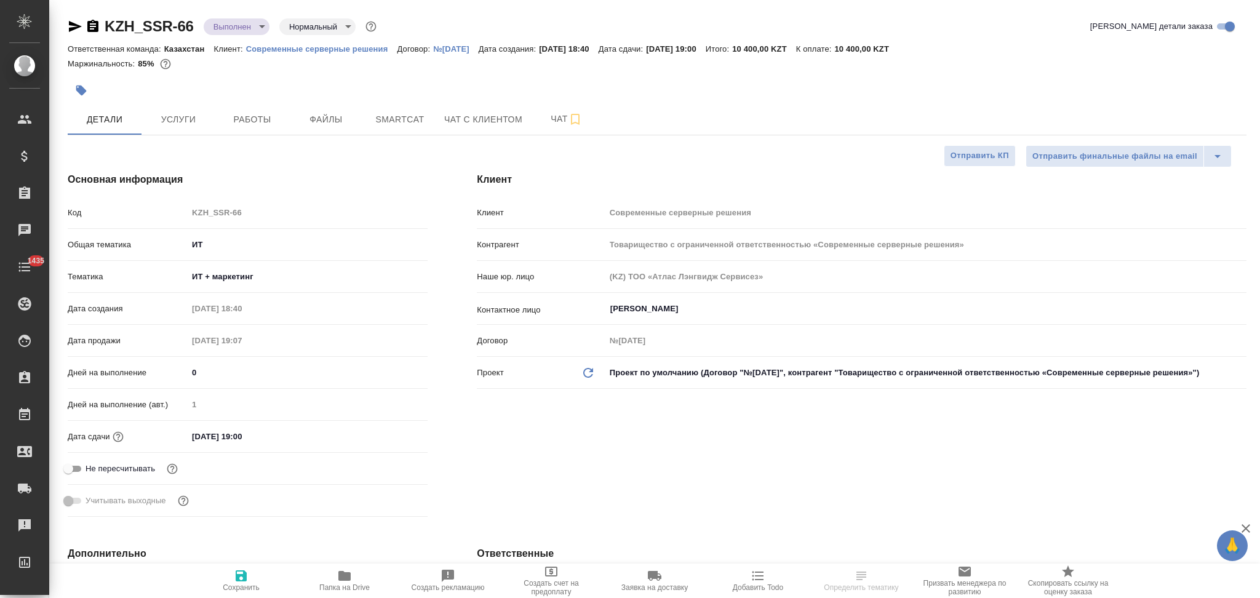
type textarea "x"
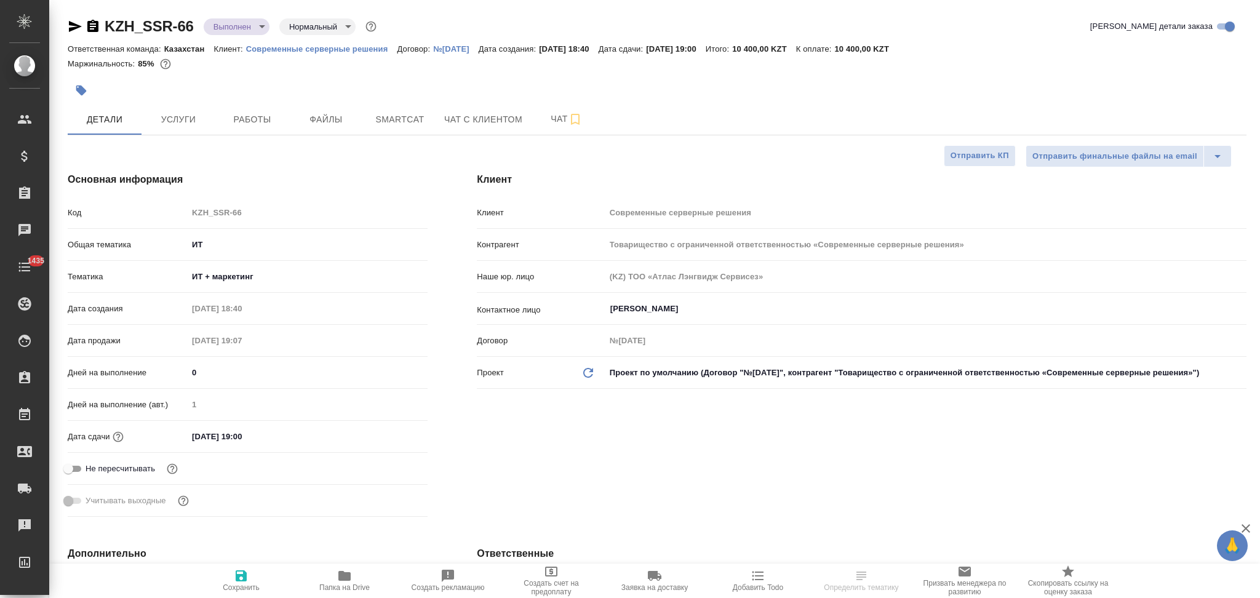
type textarea "x"
click at [343, 573] on icon "button" at bounding box center [344, 576] width 12 height 10
type textarea "x"
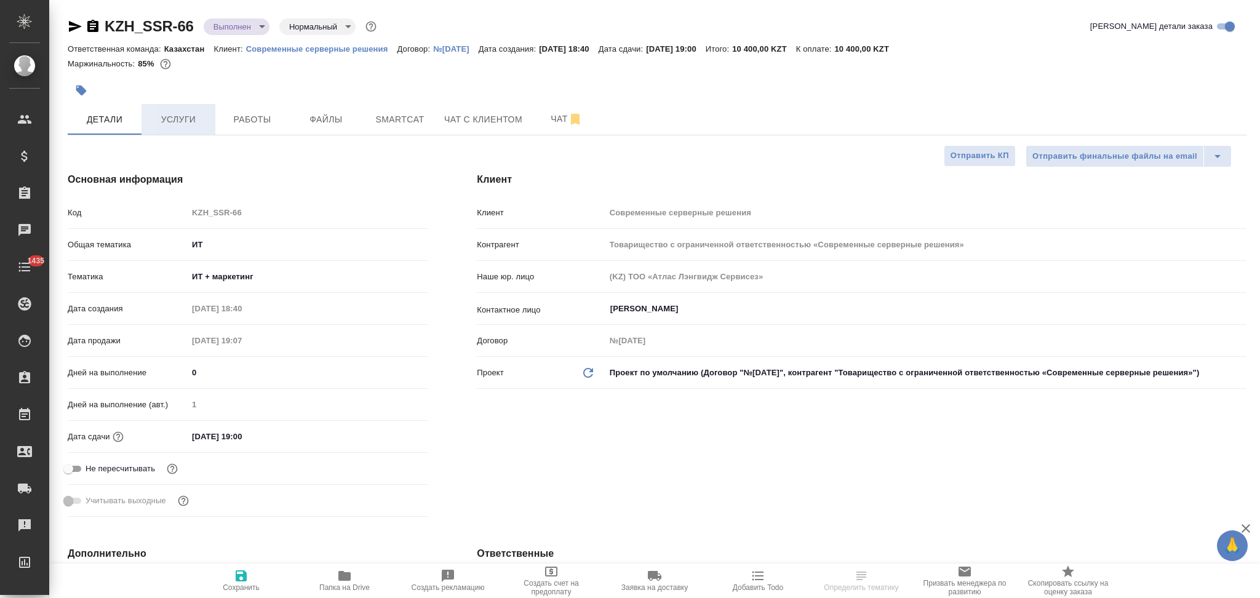
type textarea "x"
click at [185, 112] on span "Услуги" at bounding box center [178, 119] width 59 height 15
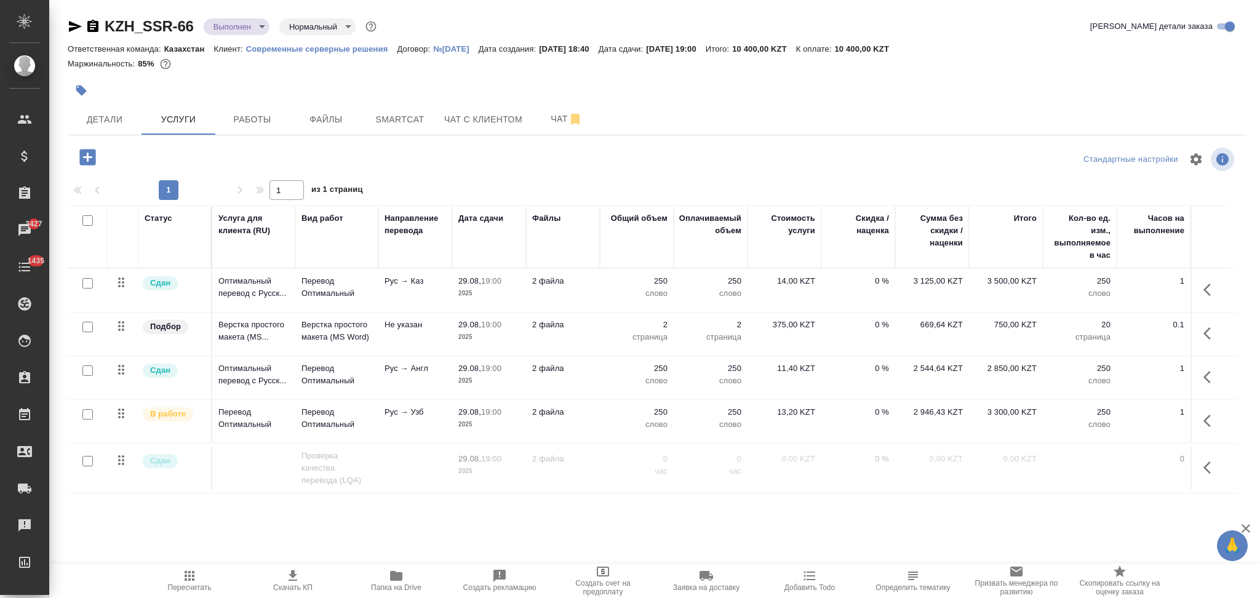
click at [92, 25] on icon "button" at bounding box center [92, 26] width 11 height 12
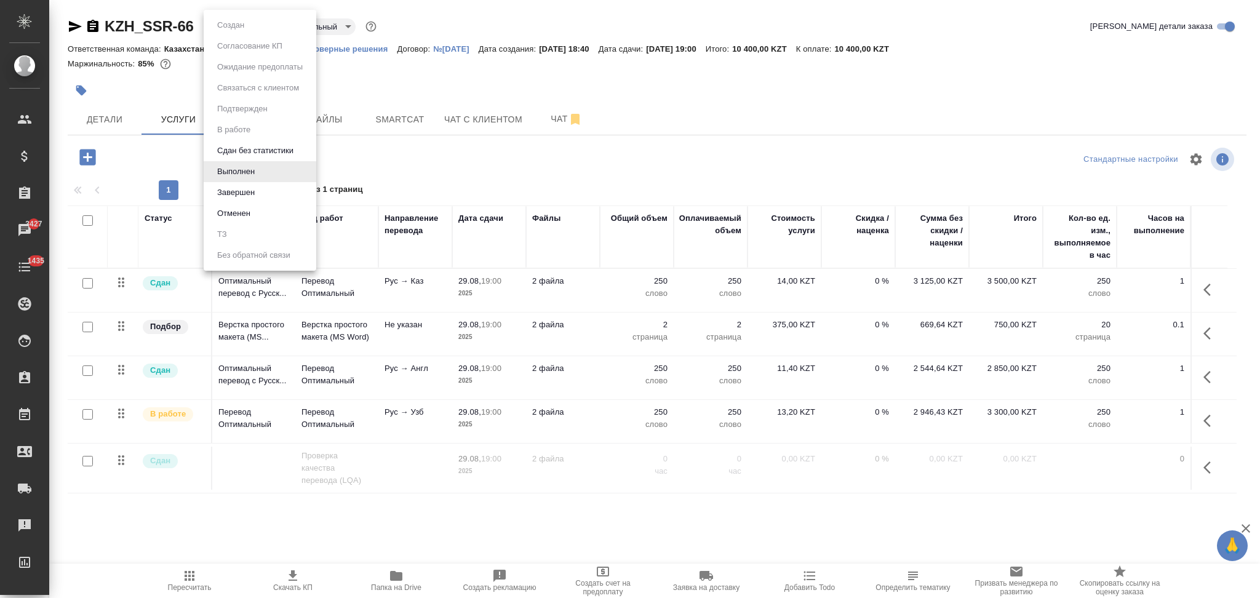
click at [231, 26] on body "🙏 .cls-1 fill:#fff; AWATERA Aslanukova Sati Клиенты Спецификации Заказы 3427 Ча…" at bounding box center [630, 299] width 1260 height 598
click at [224, 190] on button "Завершен" at bounding box center [235, 193] width 45 height 14
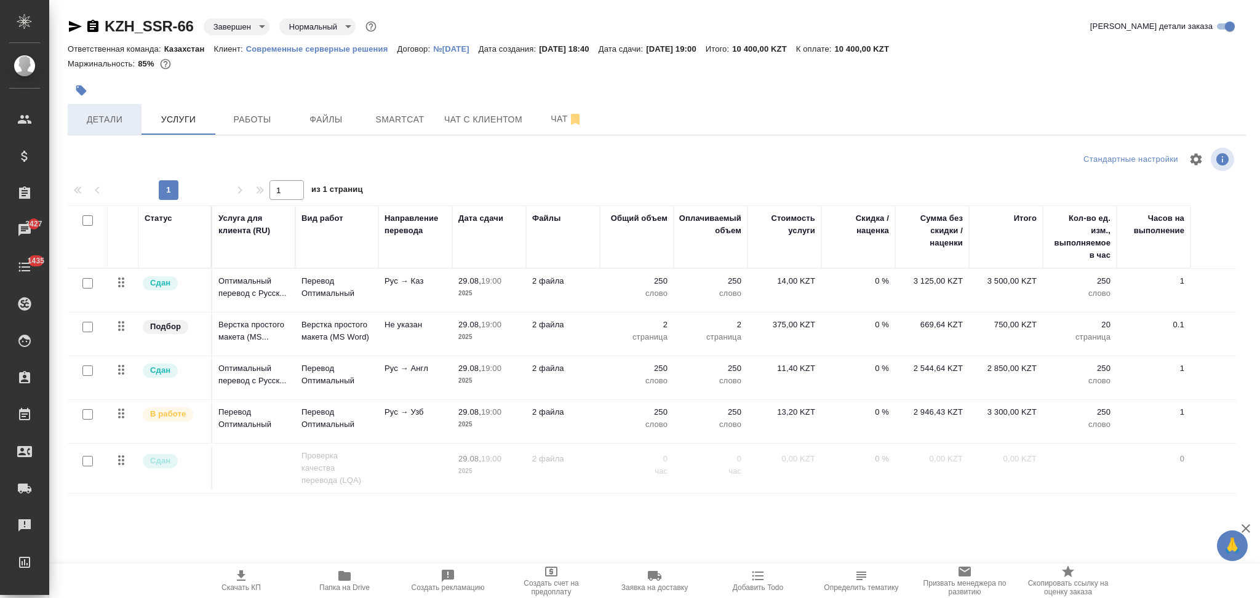
click at [114, 114] on span "Детали" at bounding box center [104, 119] width 59 height 15
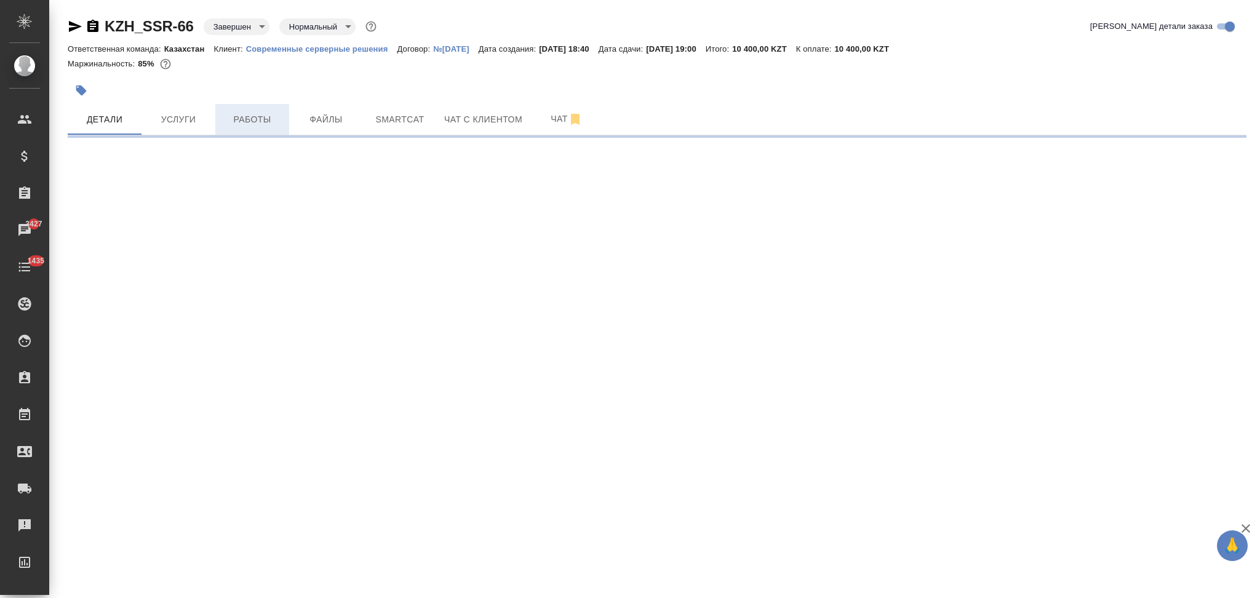
select select "RU"
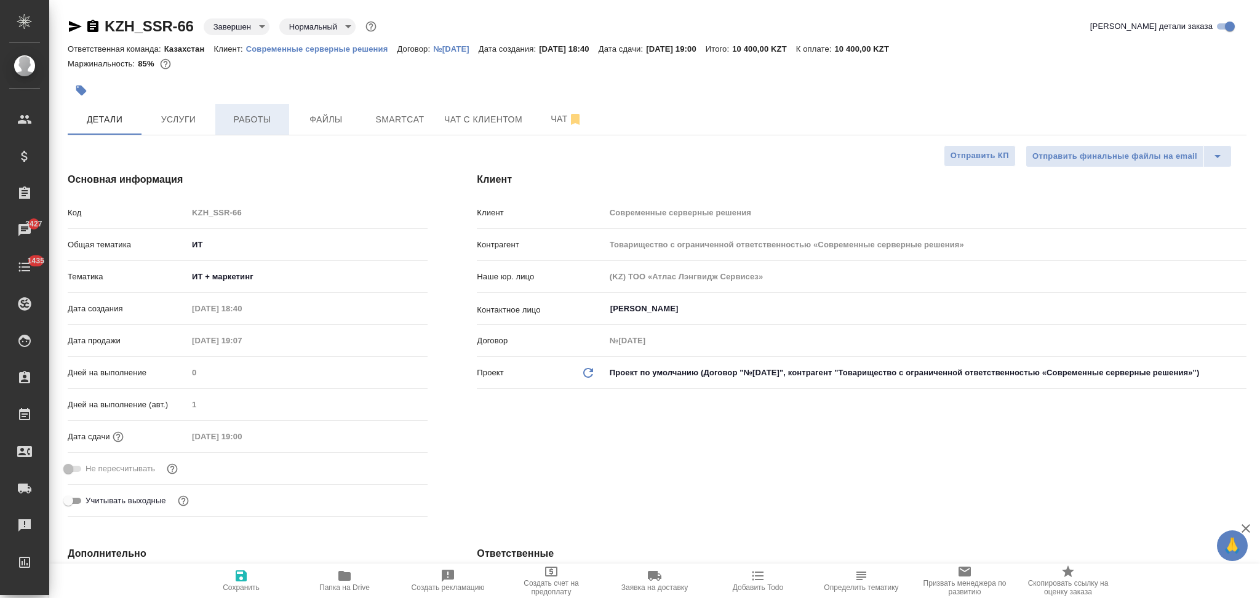
type textarea "x"
click at [248, 118] on span "Работы" at bounding box center [252, 119] width 59 height 15
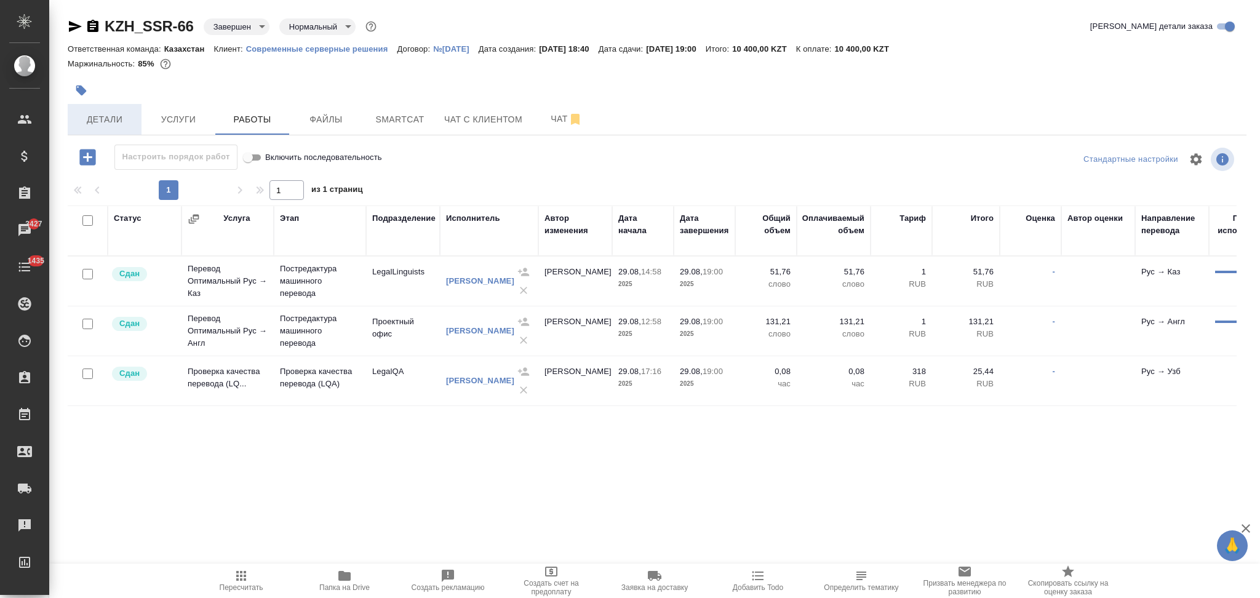
click at [108, 114] on span "Детали" at bounding box center [104, 119] width 59 height 15
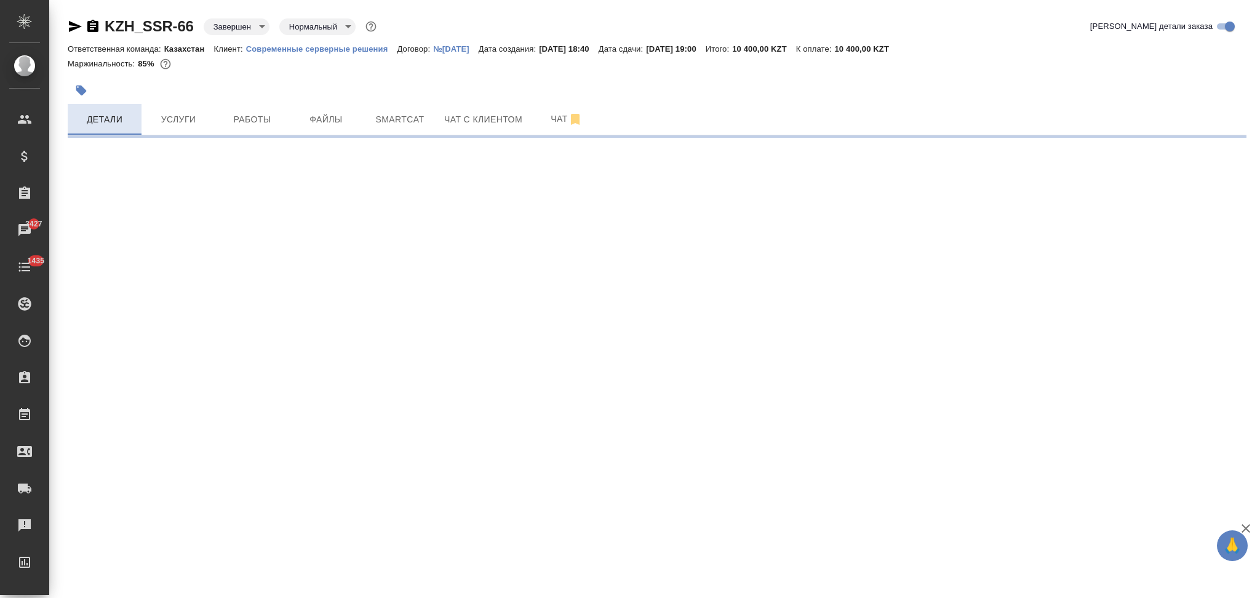
select select "RU"
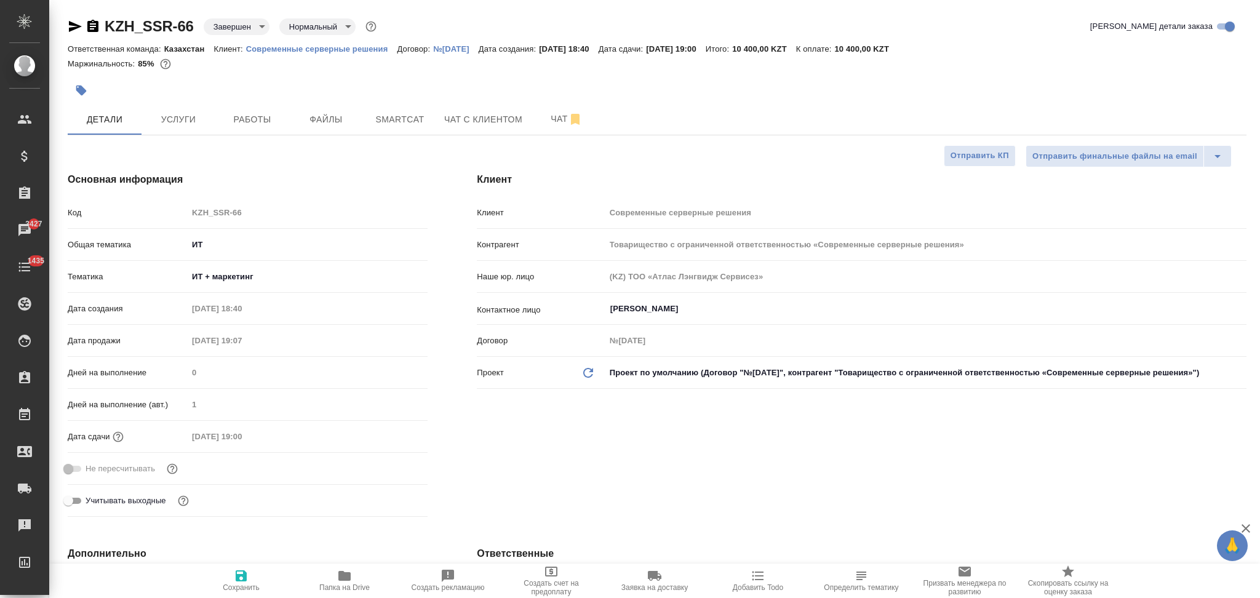
type textarea "x"
click at [498, 220] on div "Клиент Современные серверные решения" at bounding box center [861, 213] width 769 height 22
type textarea "x"
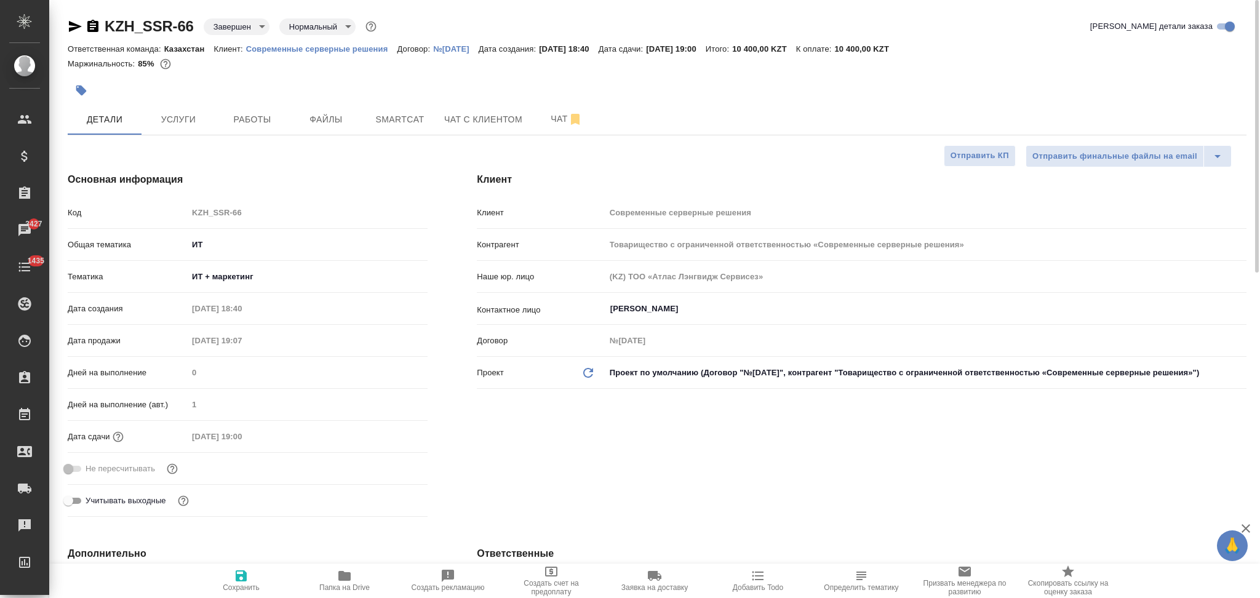
type textarea "x"
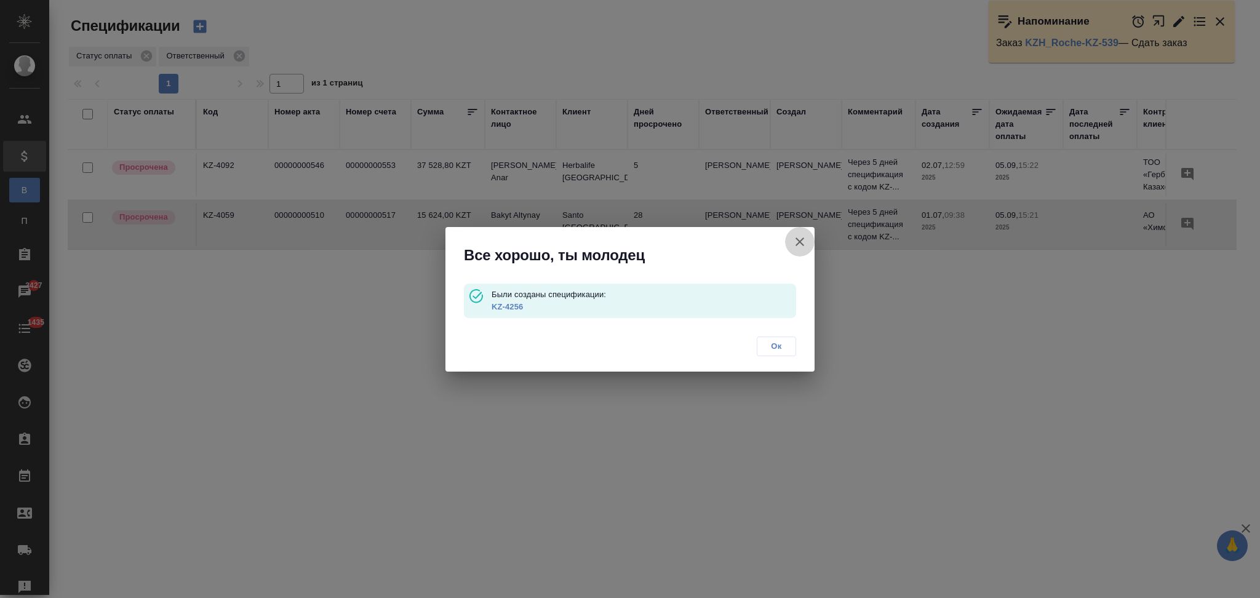
click at [800, 244] on icon "button" at bounding box center [799, 241] width 15 height 15
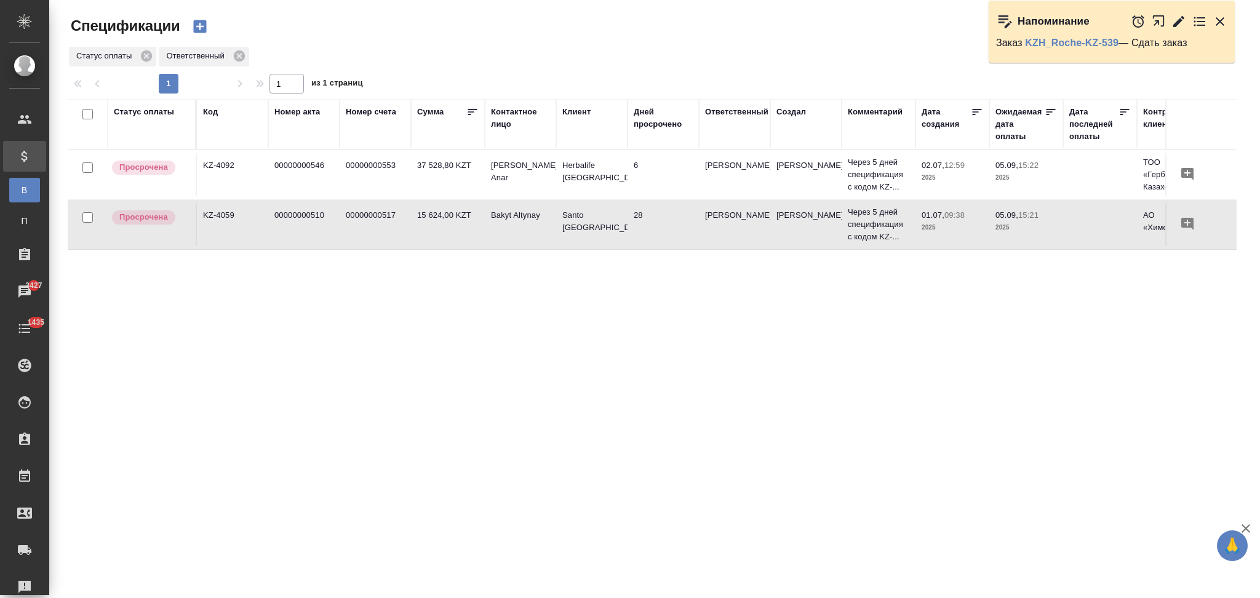
click at [204, 32] on icon "button" at bounding box center [199, 26] width 17 height 17
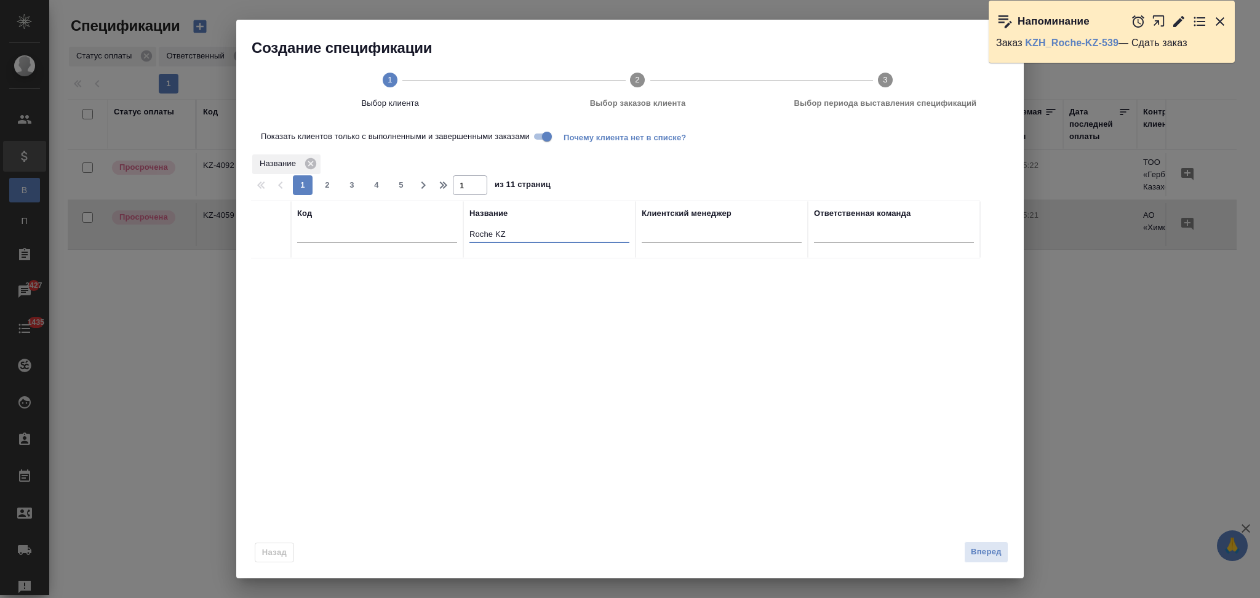
drag, startPoint x: 528, startPoint y: 237, endPoint x: 401, endPoint y: 228, distance: 127.7
click at [401, 228] on tr "Код Название Roche KZ Клиентский менеджер Ответственная команда" at bounding box center [615, 230] width 729 height 58
paste input "Современные серверные решения"
type input "Современные серверные решения"
click at [540, 135] on input "Показать клиентов только с выполненными и завершенными заказами" at bounding box center [547, 136] width 44 height 15
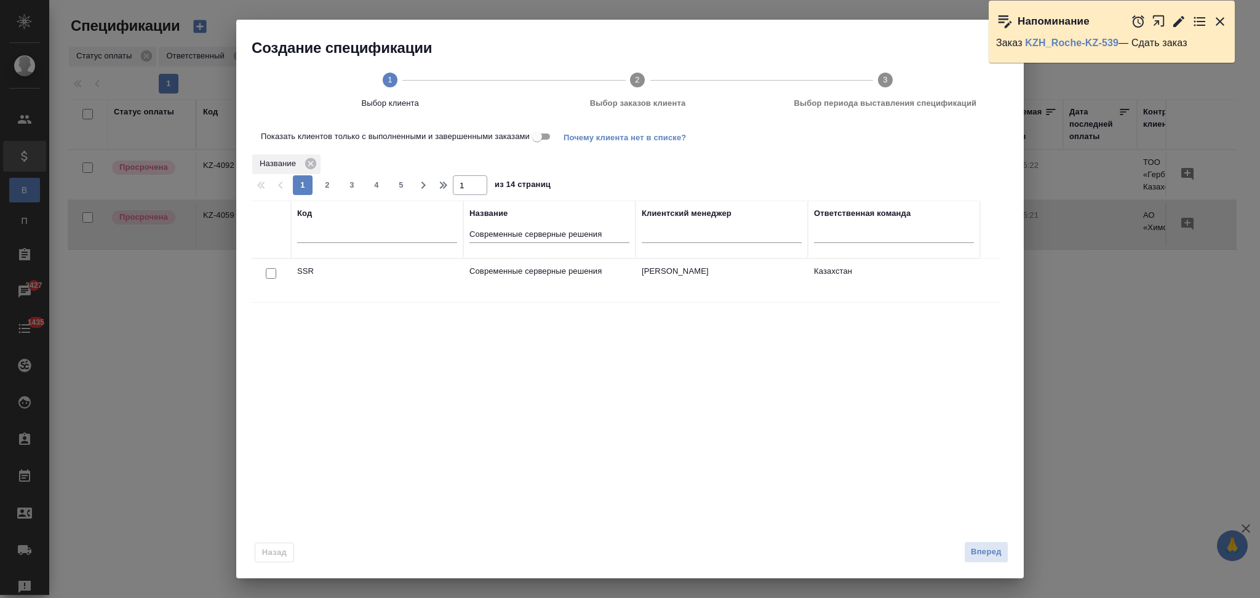
click at [273, 274] on input "checkbox" at bounding box center [271, 273] width 10 height 10
checkbox input "true"
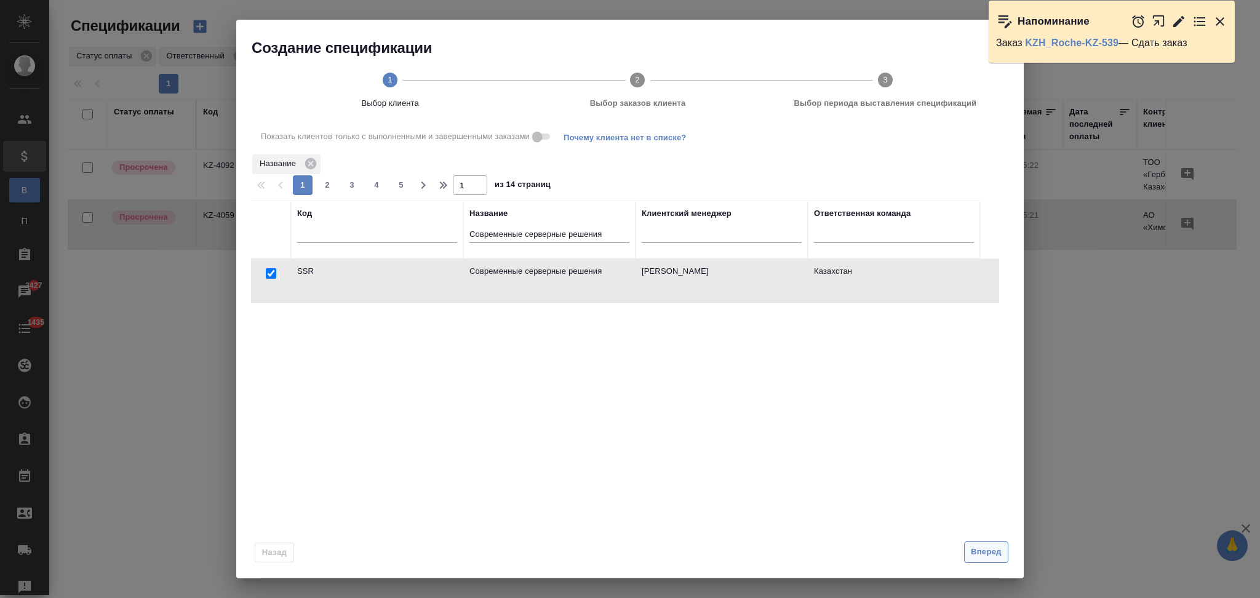
click at [982, 545] on span "Вперед" at bounding box center [986, 552] width 31 height 14
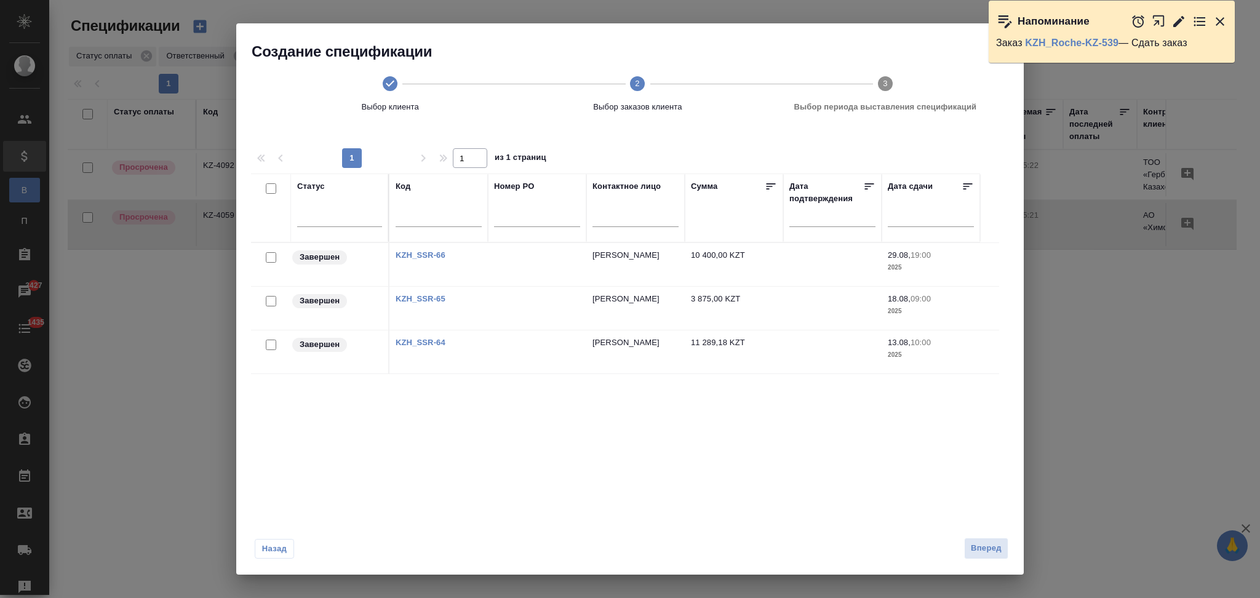
click at [271, 188] on input "checkbox" at bounding box center [271, 188] width 10 height 10
checkbox input "true"
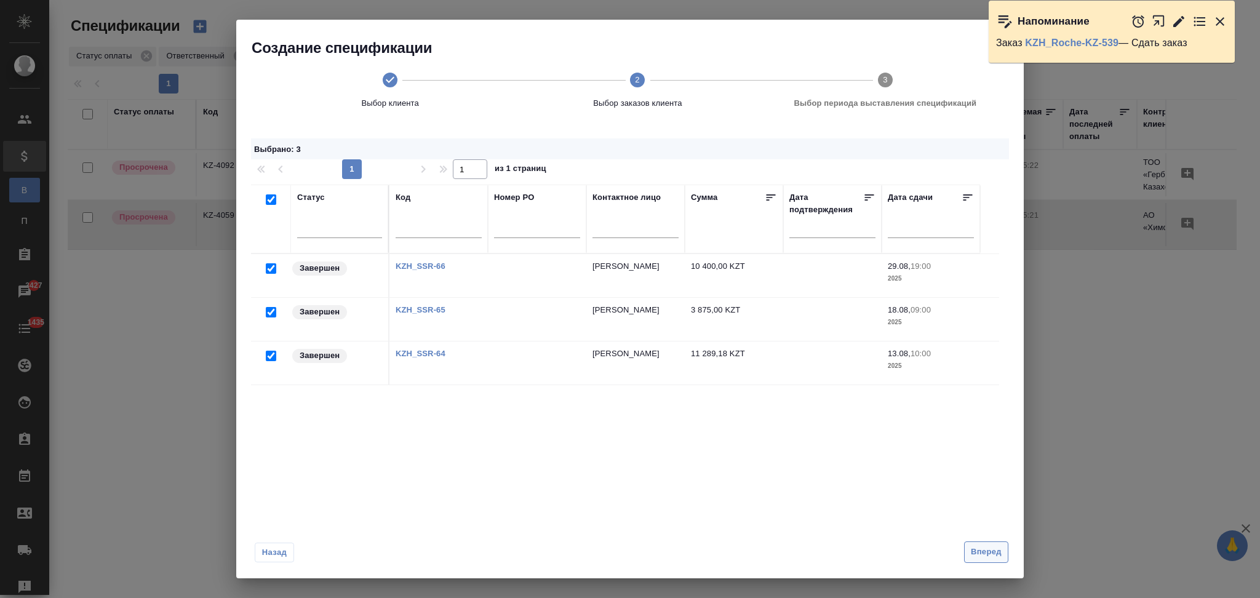
click at [982, 562] on button "Вперед" at bounding box center [986, 552] width 44 height 22
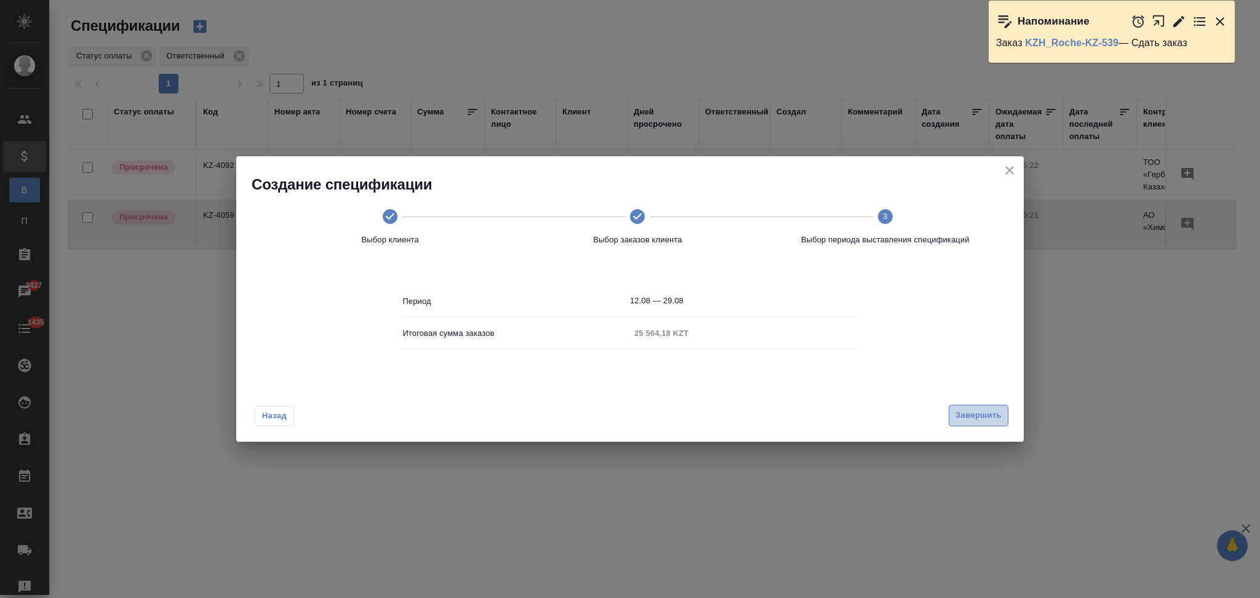
click at [969, 413] on span "Завершить" at bounding box center [978, 415] width 46 height 14
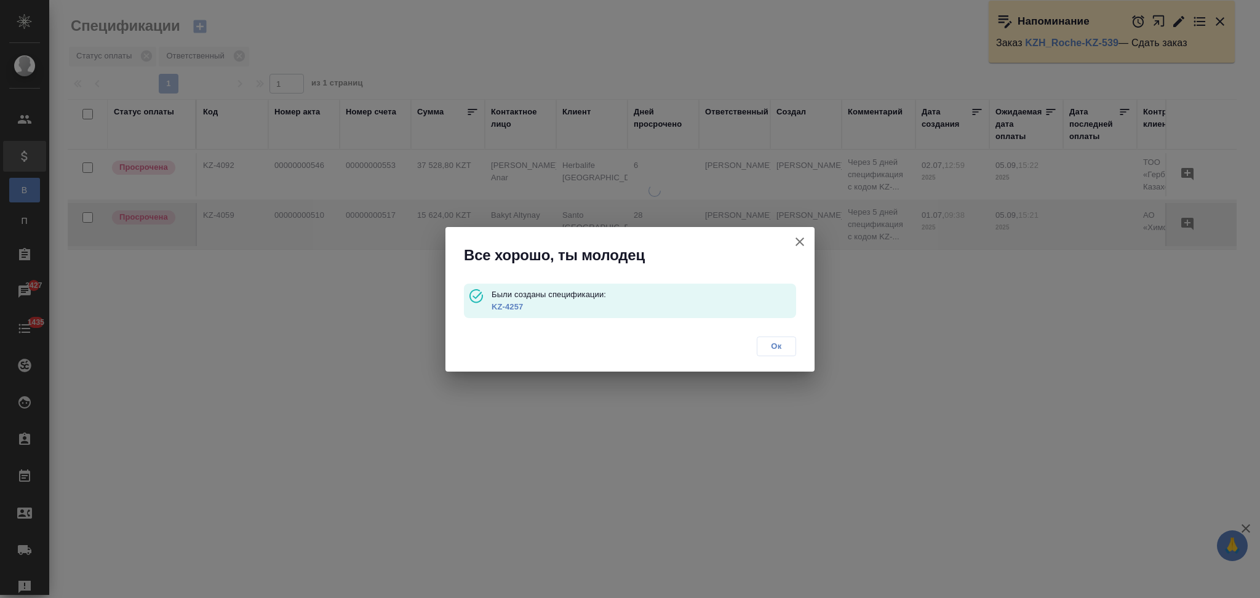
click at [514, 307] on link "KZ-4257" at bounding box center [506, 306] width 31 height 9
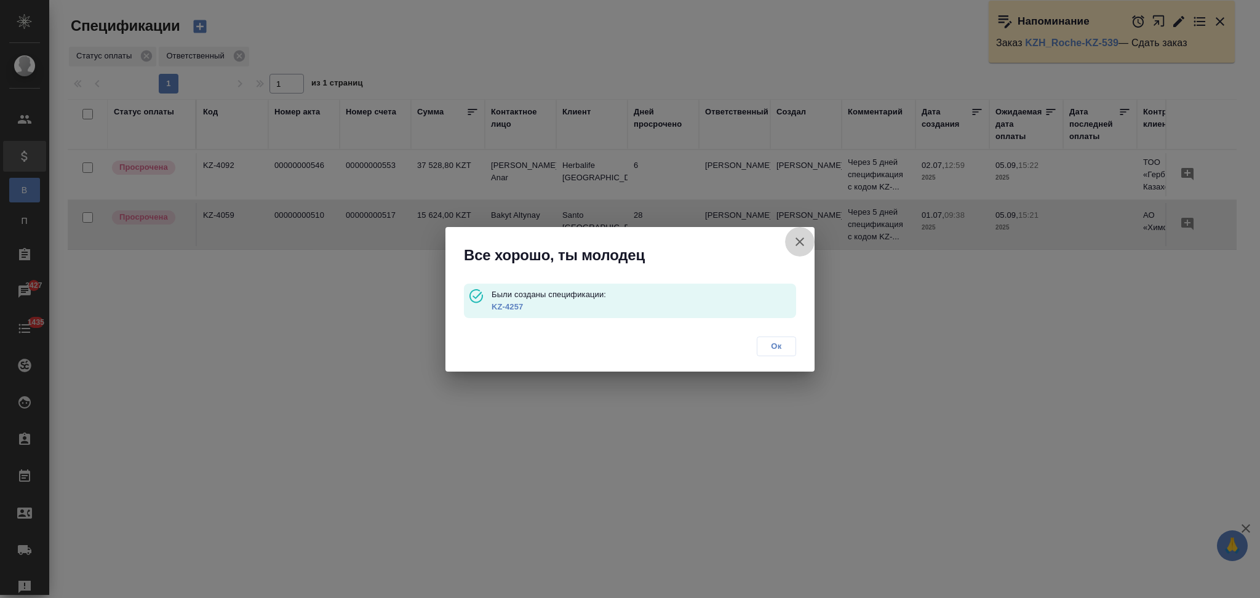
click at [796, 240] on icon "button" at bounding box center [799, 241] width 15 height 15
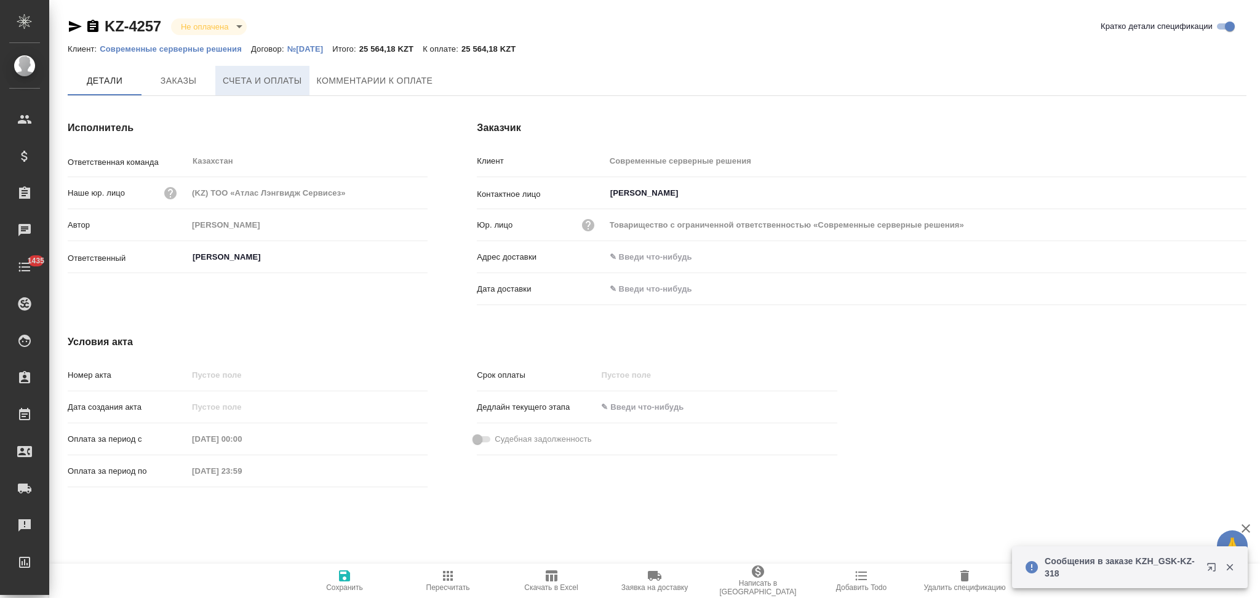
click at [253, 77] on span "Счета и оплаты" at bounding box center [262, 80] width 79 height 15
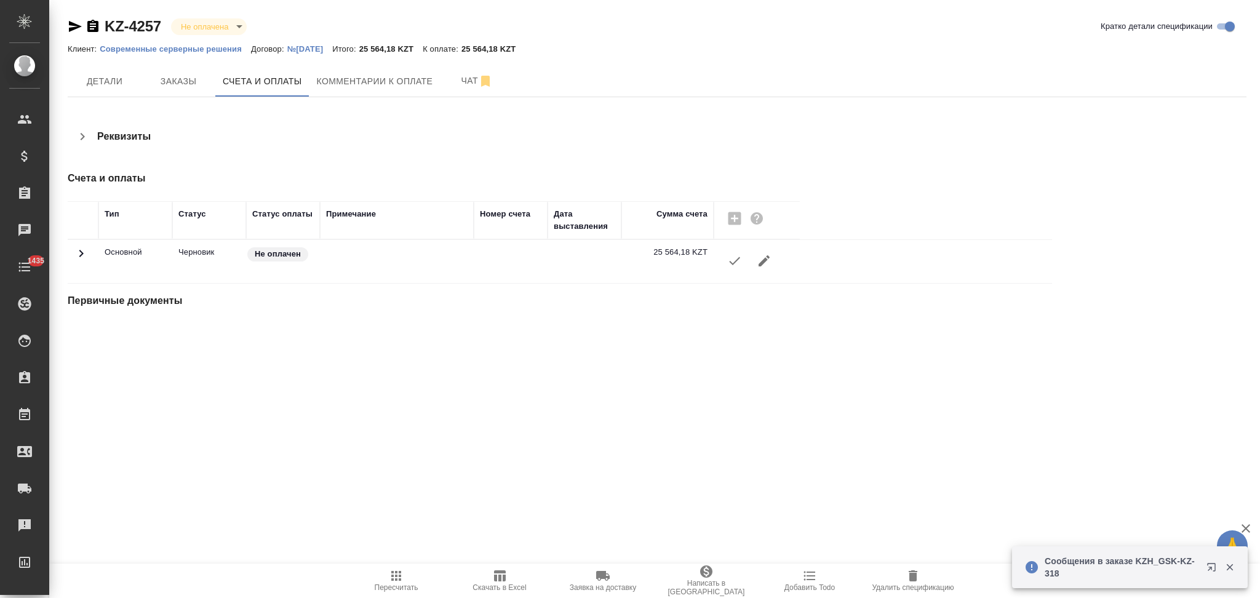
click at [736, 261] on icon "button" at bounding box center [734, 260] width 15 height 15
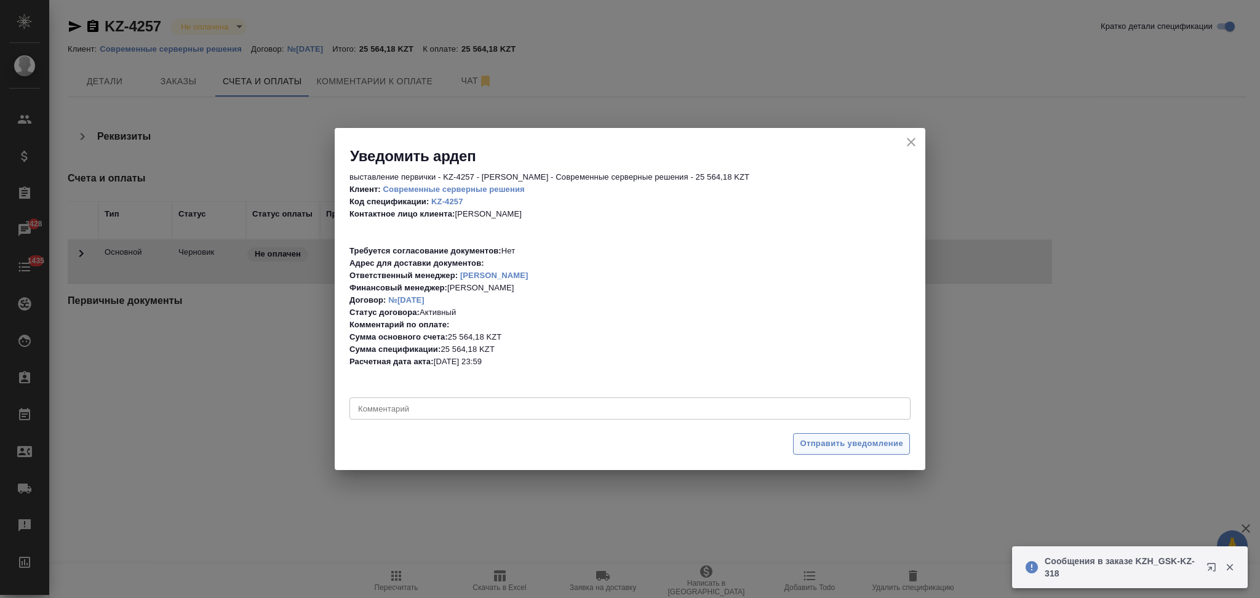
click at [843, 448] on span "Отправить уведомление" at bounding box center [851, 444] width 103 height 14
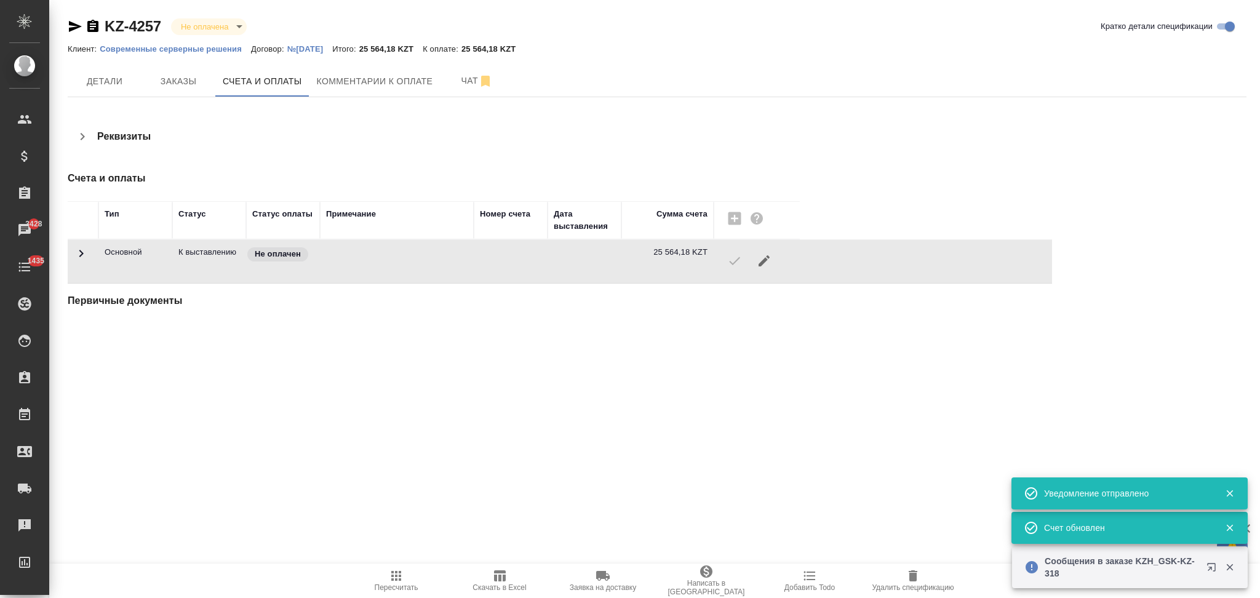
click at [73, 30] on icon "button" at bounding box center [75, 26] width 13 height 11
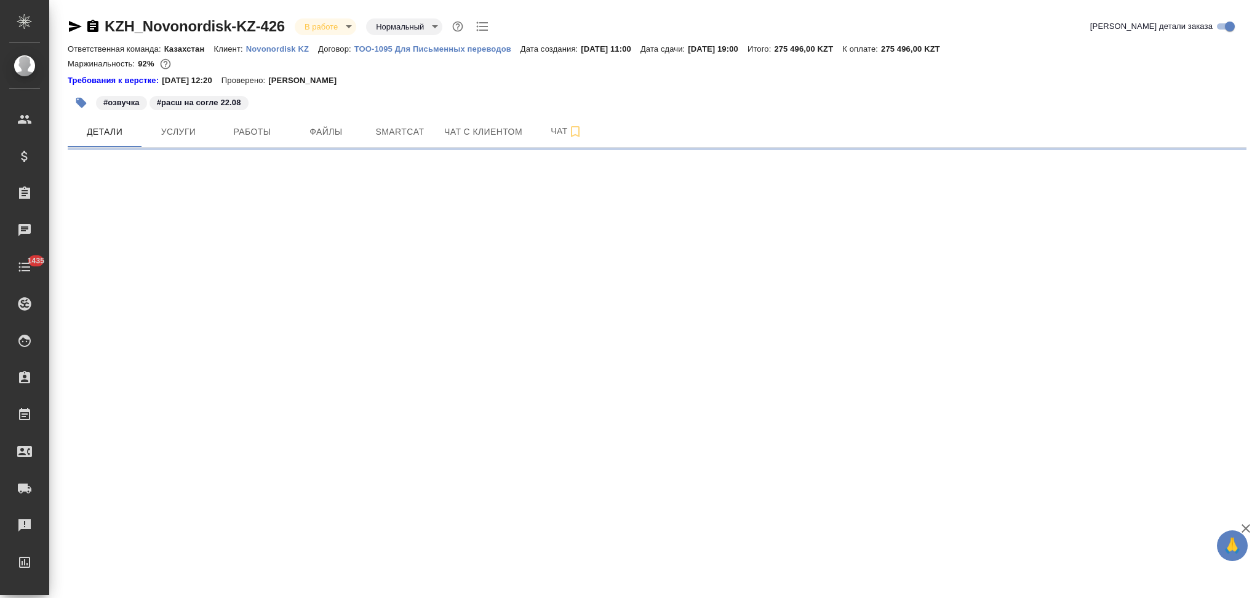
select select "RU"
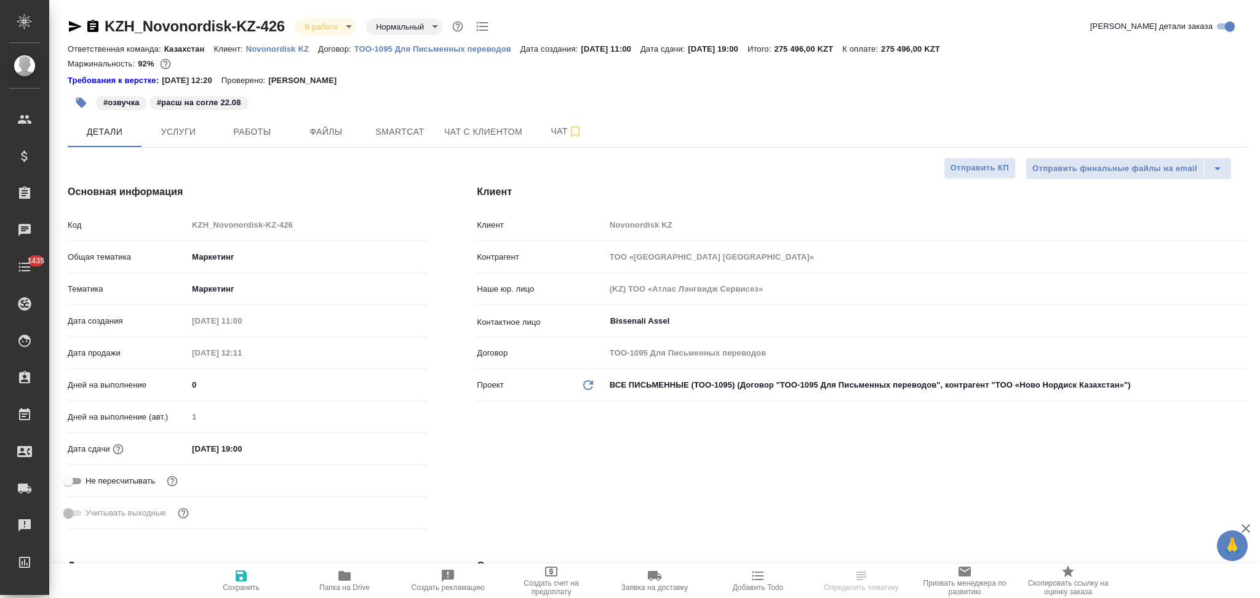
type textarea "x"
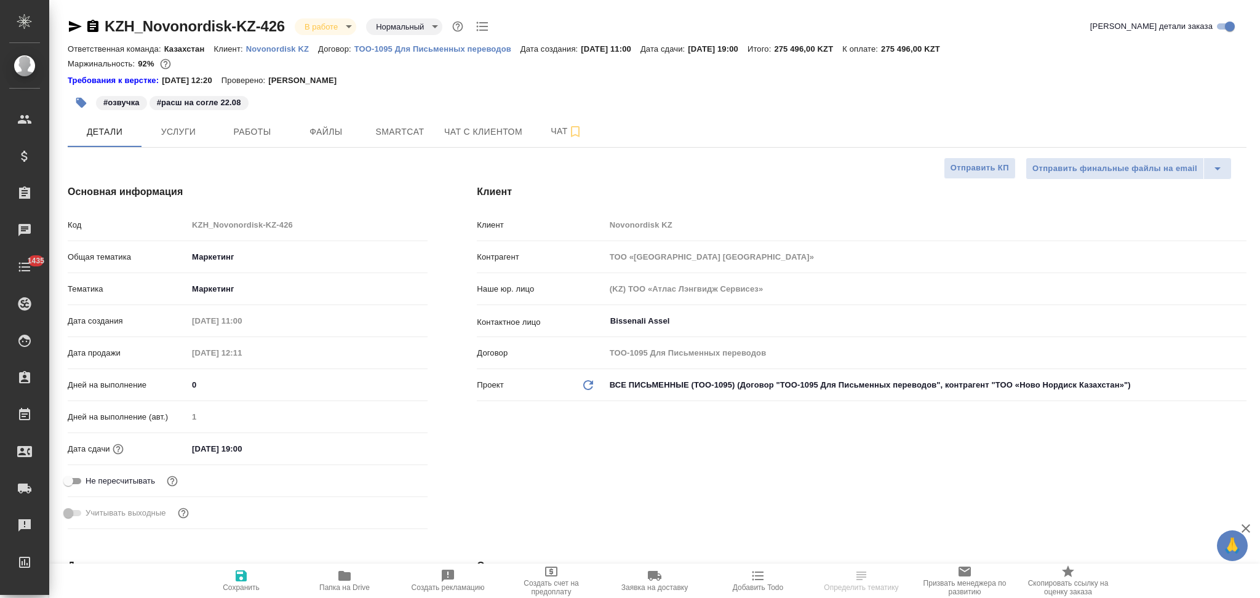
type textarea "x"
click at [93, 25] on icon "button" at bounding box center [92, 26] width 11 height 12
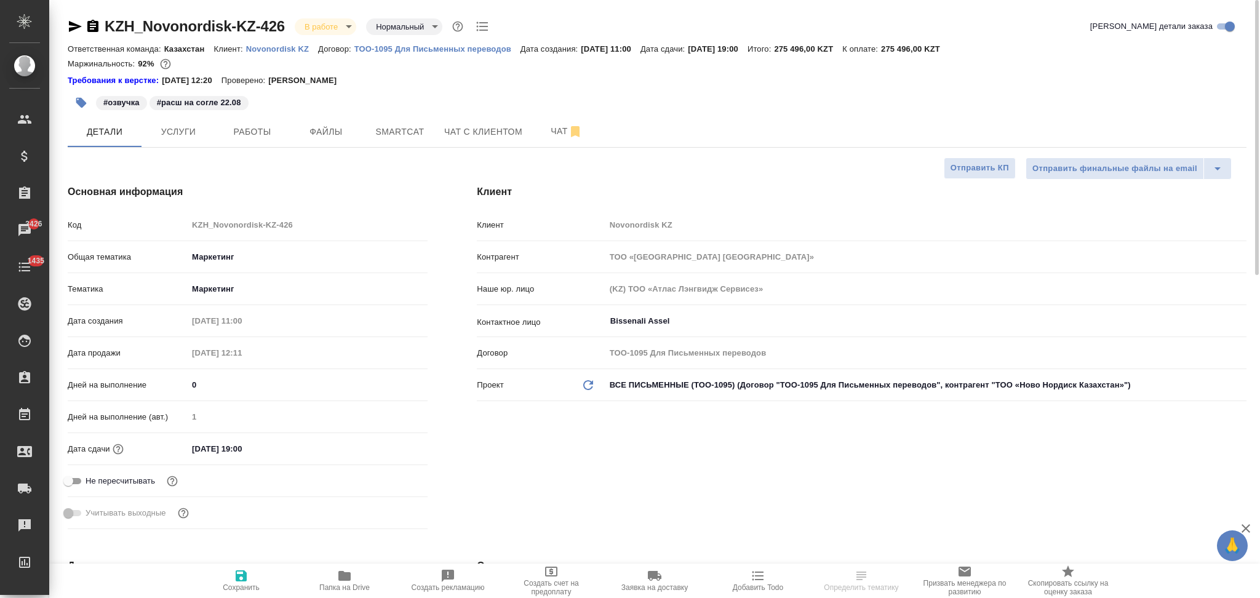
select select "RU"
type textarea "x"
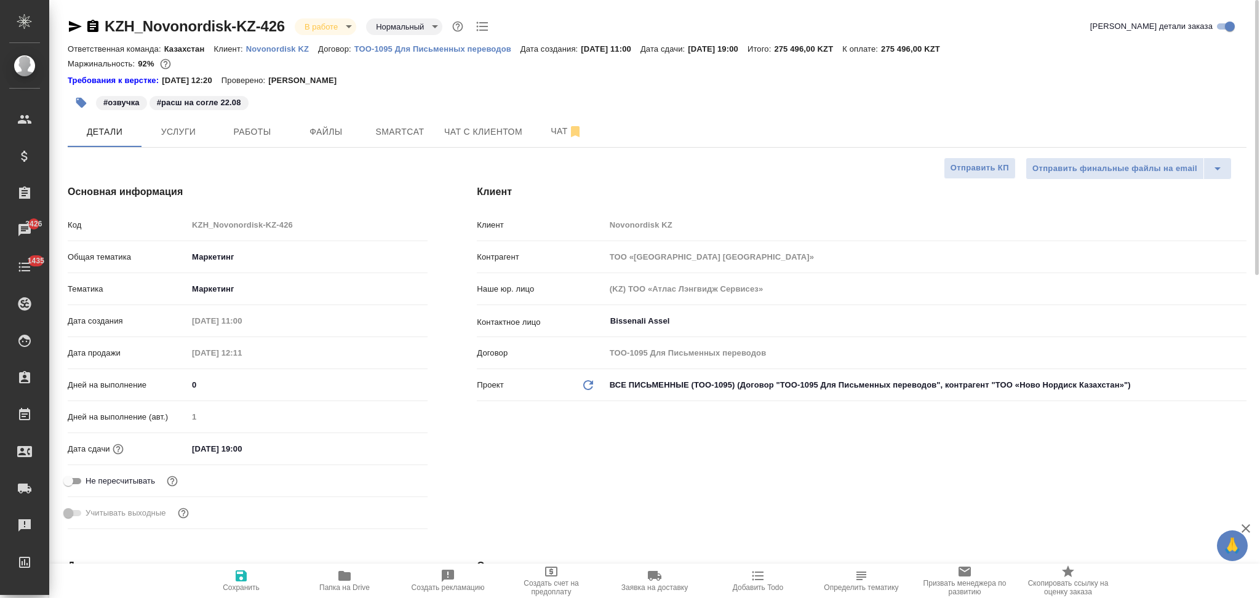
type textarea "x"
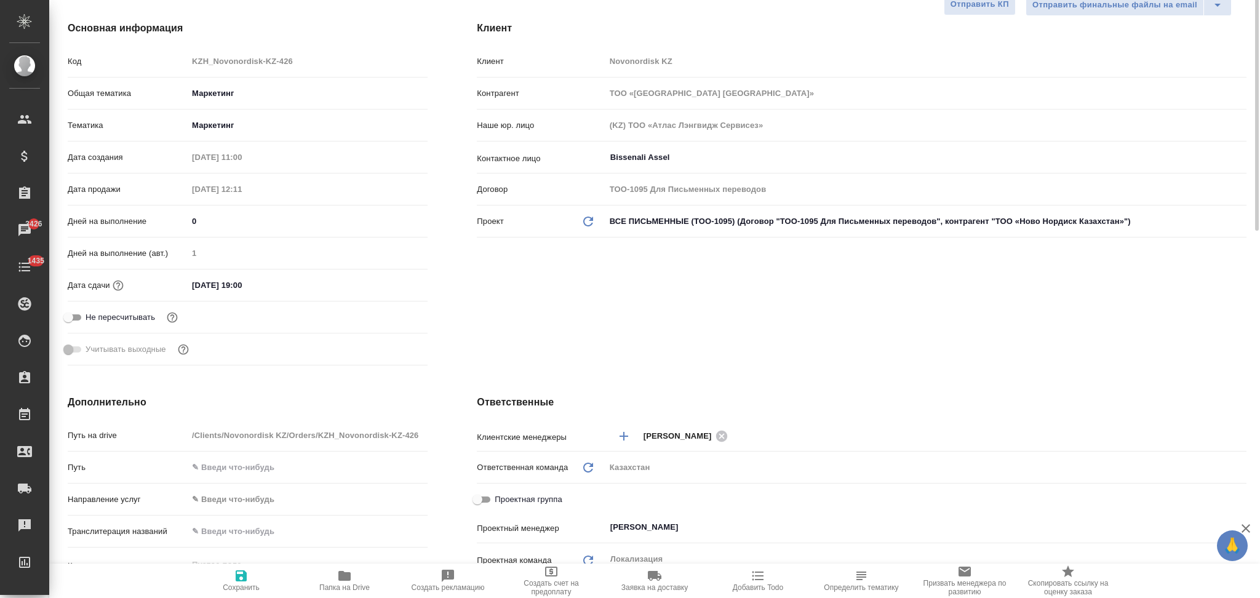
scroll to position [328, 0]
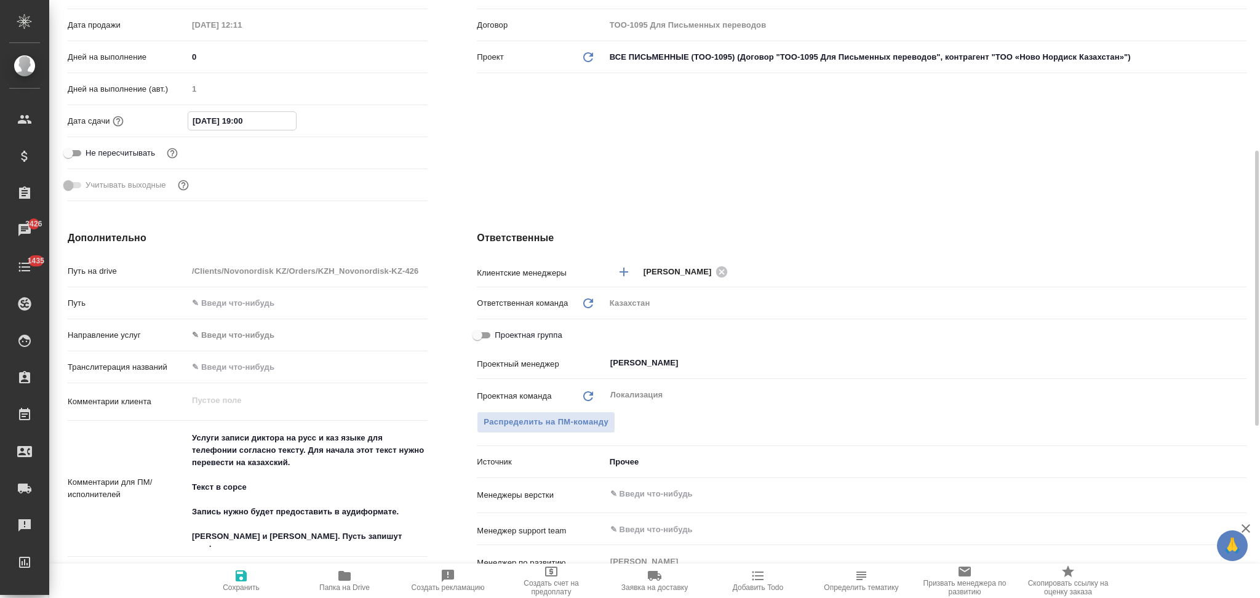
click at [271, 114] on input "[DATE] 19:00" at bounding box center [242, 121] width 108 height 18
click at [387, 119] on icon "button" at bounding box center [391, 119] width 11 height 12
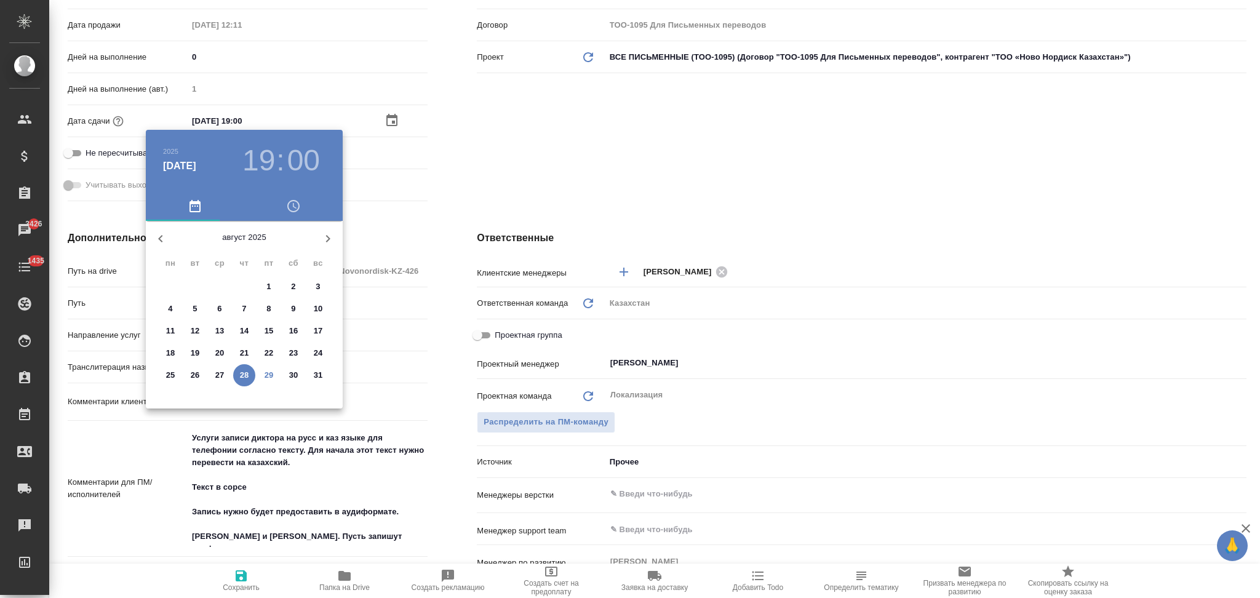
click at [267, 374] on p "29" at bounding box center [268, 375] width 9 height 12
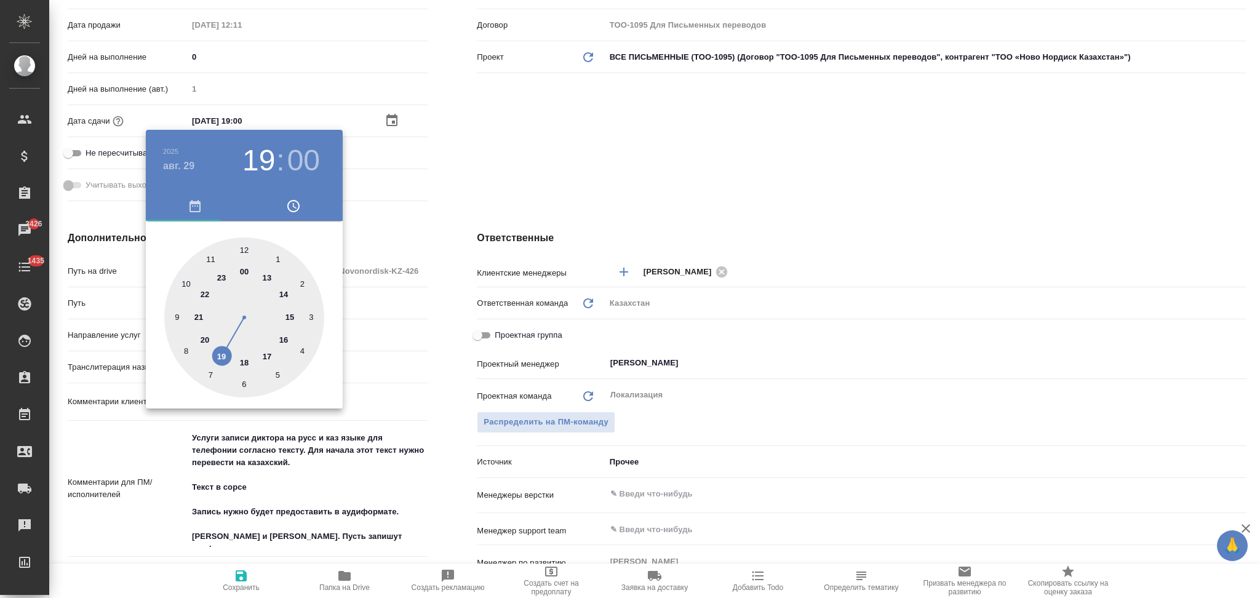
type input "29.08.2025 19:00"
type textarea "x"
type input "29.08.2025 17:00"
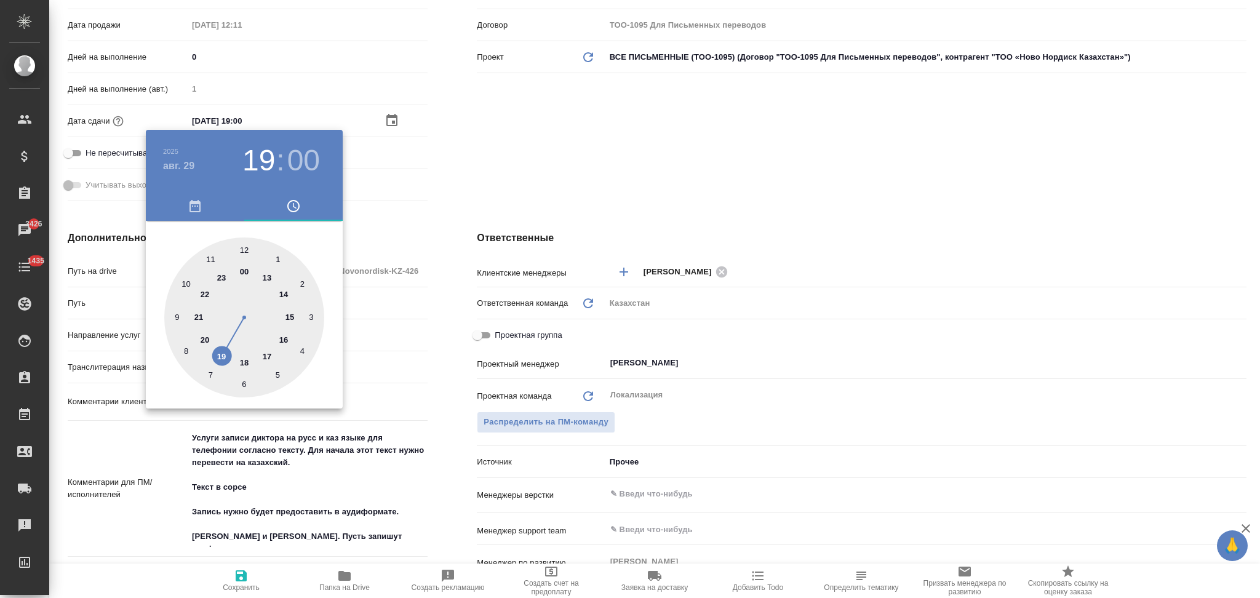
type textarea "x"
click at [268, 355] on div at bounding box center [244, 317] width 160 height 160
type textarea "x"
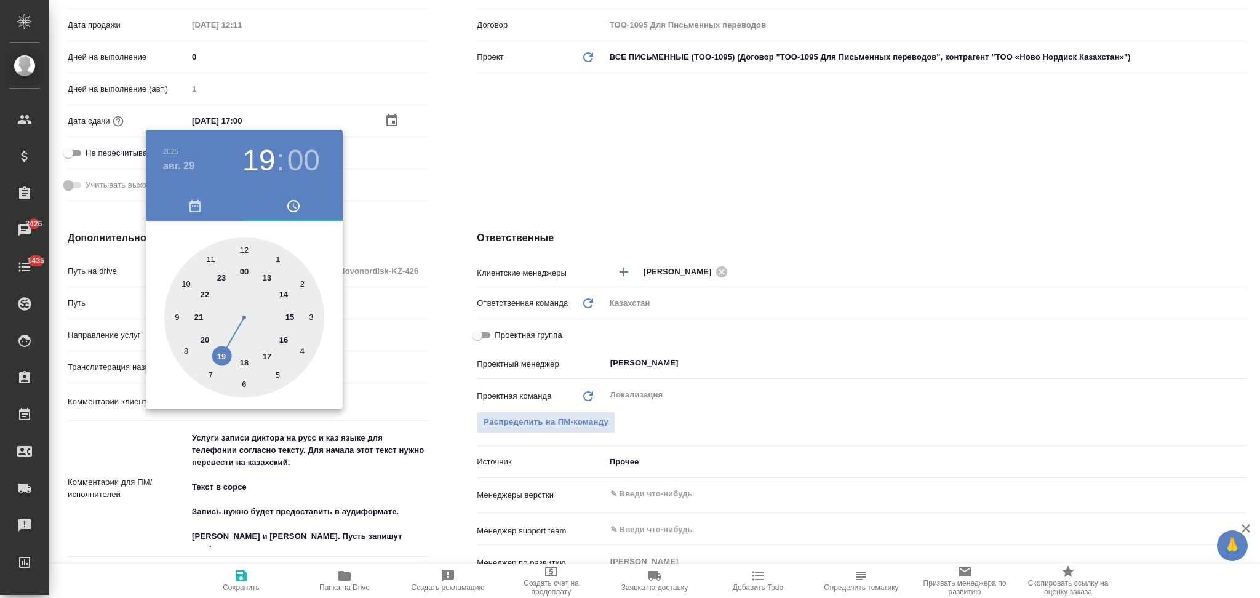
type textarea "x"
click at [243, 249] on div at bounding box center [244, 317] width 160 height 160
type textarea "x"
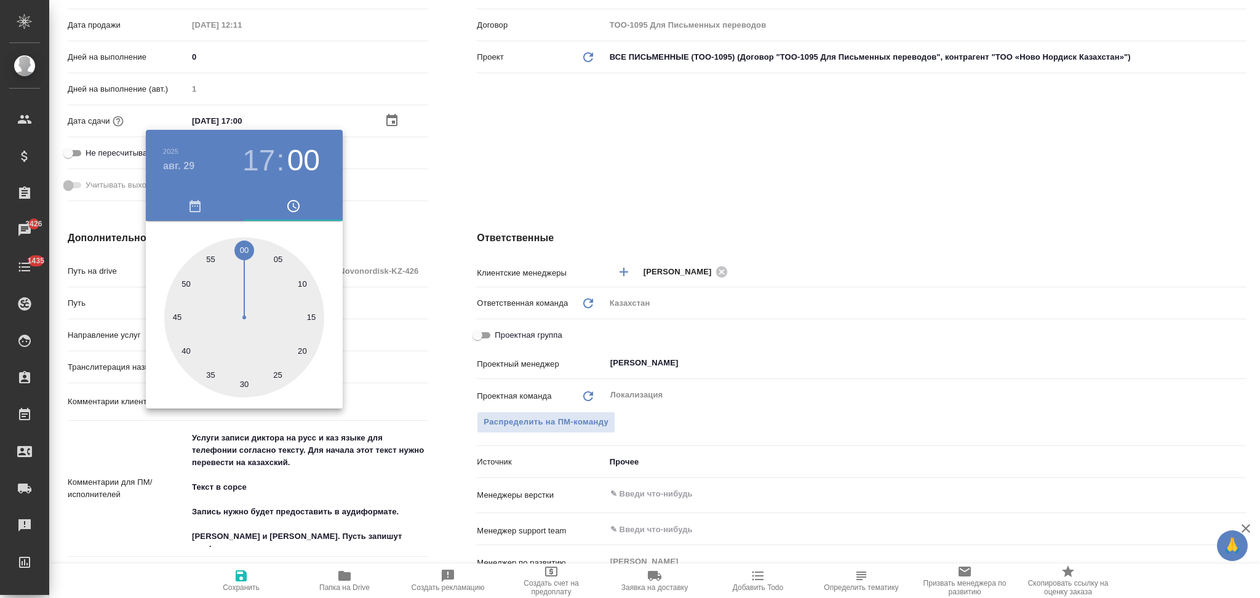
type textarea "x"
click at [464, 424] on div at bounding box center [630, 299] width 1260 height 598
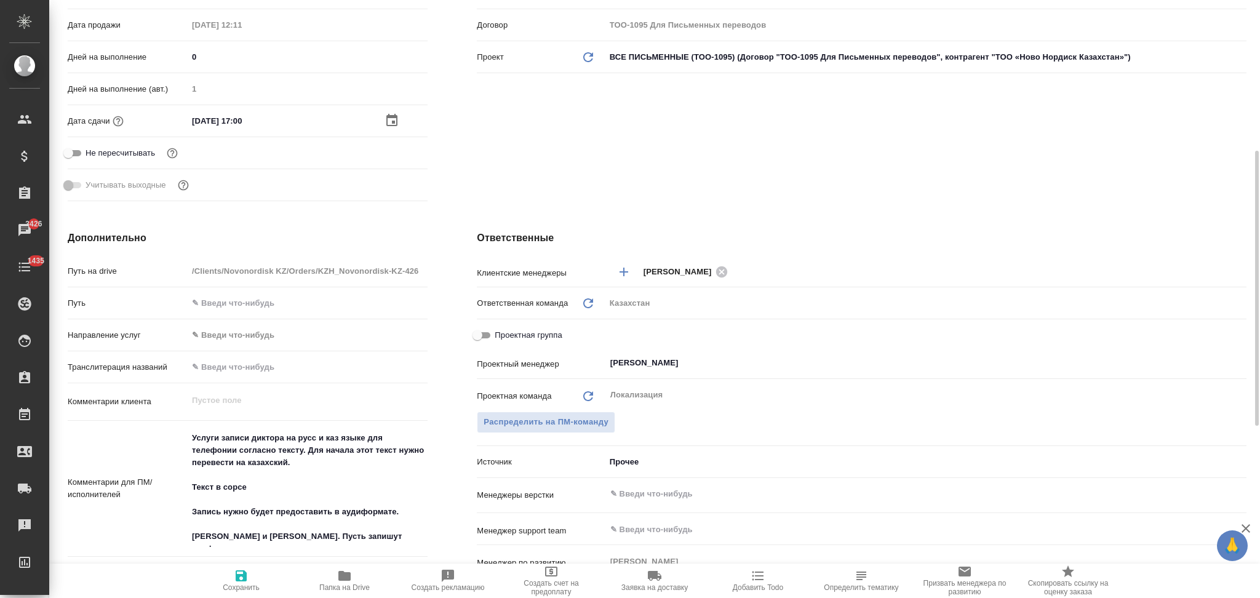
click at [235, 579] on icon "button" at bounding box center [241, 575] width 15 height 15
type textarea "x"
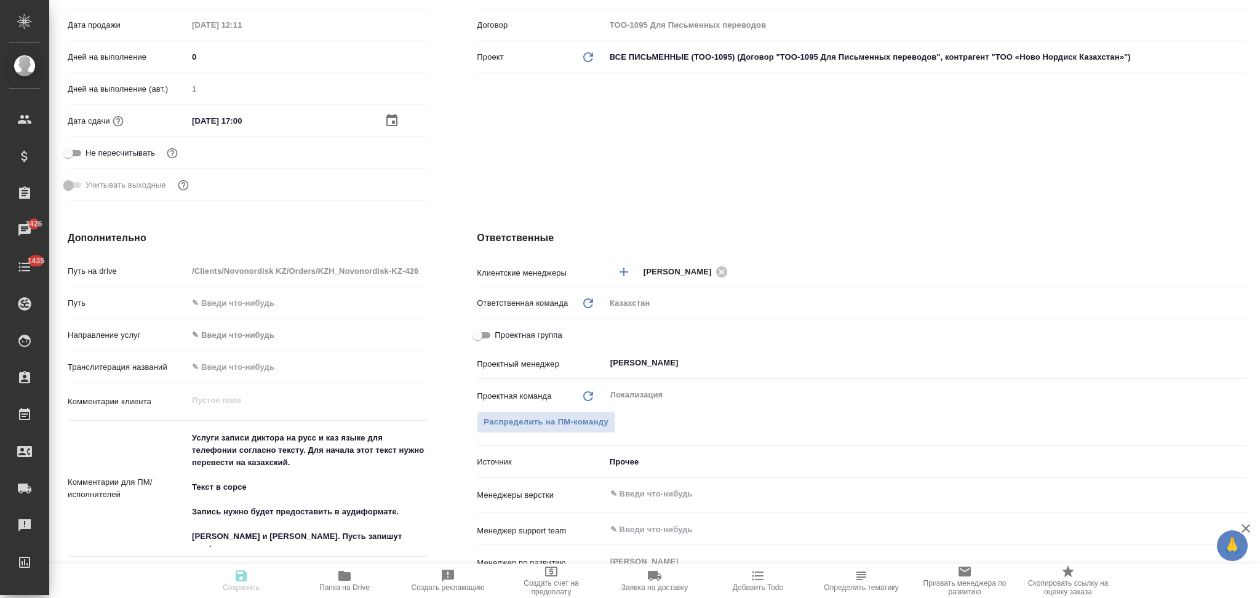
type textarea "x"
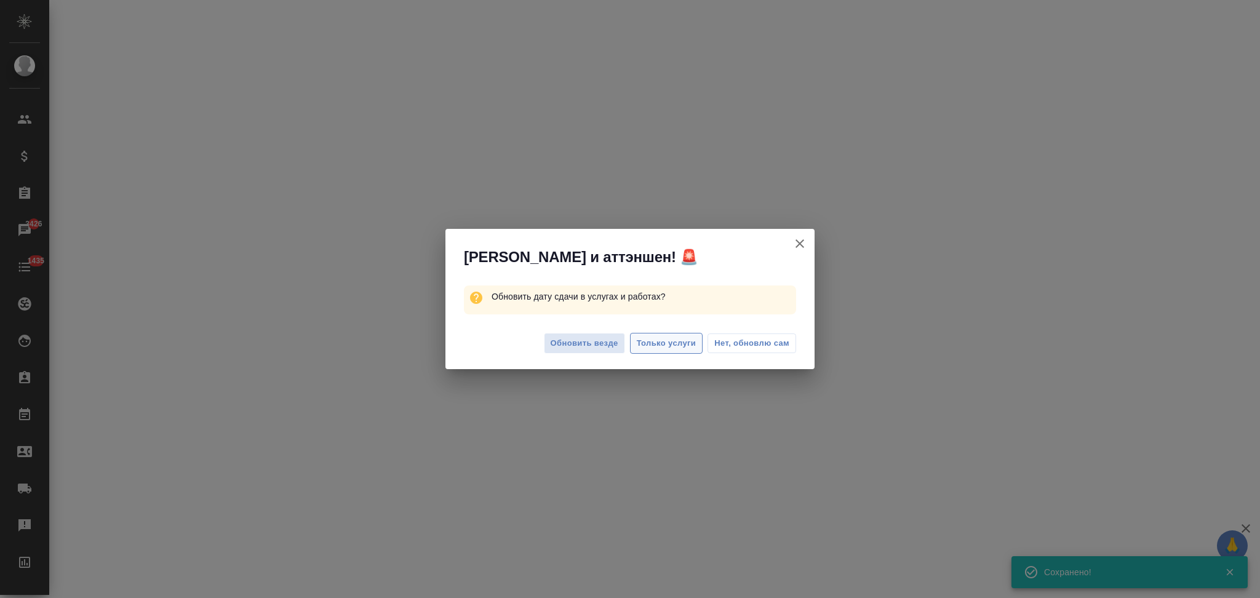
select select "RU"
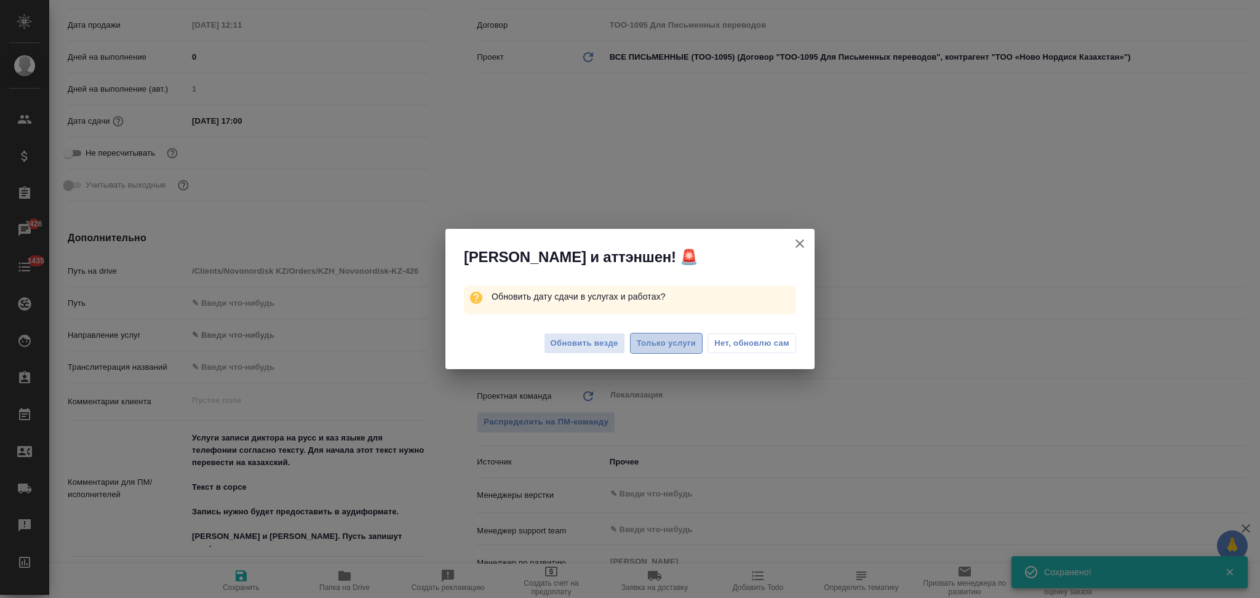
click at [648, 343] on span "Только услуги" at bounding box center [667, 343] width 60 height 14
type textarea "x"
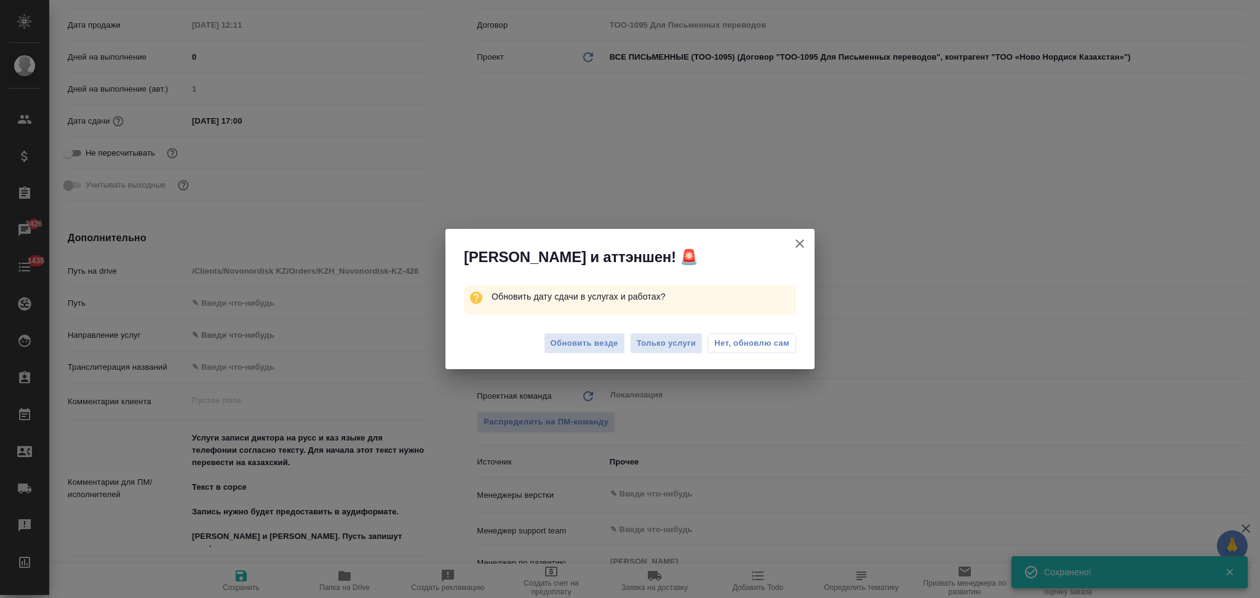
type textarea "x"
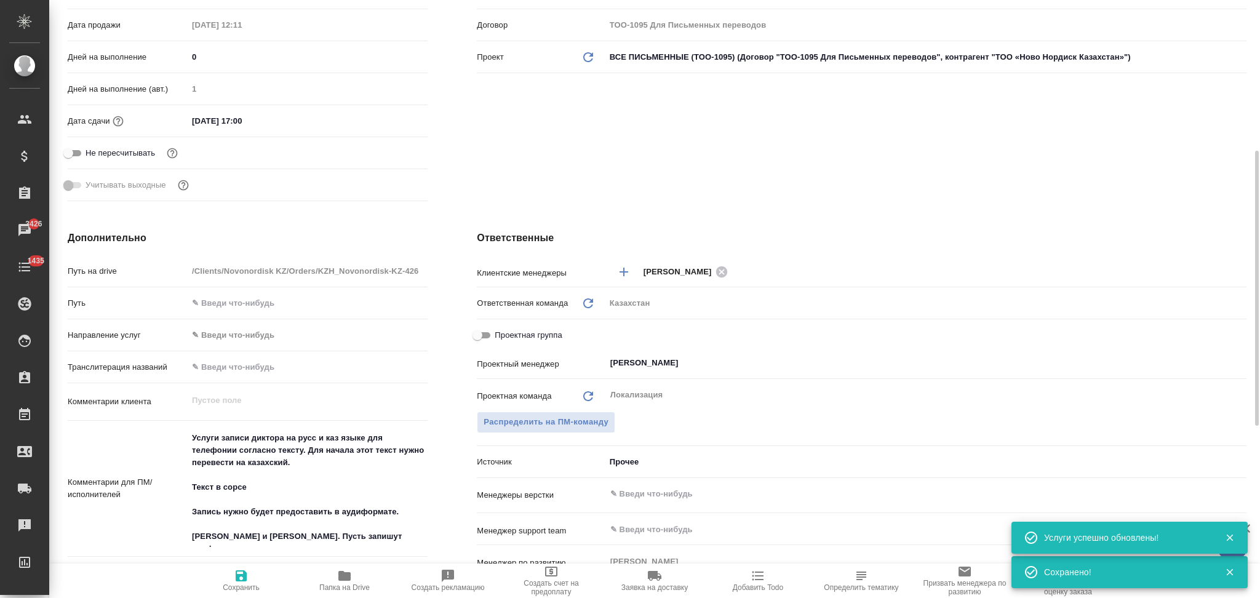
scroll to position [0, 0]
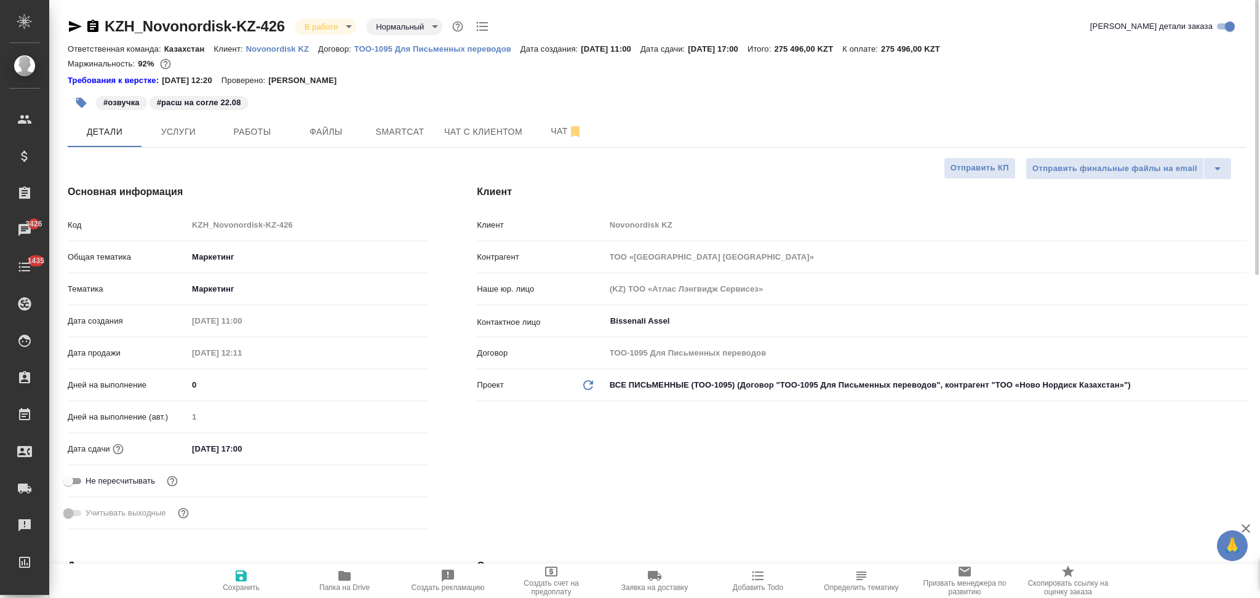
type textarea "x"
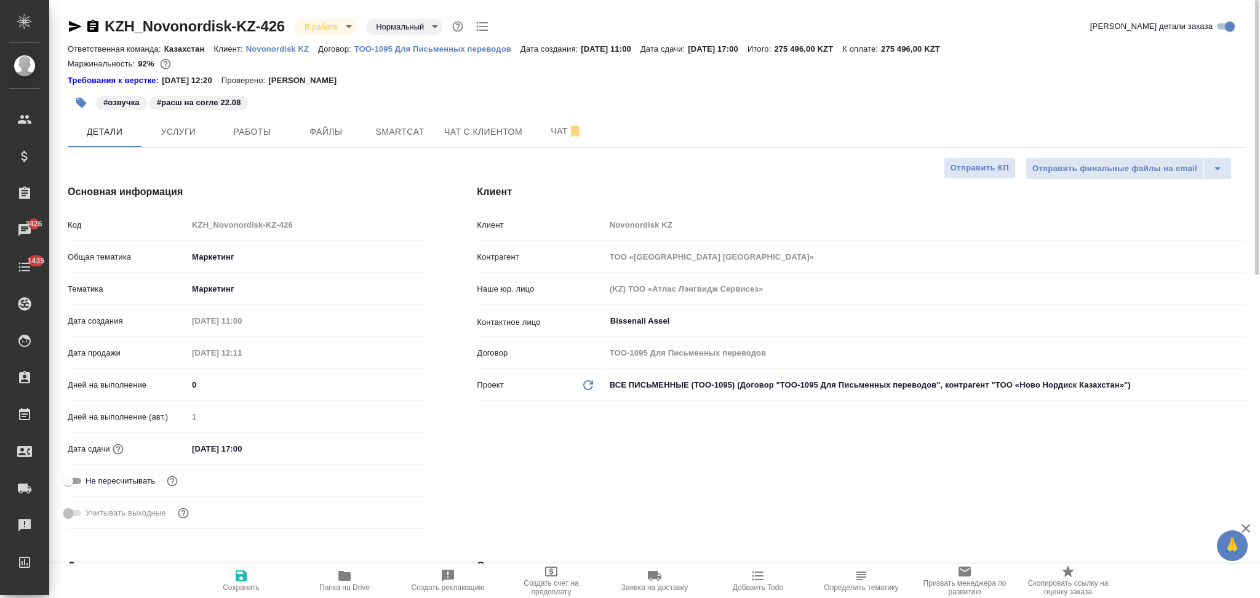
type textarea "x"
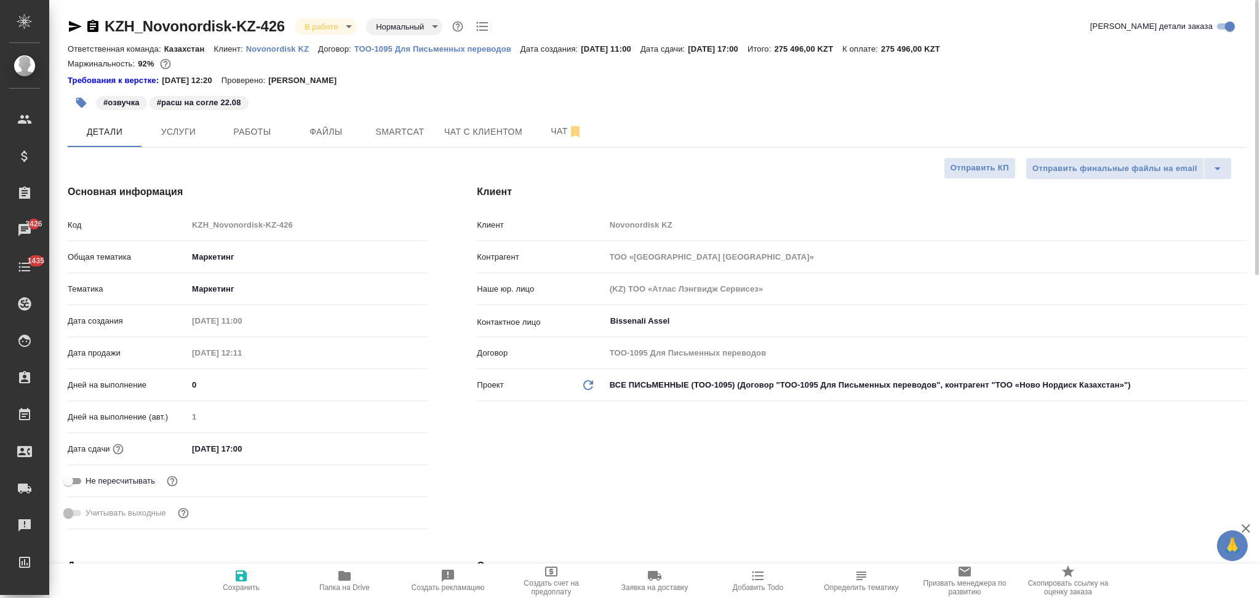
type textarea "x"
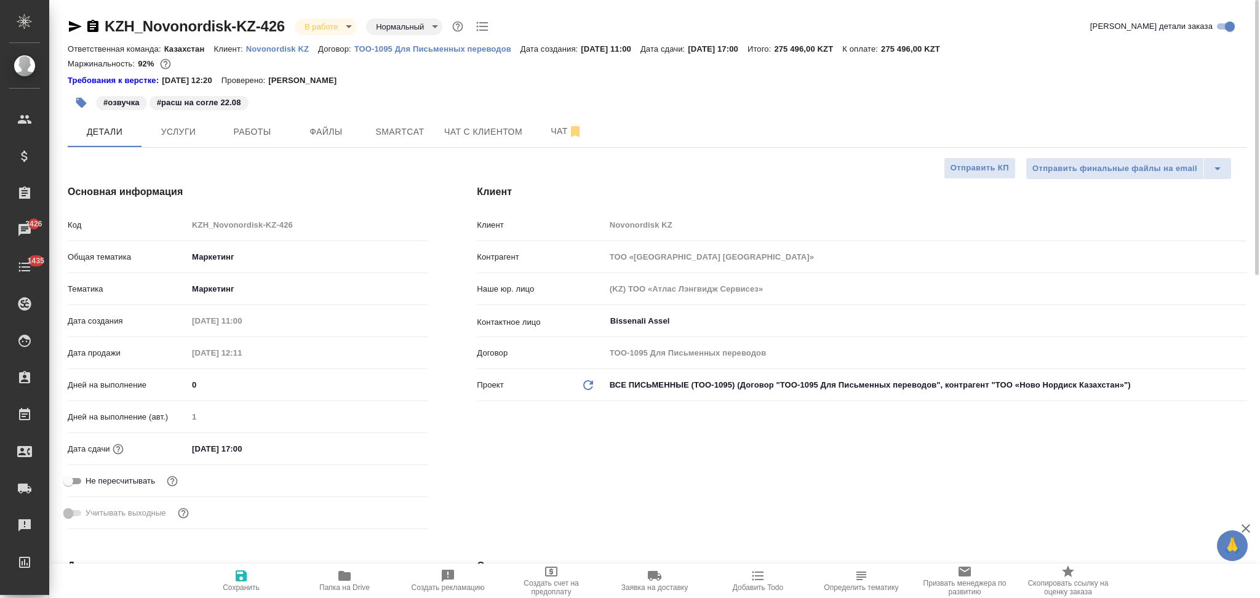
type textarea "x"
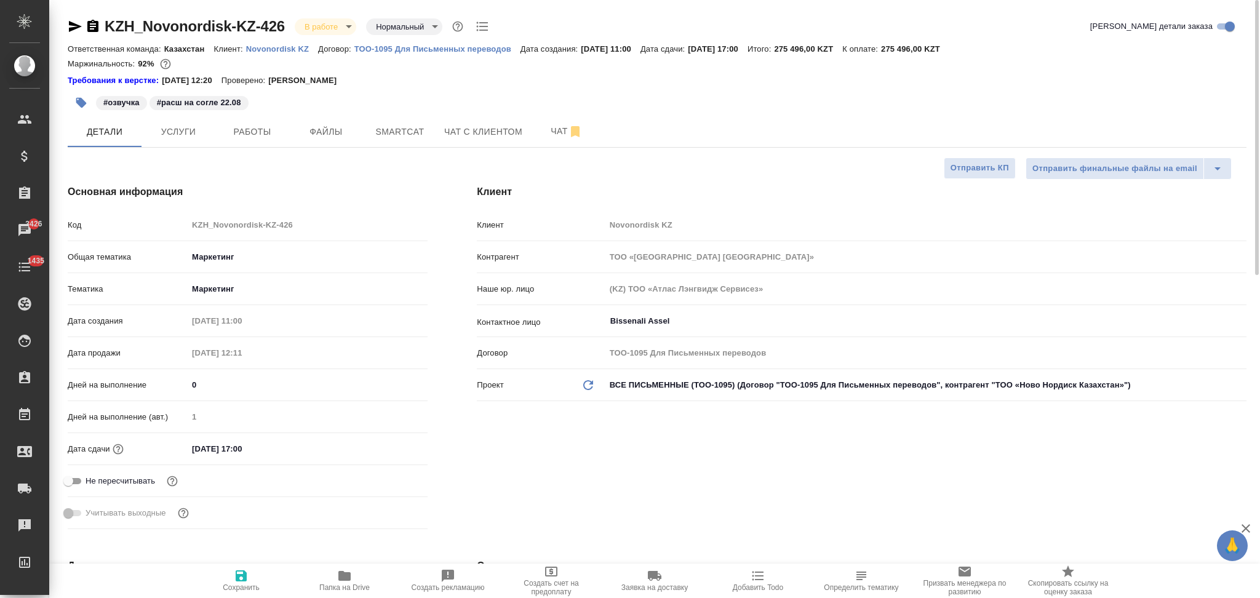
type textarea "x"
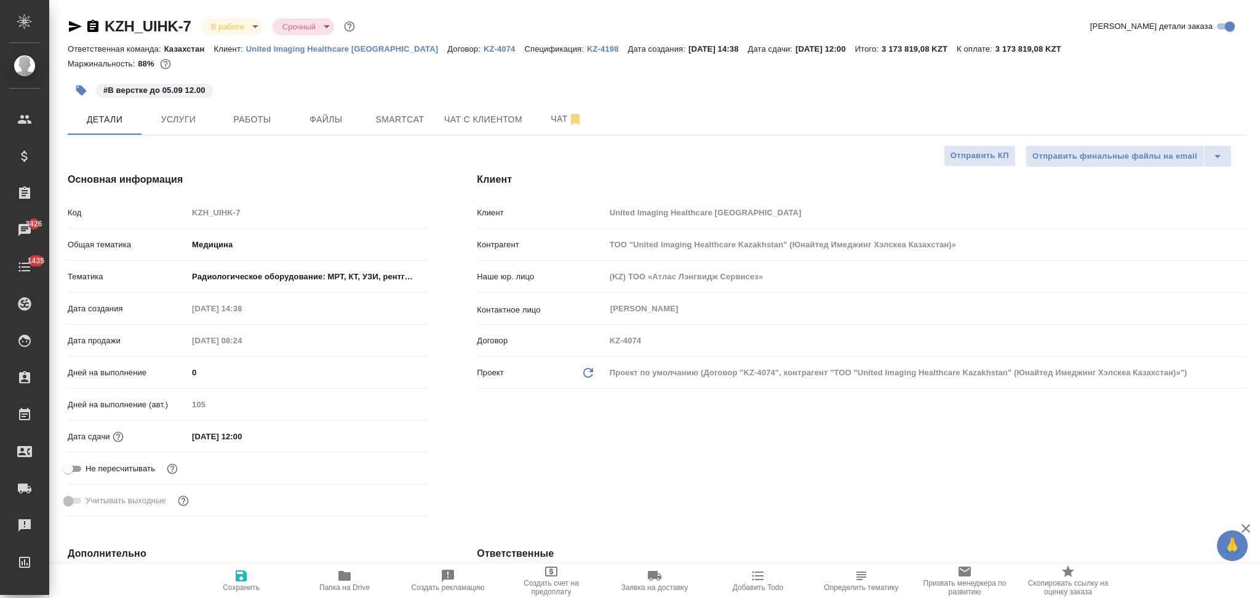
select select "RU"
click at [547, 119] on span "Чат" at bounding box center [566, 118] width 59 height 15
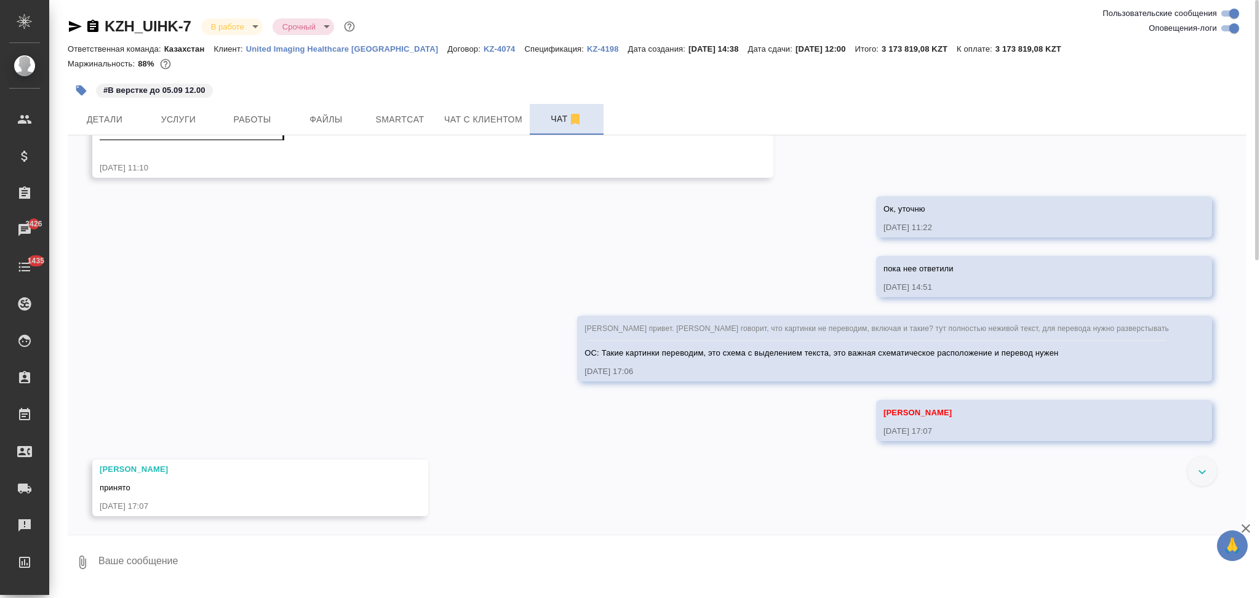
scroll to position [10087, 0]
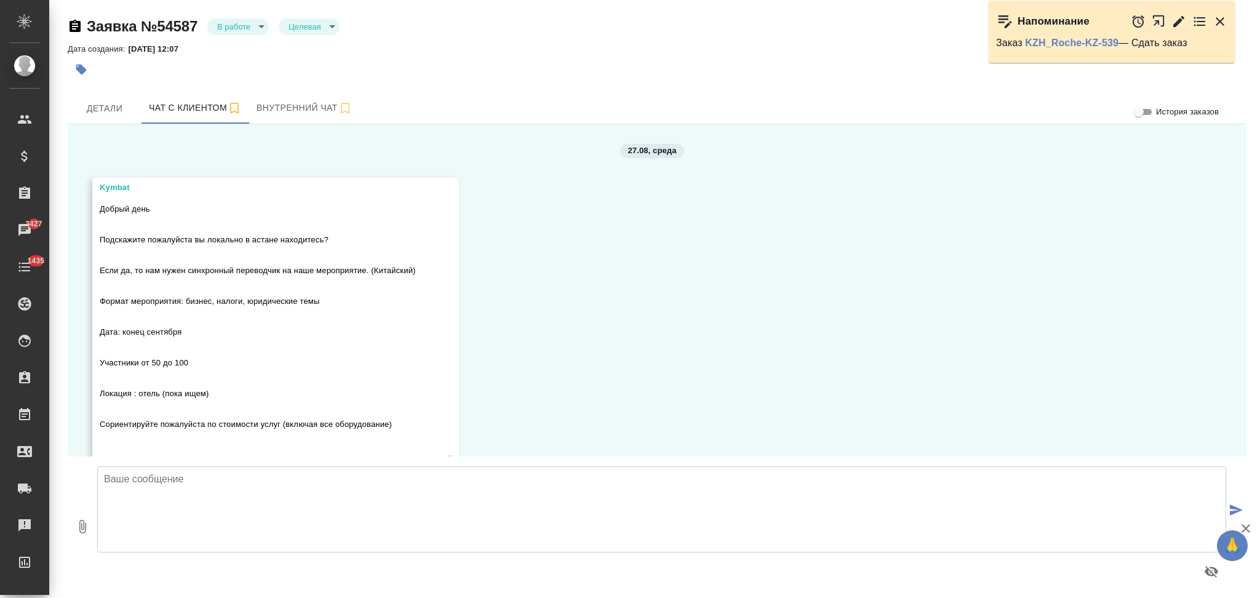
scroll to position [2471, 0]
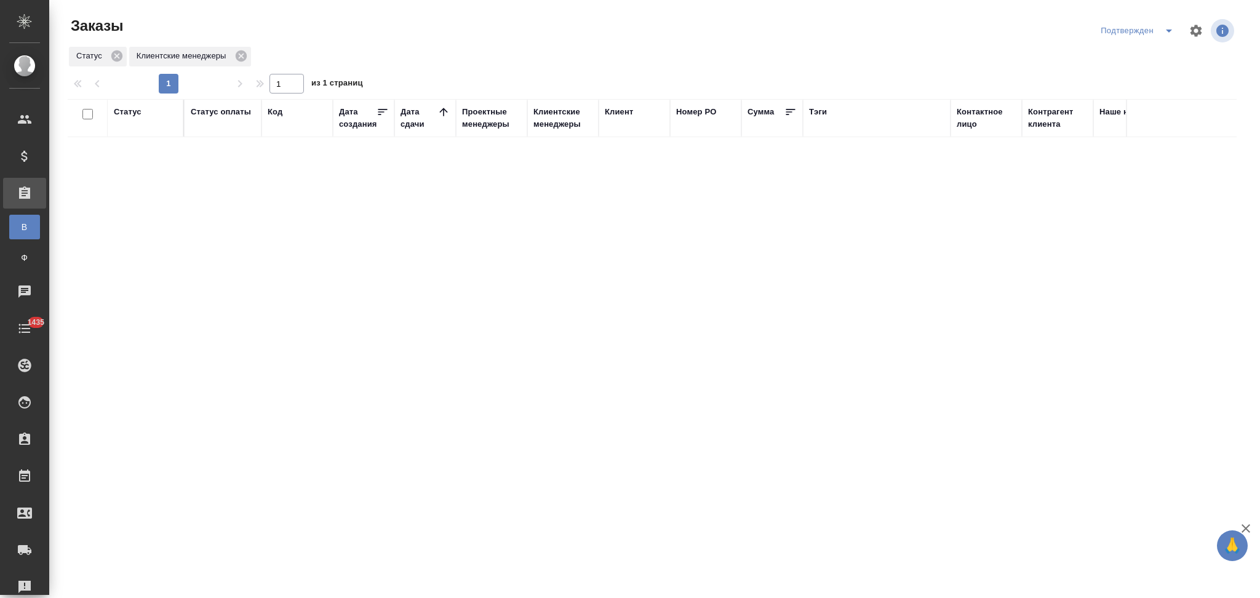
click at [1168, 31] on icon "split button" at bounding box center [1169, 31] width 6 height 3
click at [1118, 113] on li "Сдан без статы" at bounding box center [1139, 115] width 106 height 20
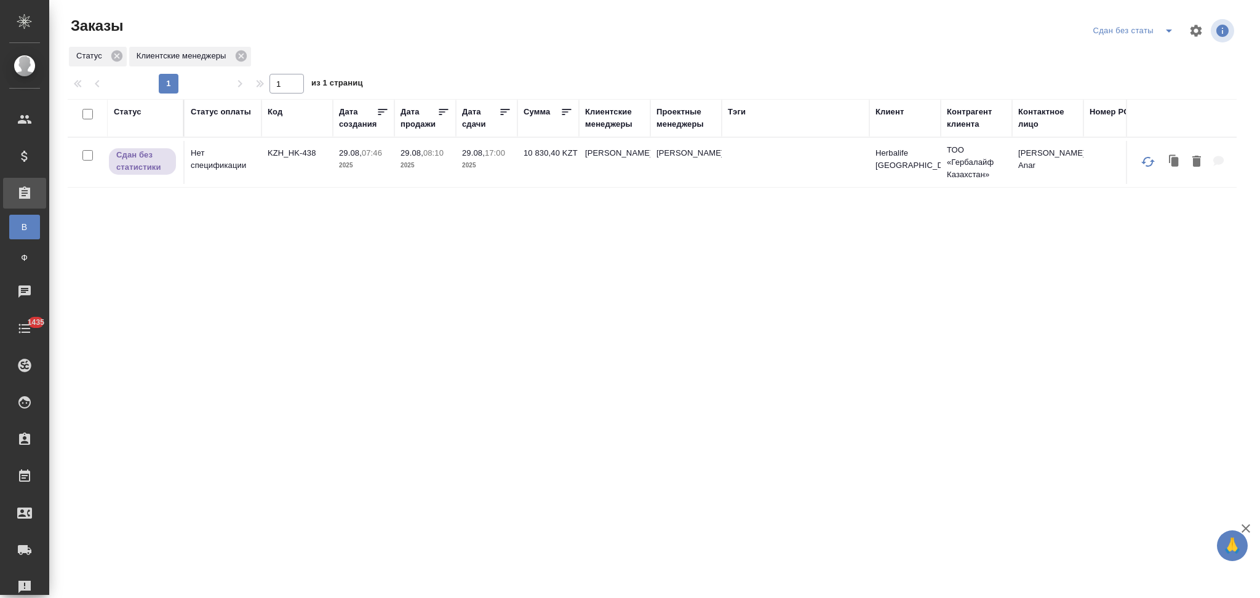
click at [1169, 26] on icon "split button" at bounding box center [1168, 30] width 15 height 15
click at [1097, 153] on li "оплачен/не завершен" at bounding box center [1134, 154] width 106 height 20
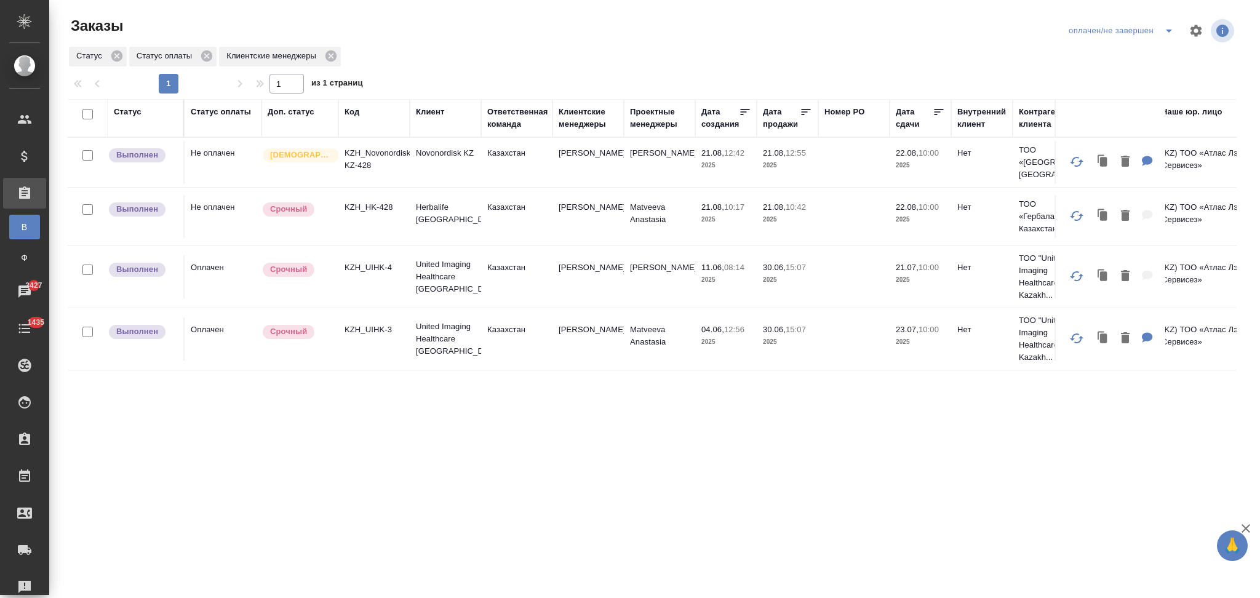
click at [378, 184] on td "KZH_HK-428" at bounding box center [373, 162] width 71 height 43
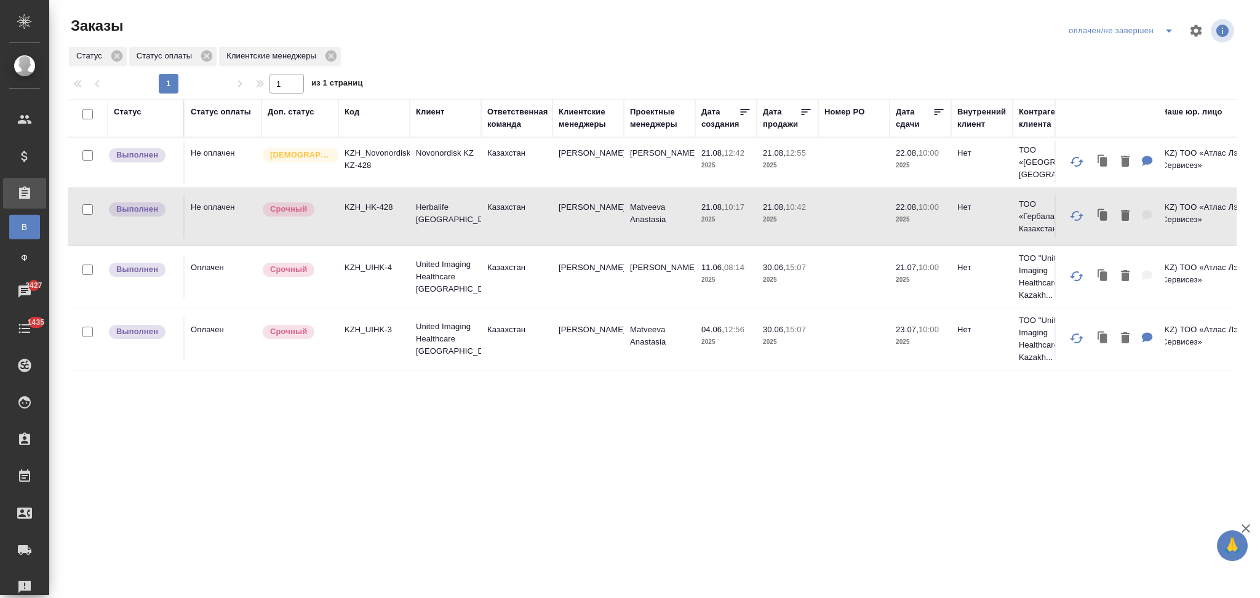
click at [378, 184] on td "KZH_HK-428" at bounding box center [373, 162] width 71 height 43
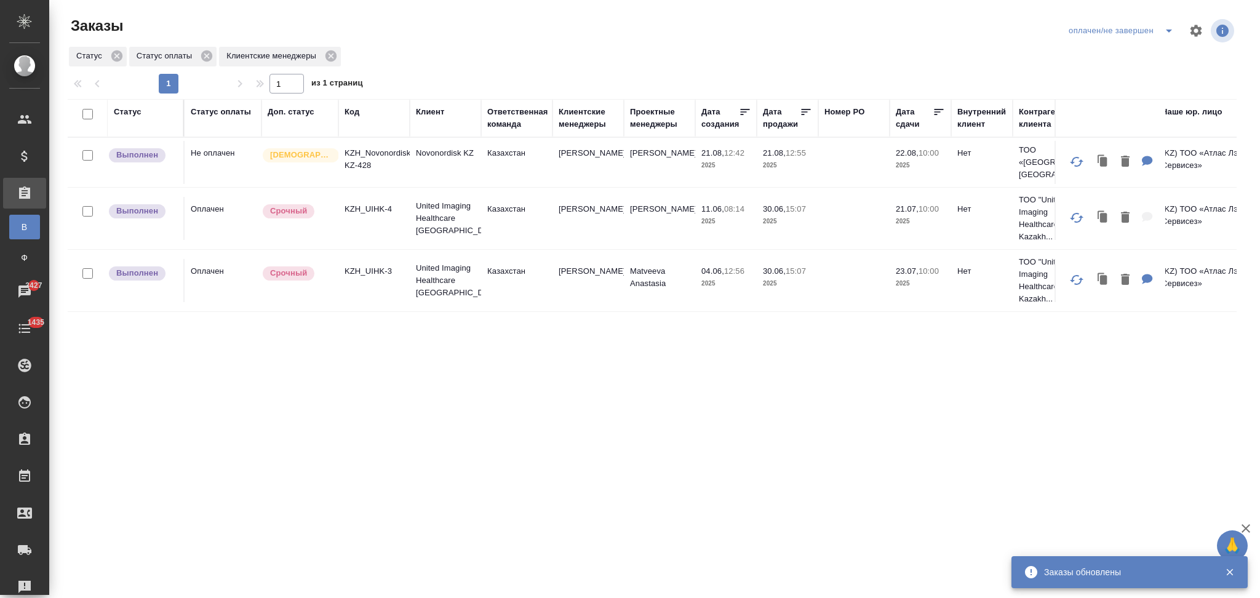
click at [433, 170] on td "Novonordisk KZ" at bounding box center [445, 162] width 71 height 43
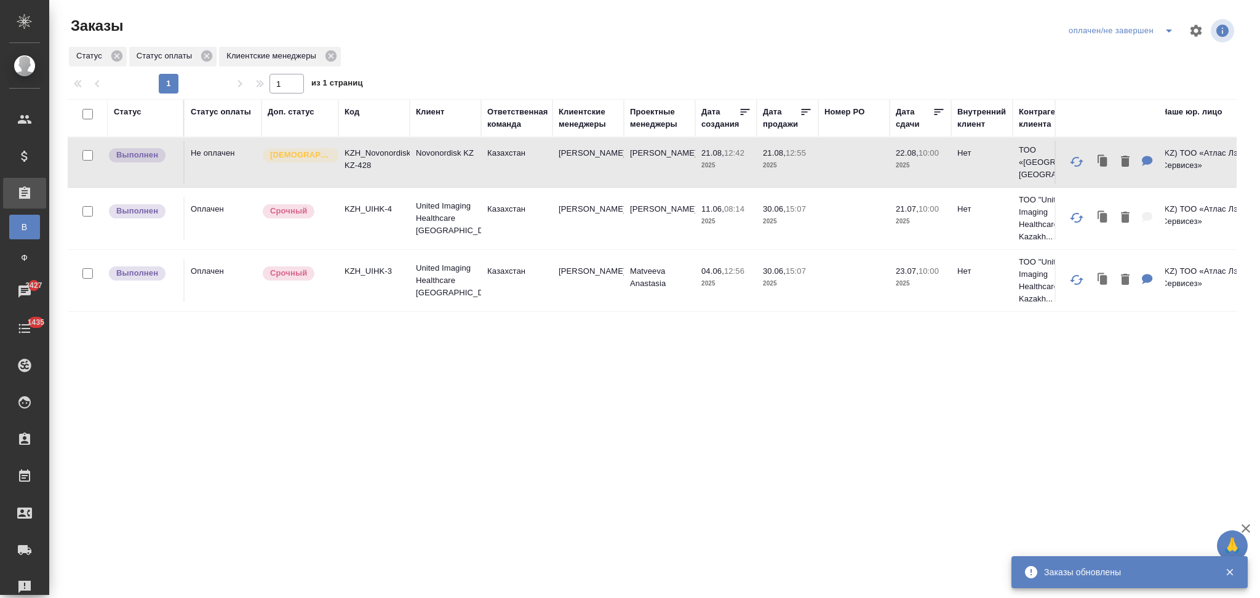
click at [433, 170] on td "Novonordisk KZ" at bounding box center [445, 162] width 71 height 43
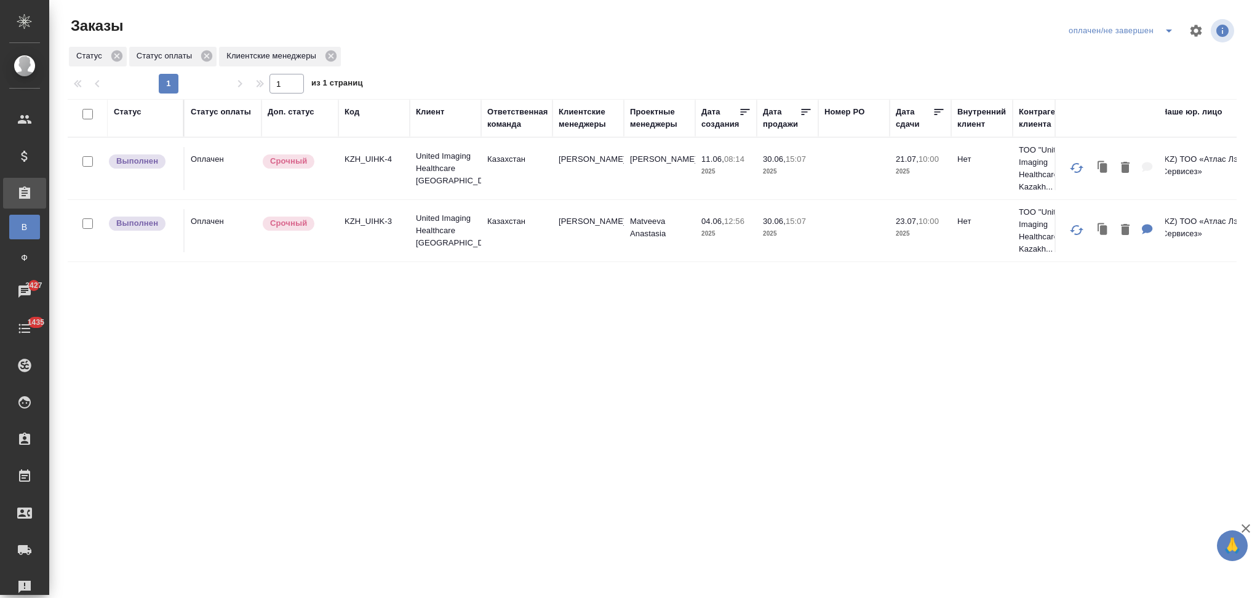
click at [1173, 41] on div "оплачен/не завершен" at bounding box center [1150, 31] width 171 height 30
click at [1167, 28] on icon "split button" at bounding box center [1168, 30] width 15 height 15
click at [1094, 167] on li "НЕТ Спецификации" at bounding box center [1123, 174] width 116 height 20
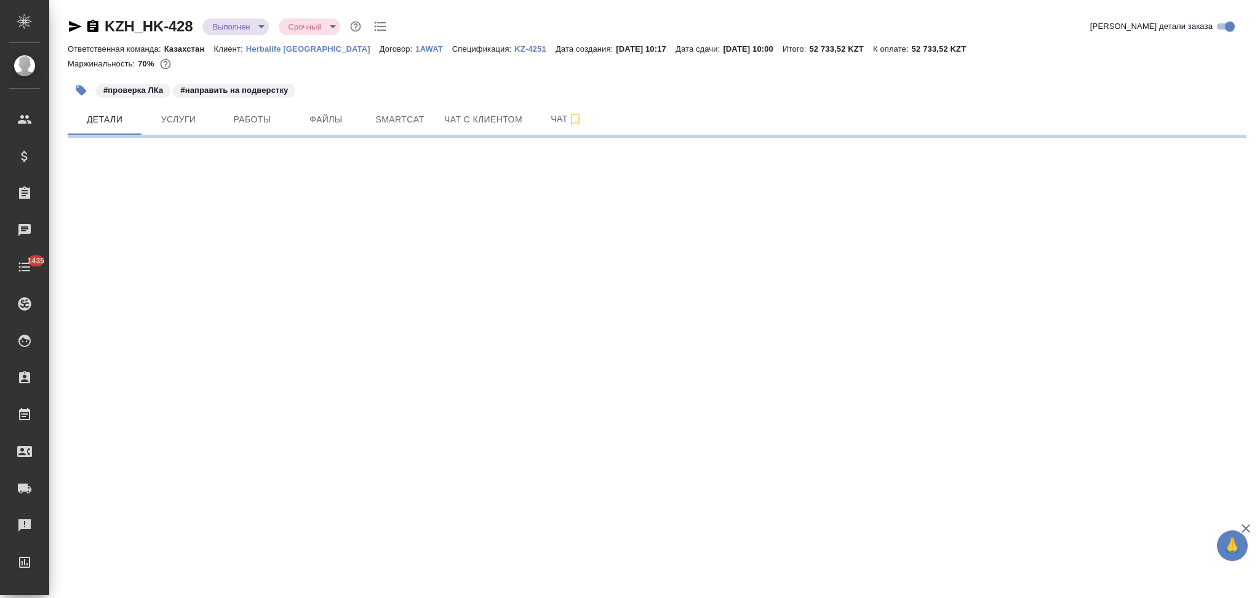
select select "RU"
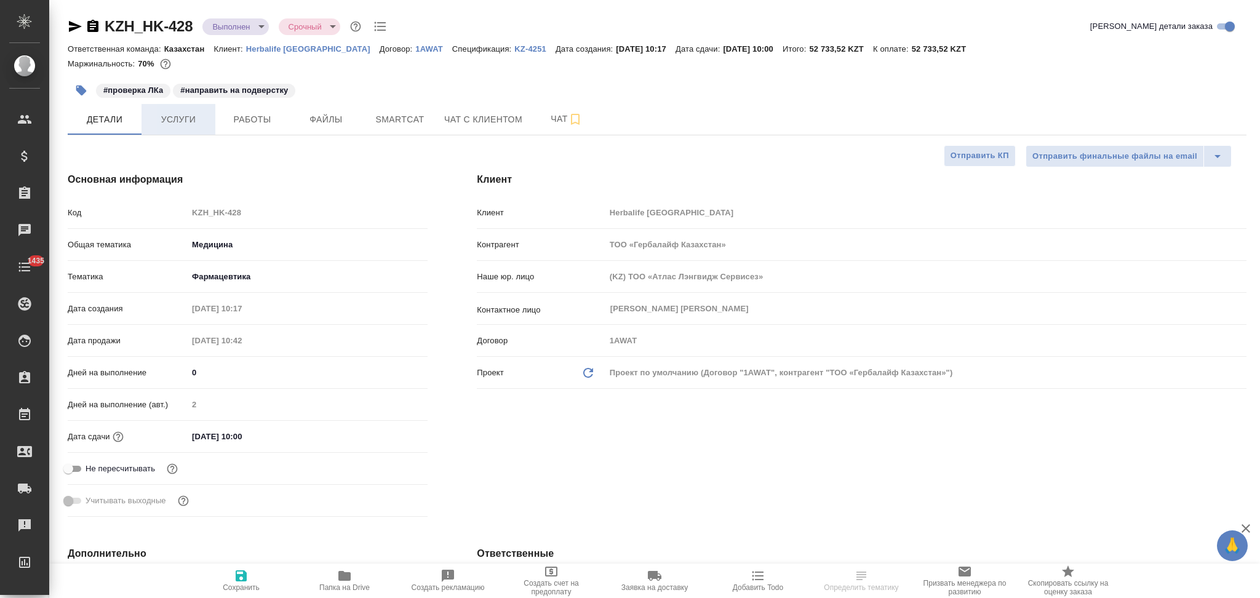
type textarea "x"
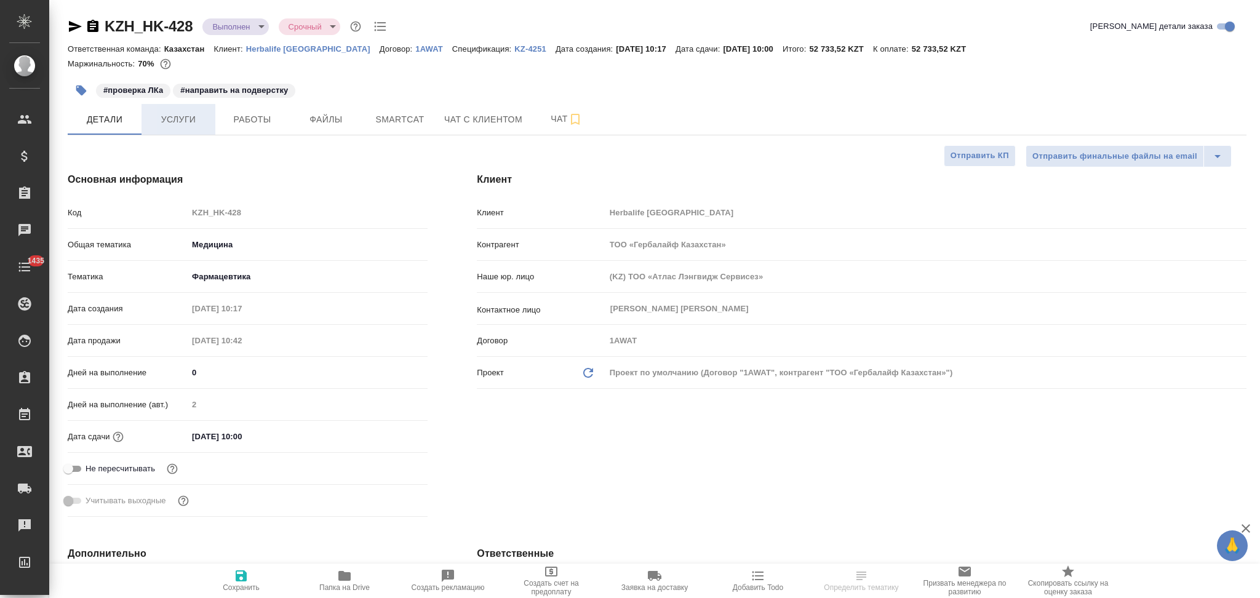
type textarea "x"
click at [178, 127] on span "Услуги" at bounding box center [178, 119] width 59 height 15
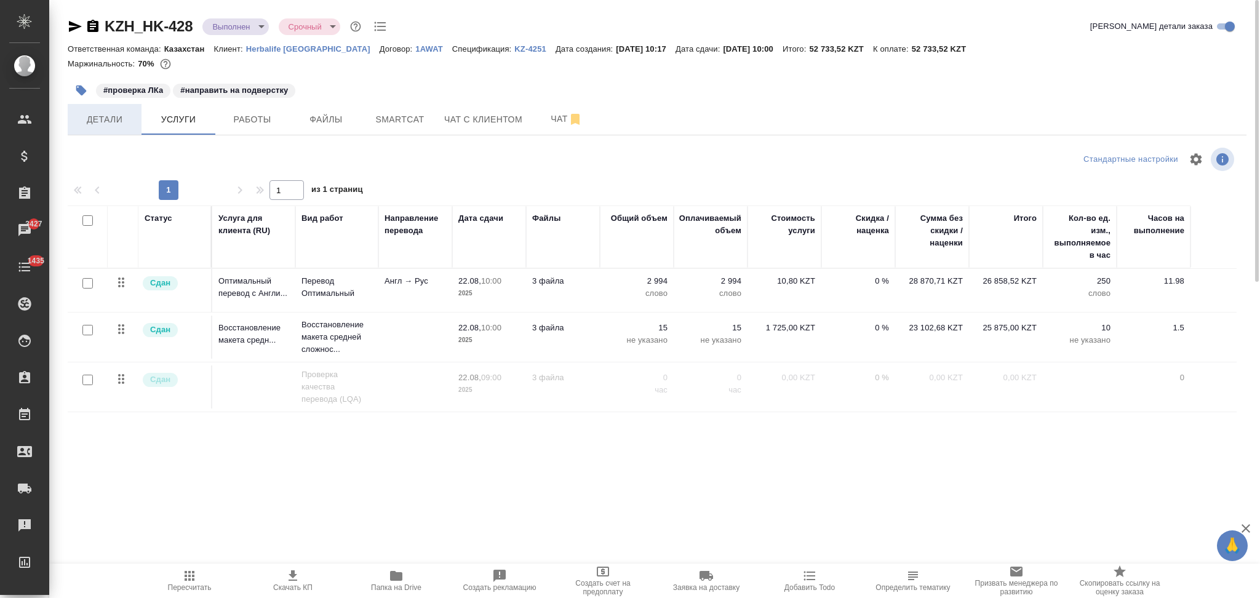
click at [105, 121] on span "Детали" at bounding box center [104, 119] width 59 height 15
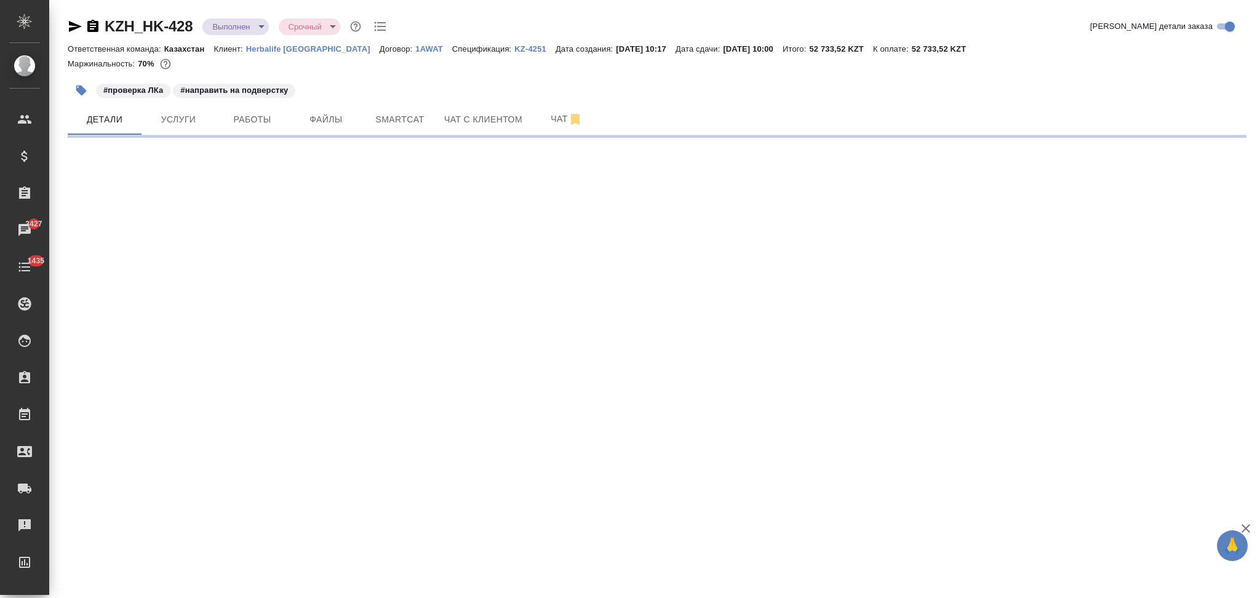
select select "RU"
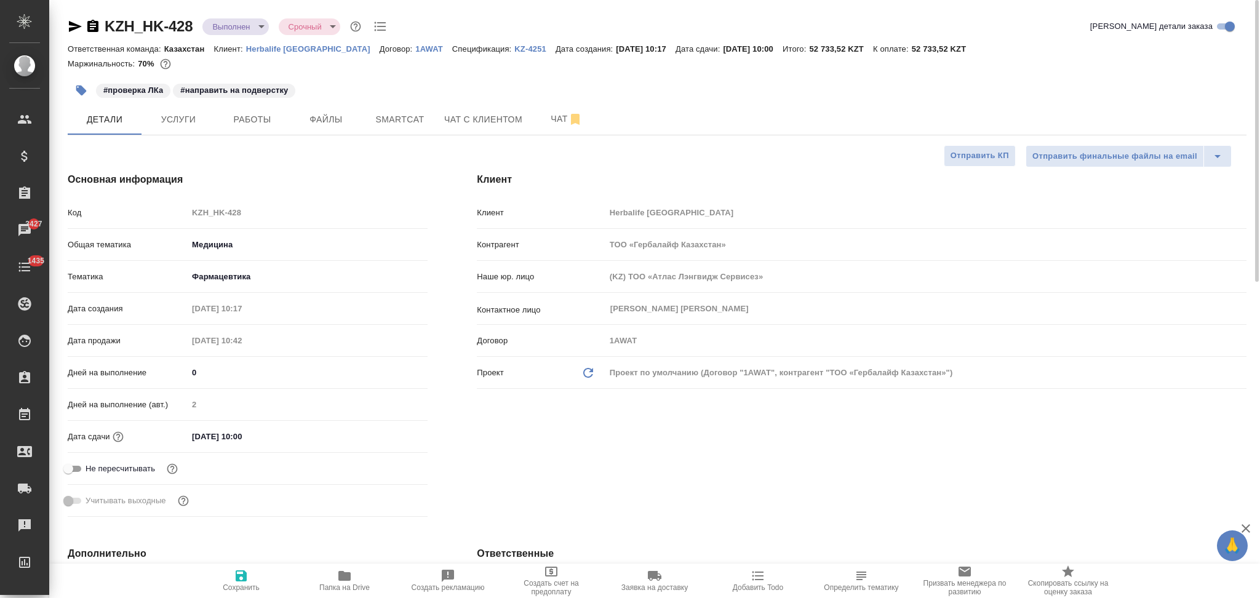
type textarea "x"
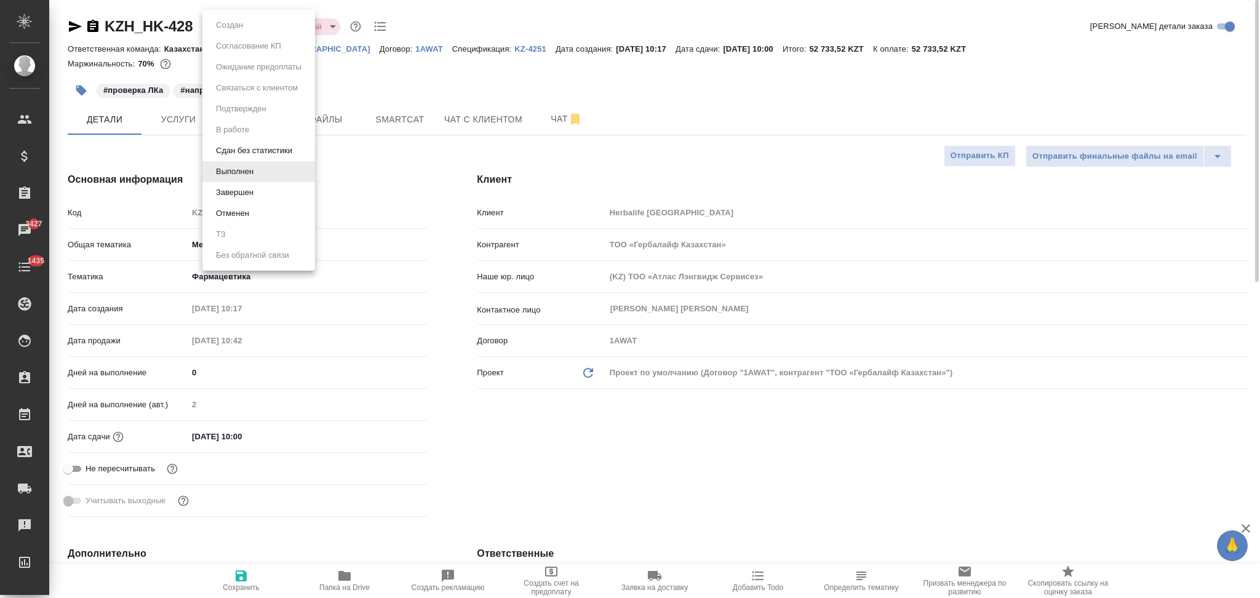
click at [224, 27] on body "🙏 .cls-1 fill:#fff; AWATERA Aslanukova Sati Клиенты Спецификации Заказы 3427 Ча…" at bounding box center [630, 299] width 1260 height 598
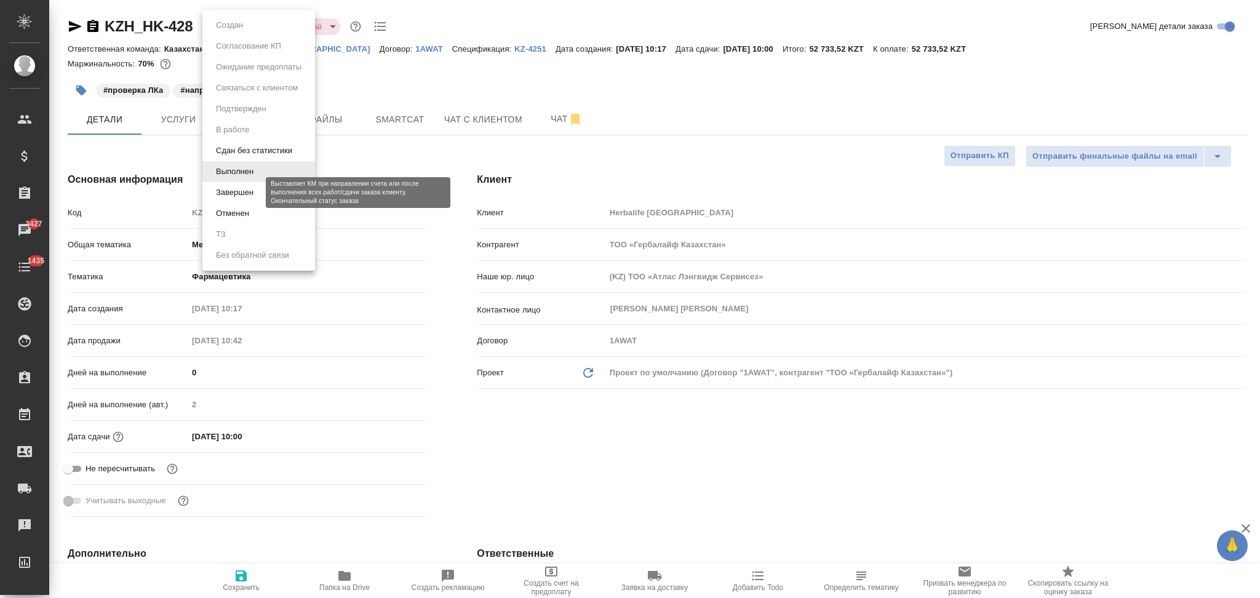
click at [239, 194] on button "Завершен" at bounding box center [234, 193] width 45 height 14
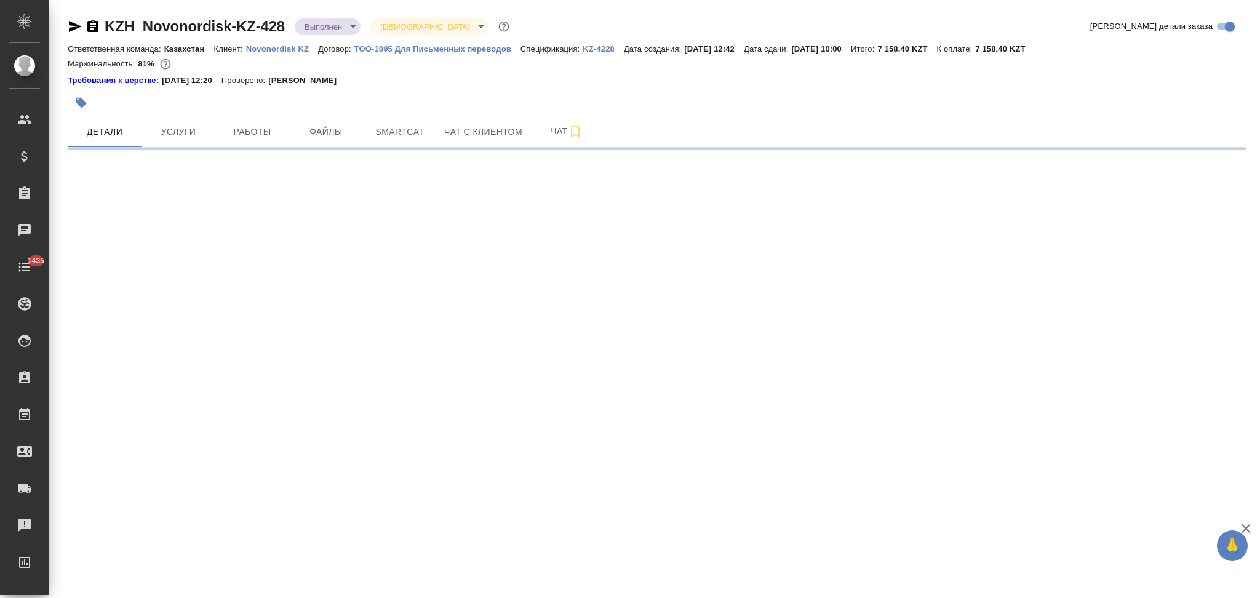
select select "RU"
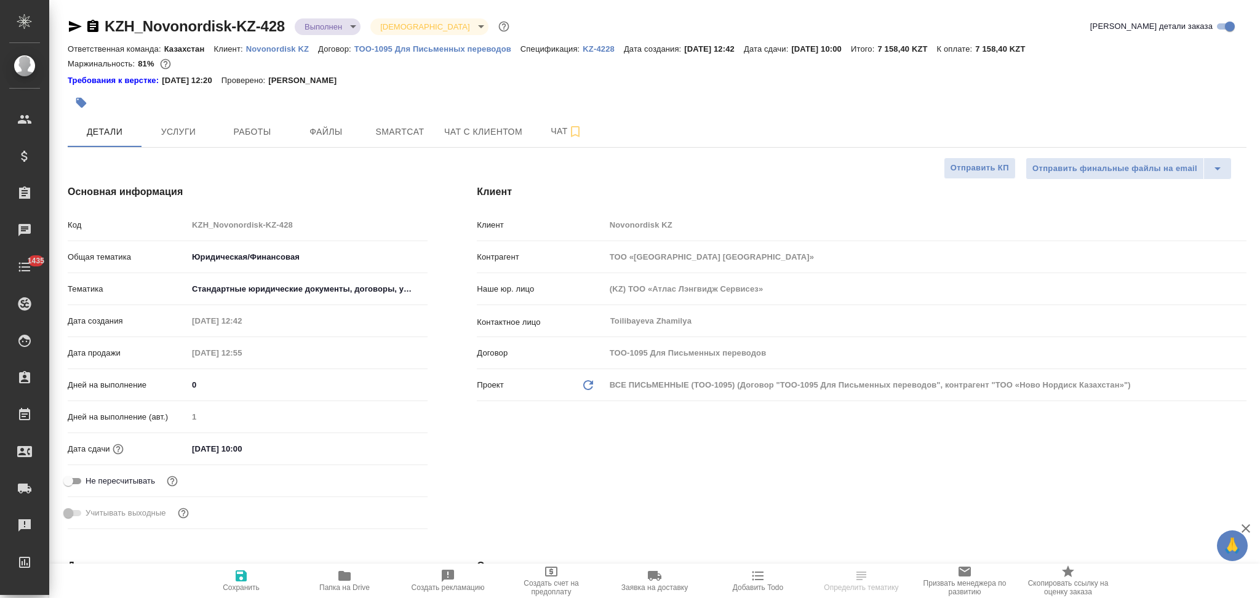
type textarea "x"
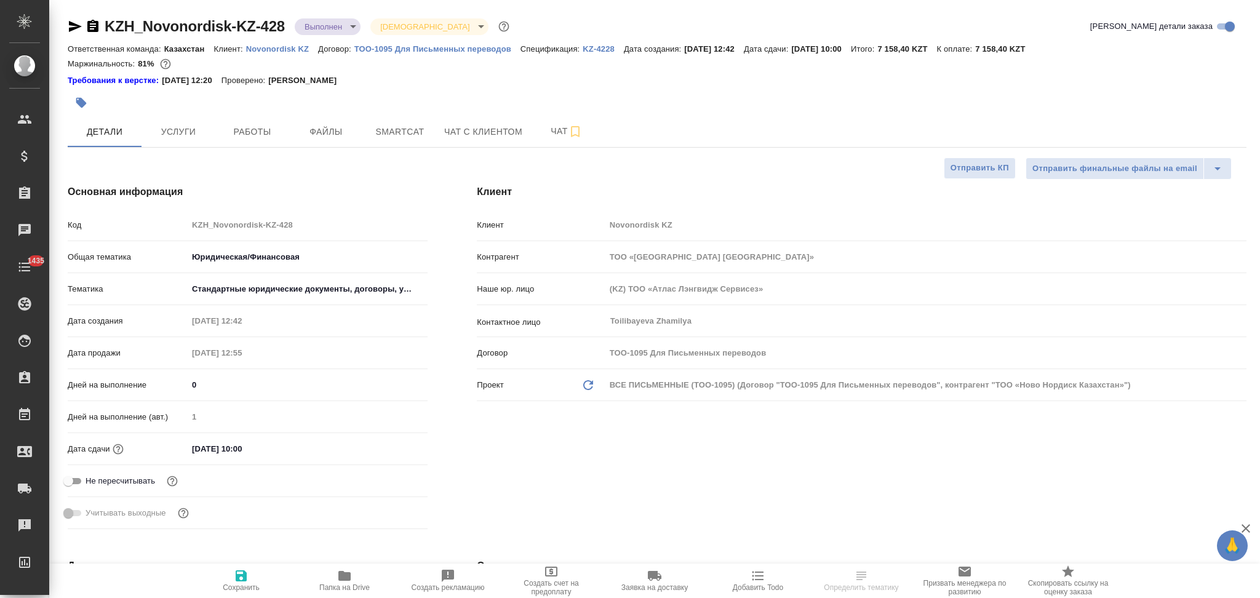
type textarea "x"
click at [180, 127] on span "Услуги" at bounding box center [178, 131] width 59 height 15
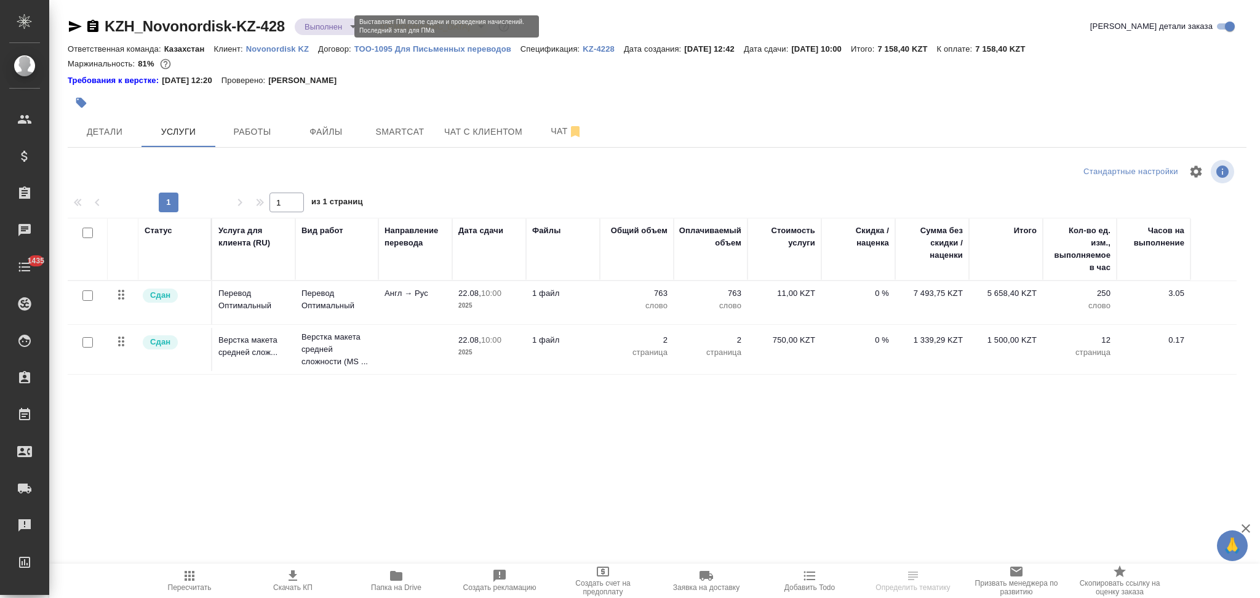
click at [316, 27] on body "🙏 .cls-1 fill:#fff; AWATERA Aslanukova Sati Клиенты Спецификации Заказы Чаты 14…" at bounding box center [630, 299] width 1260 height 598
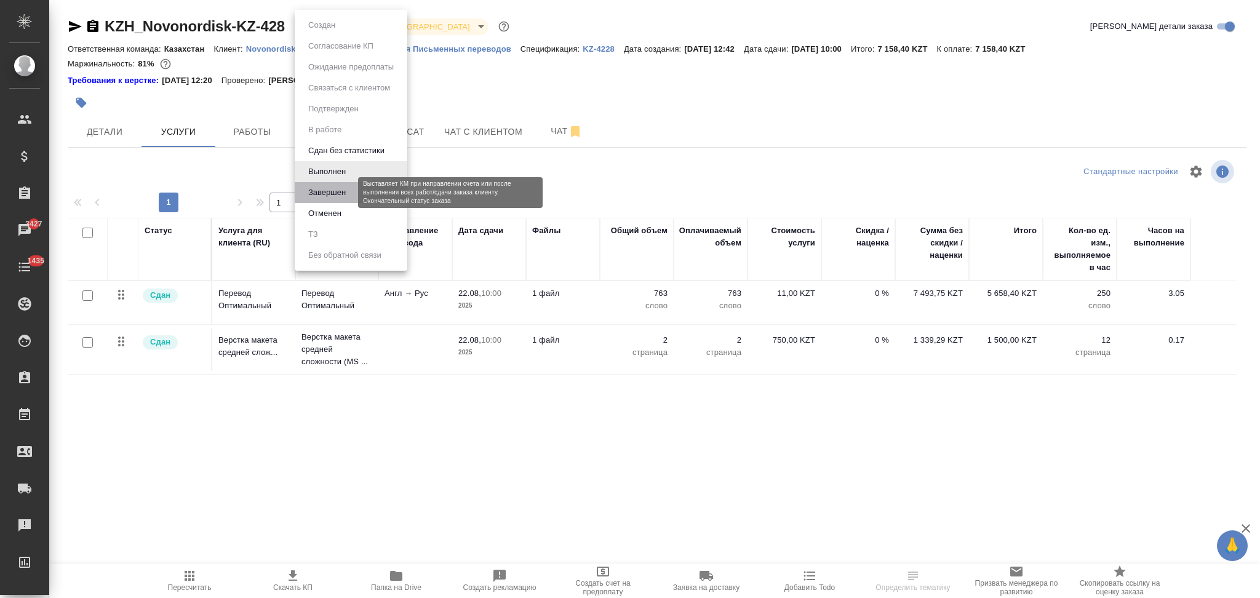
click at [311, 193] on button "Завершен" at bounding box center [326, 193] width 45 height 14
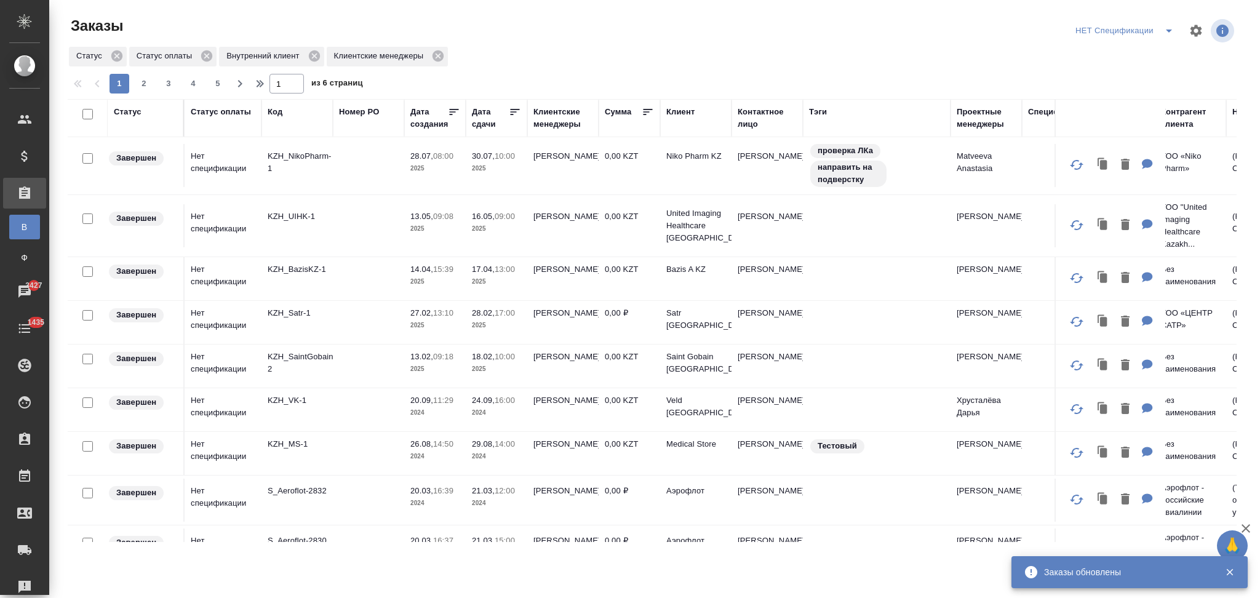
scroll to position [410, 0]
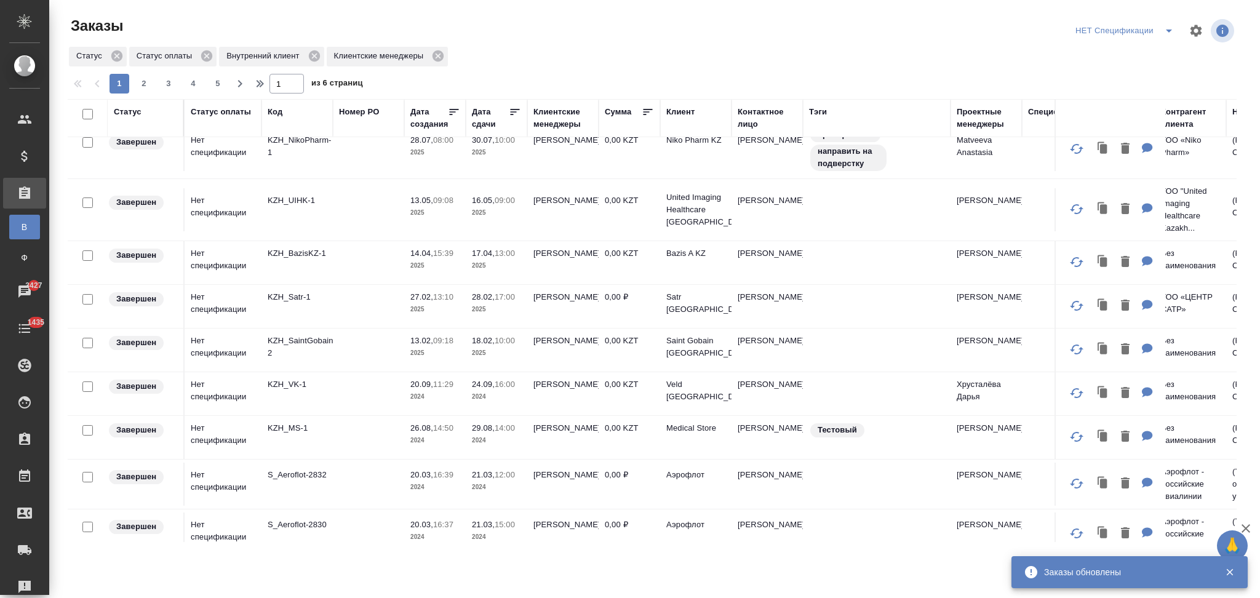
click at [1162, 29] on icon "split button" at bounding box center [1168, 30] width 15 height 15
click at [1091, 111] on li "НЕПОДТВЕРЖДЕНКА" at bounding box center [1125, 115] width 109 height 20
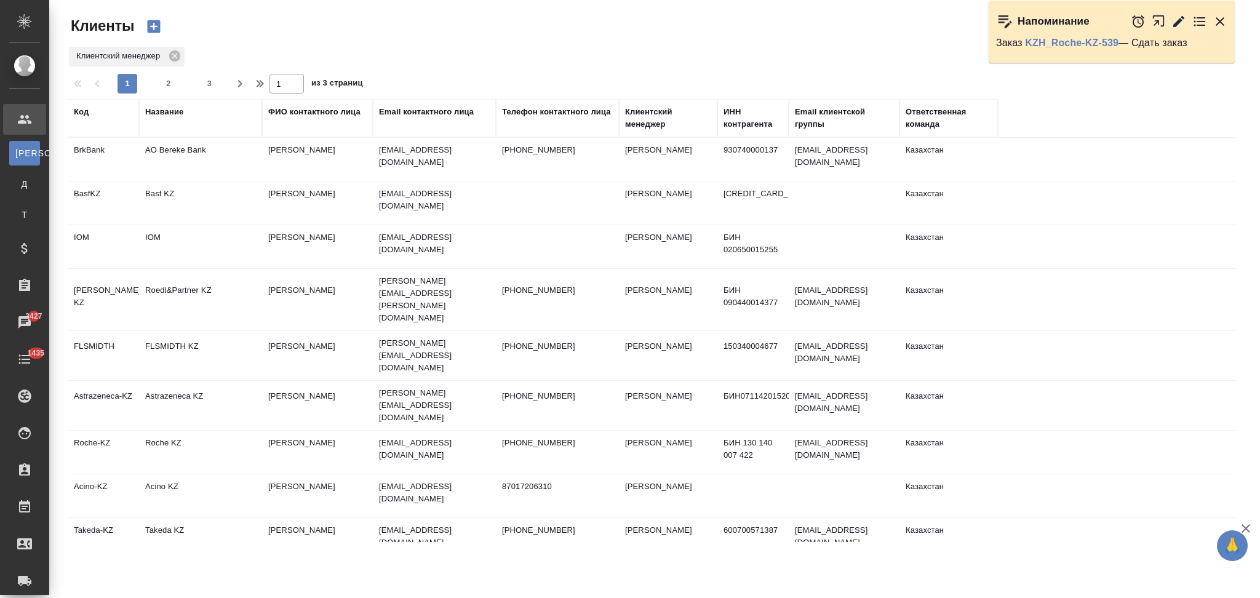
select select "RU"
